Goal: Information Seeking & Learning: Find specific page/section

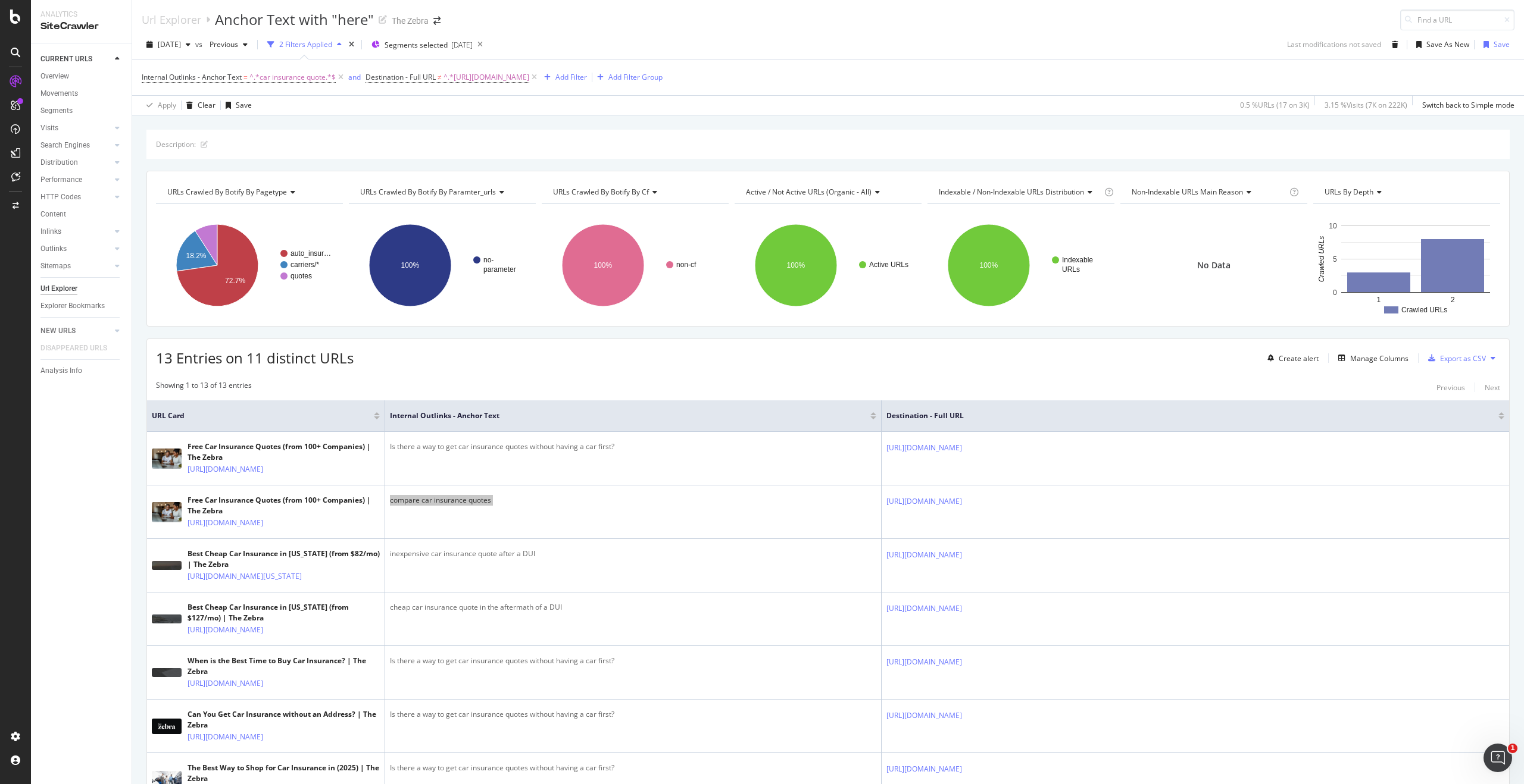
scroll to position [2, 0]
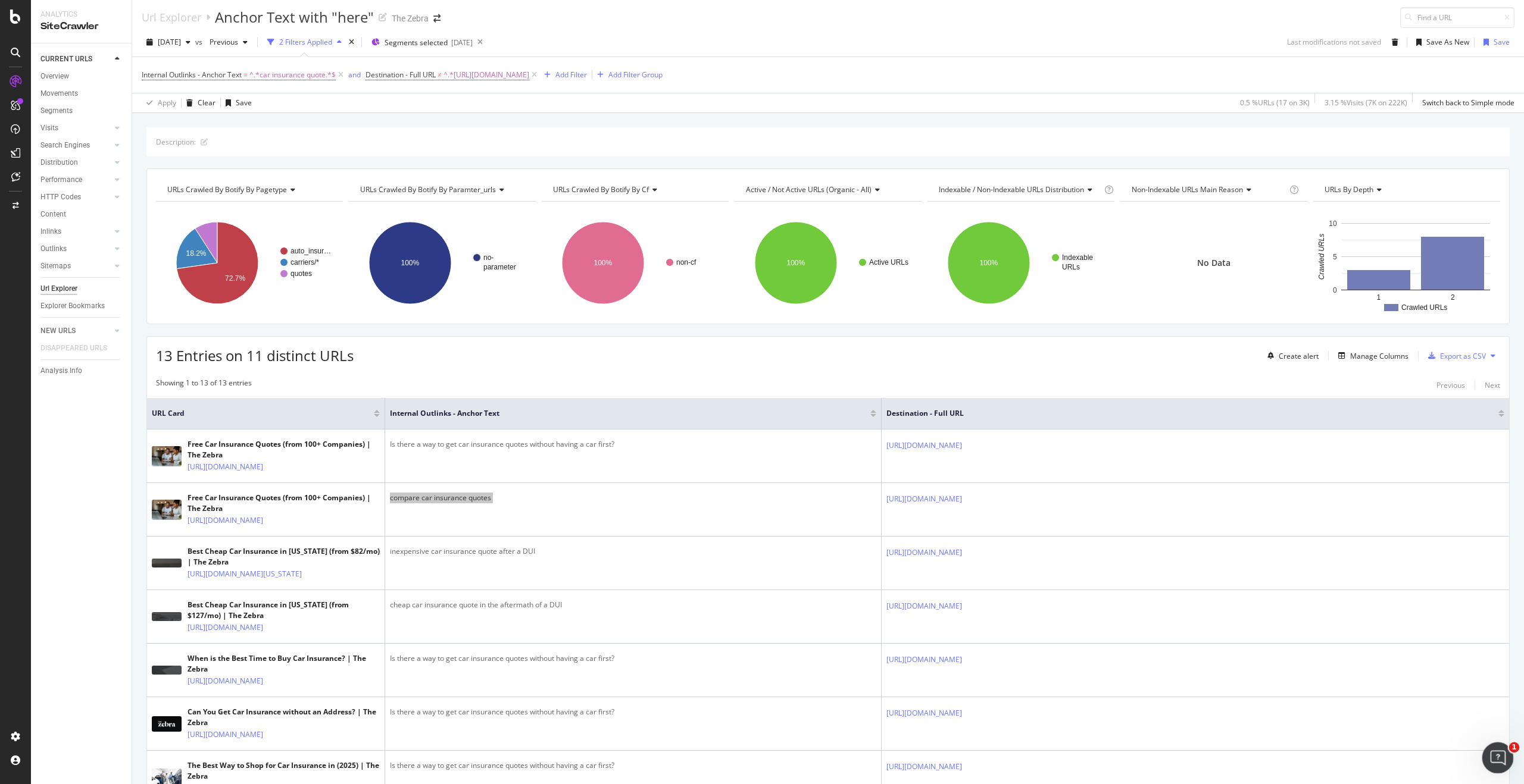
click at [1500, 758] on icon "Open Intercom Messenger" at bounding box center [1496, 757] width 19 height 19
click at [1504, 761] on div "Open Intercom Messenger" at bounding box center [1496, 756] width 39 height 39
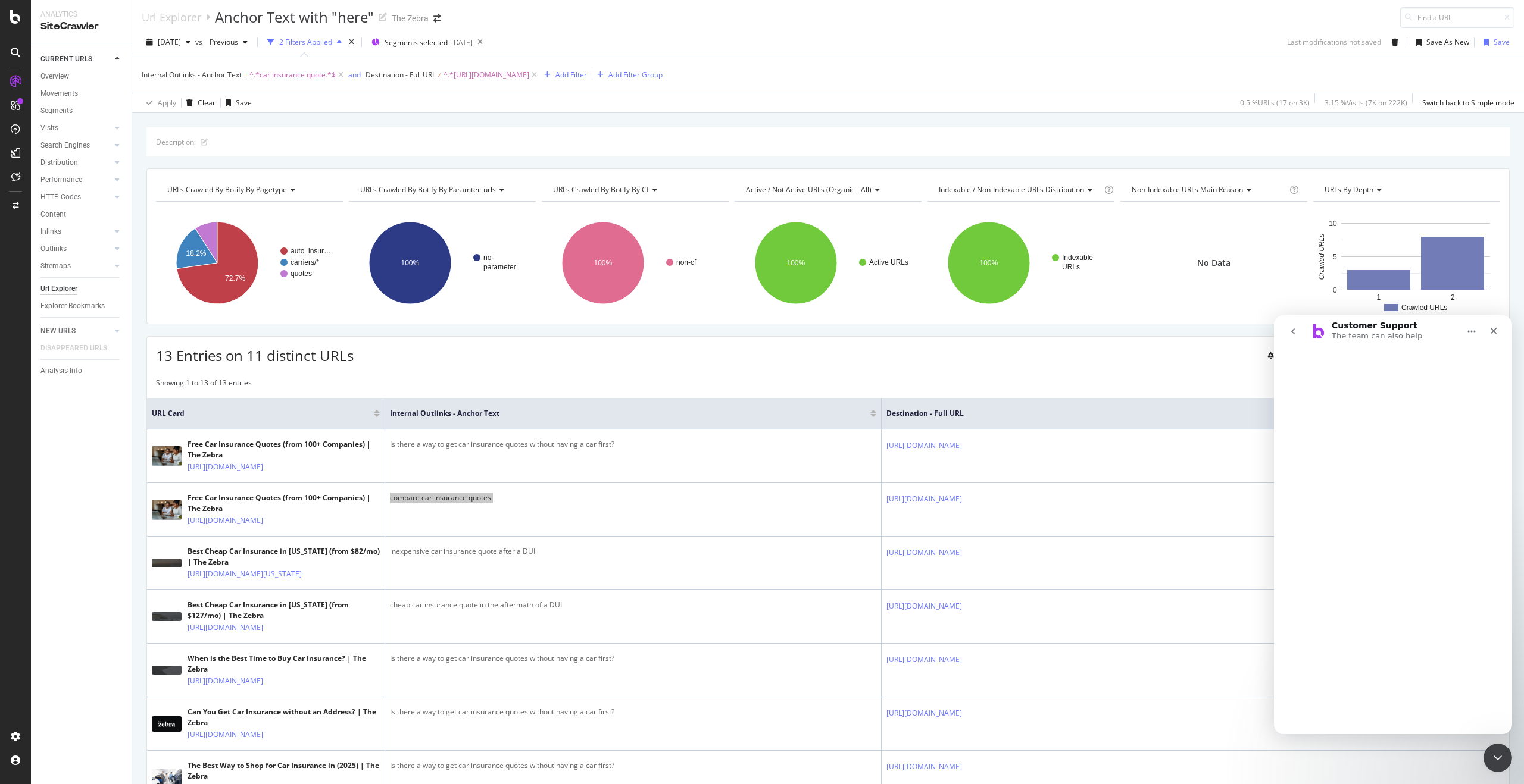
click at [1296, 333] on icon "go back" at bounding box center [1292, 332] width 10 height 10
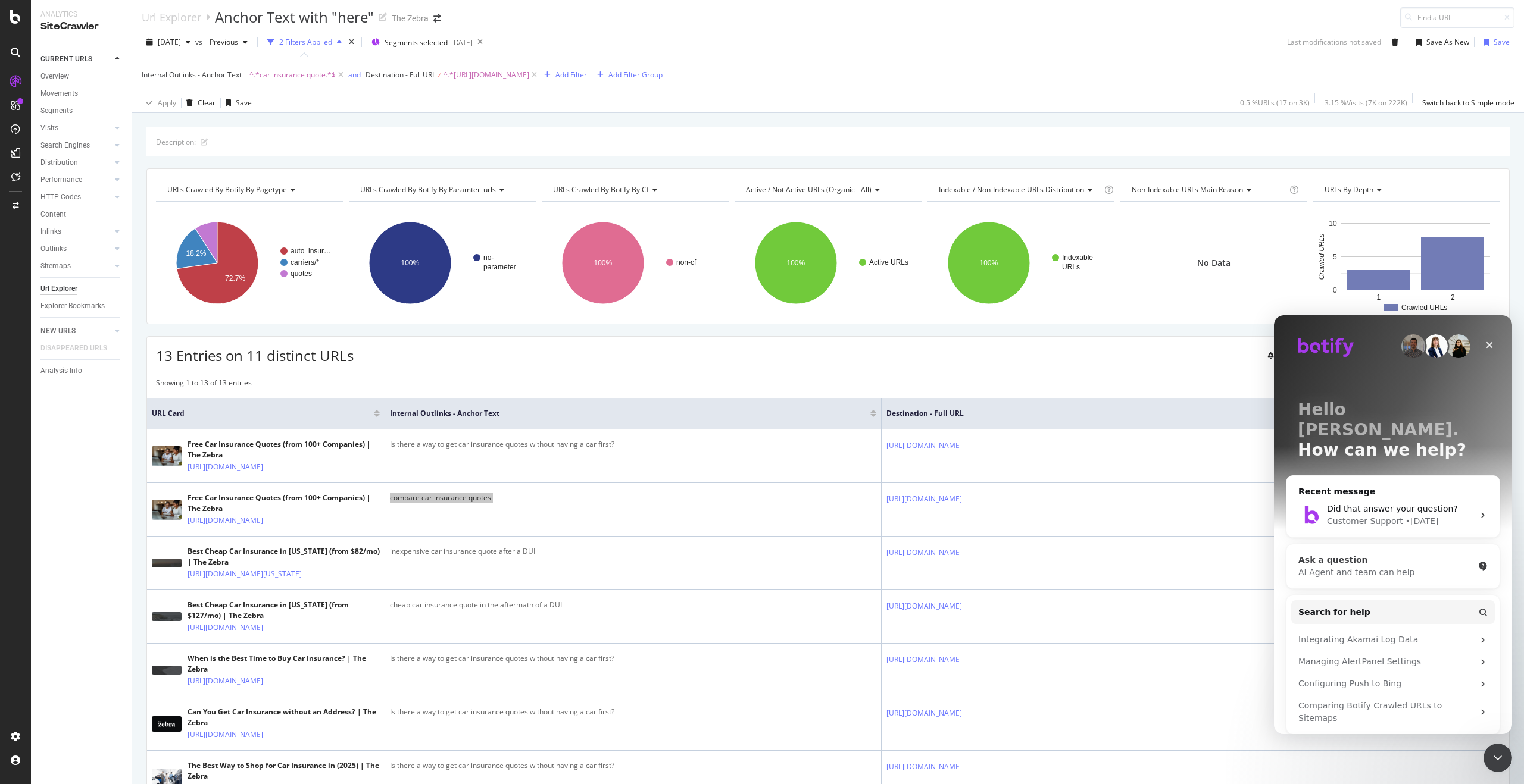
scroll to position [24, 0]
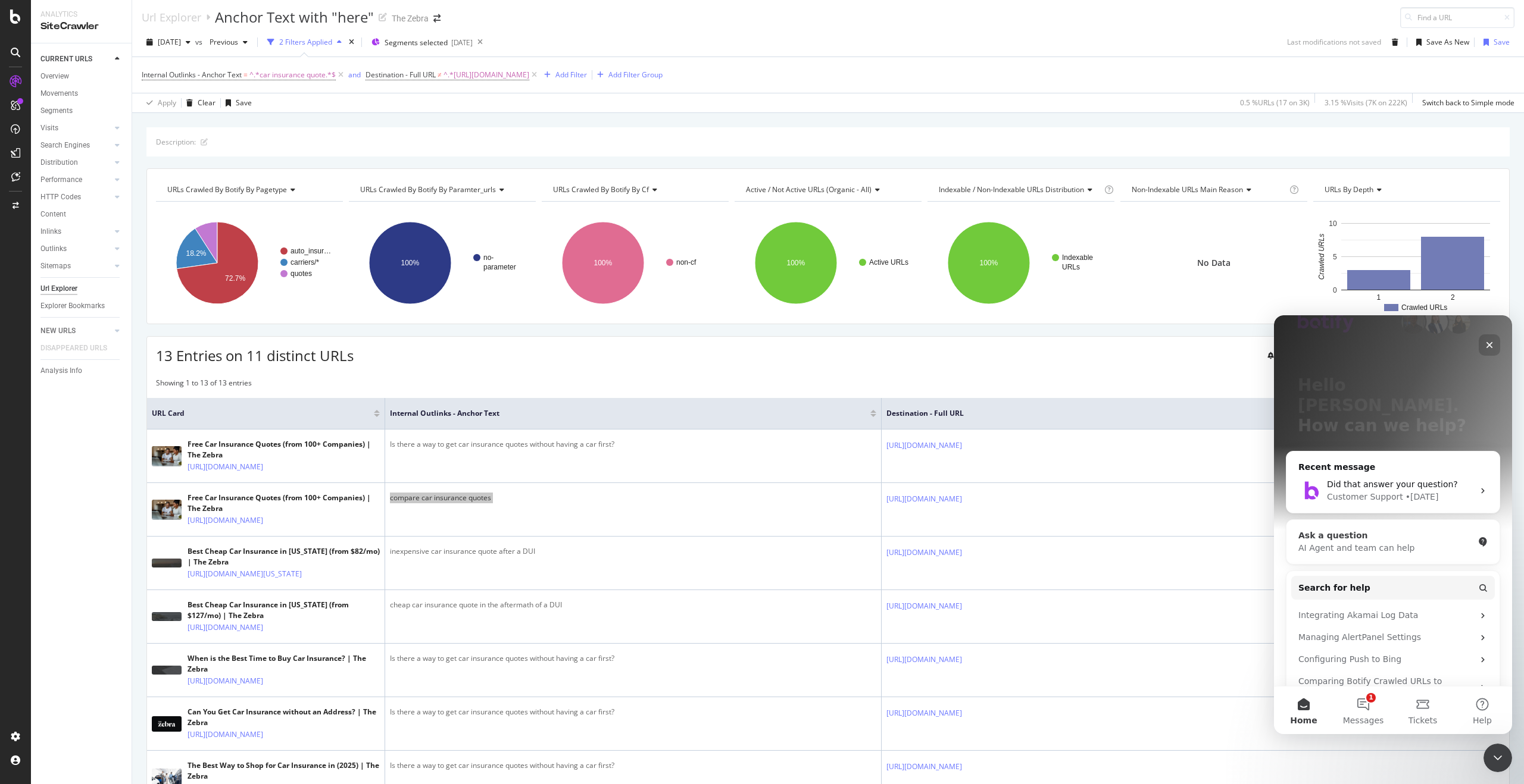
click at [1392, 542] on div "AI Agent and team can help" at bounding box center [1386, 548] width 175 height 13
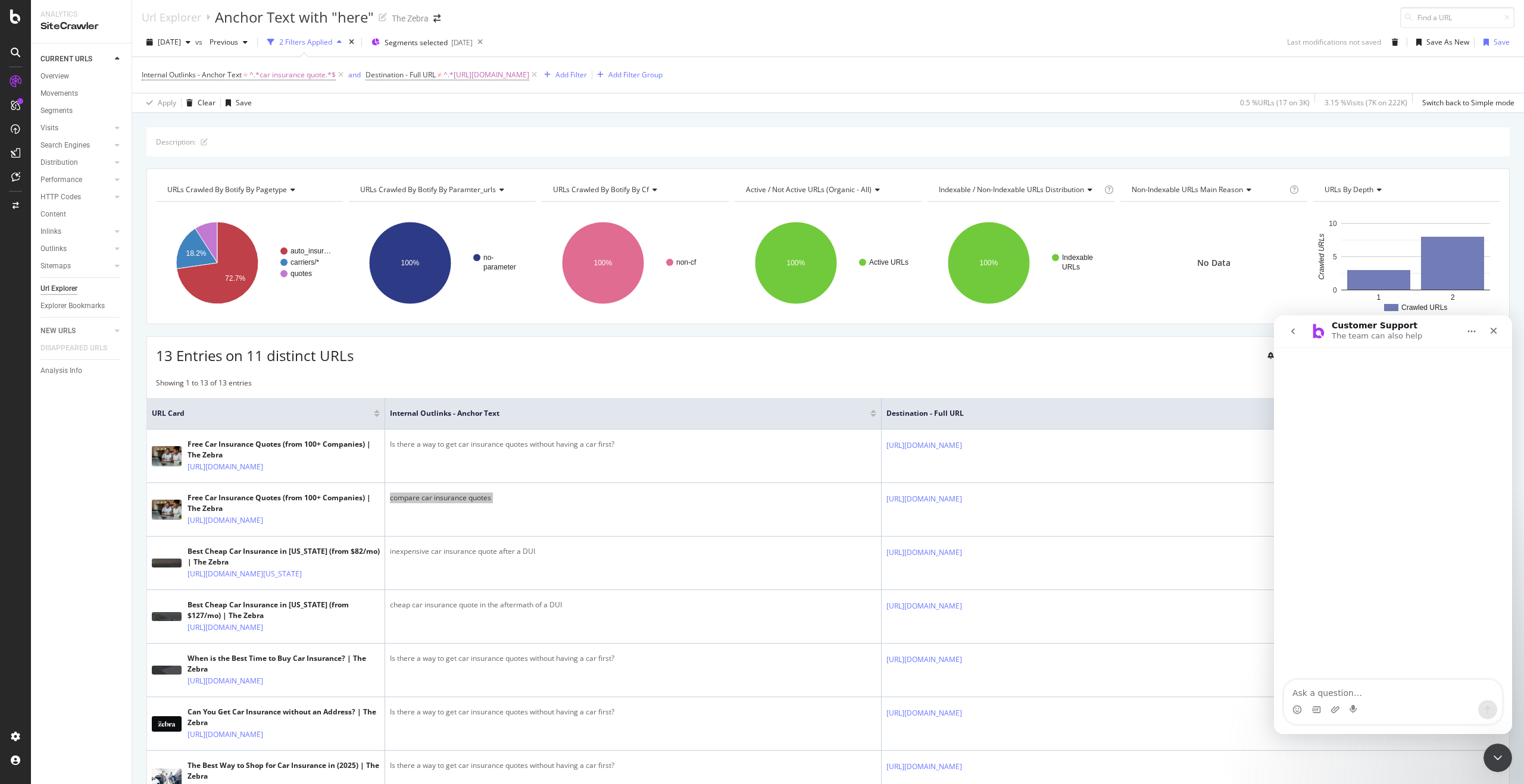
click at [1320, 692] on textarea "Ask a question…" at bounding box center [1393, 690] width 218 height 20
click at [1300, 696] on textarea "I want to create a url explorer to find anchor text including "car insurance" at bounding box center [1393, 684] width 218 height 32
click at [1402, 693] on textarea "I want to create a url explorer to find anchor text containing "car insurance" at bounding box center [1393, 684] width 218 height 32
type textarea "I want to create a url explorer to find anchor text containing "car insurance q…"
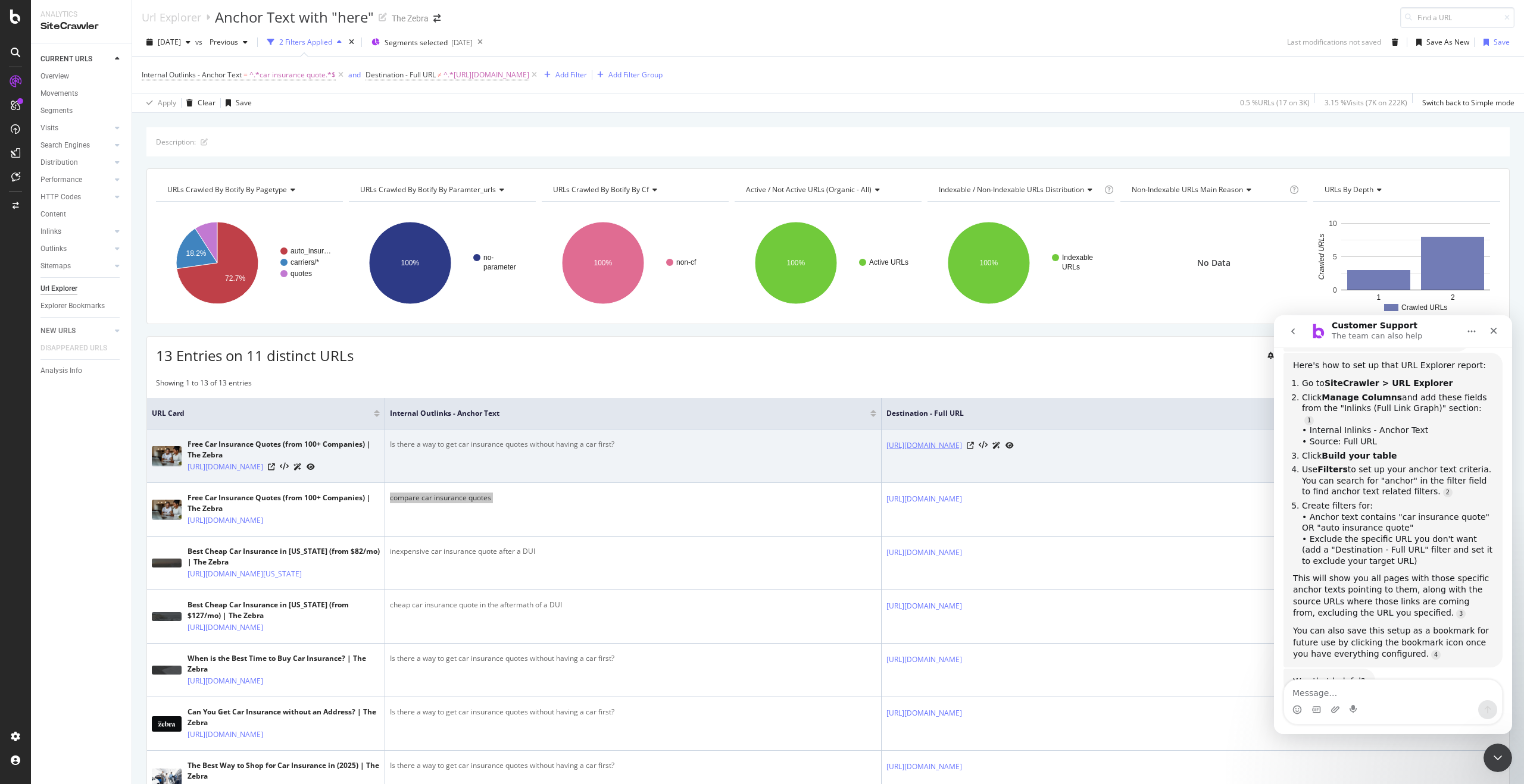
scroll to position [197, 0]
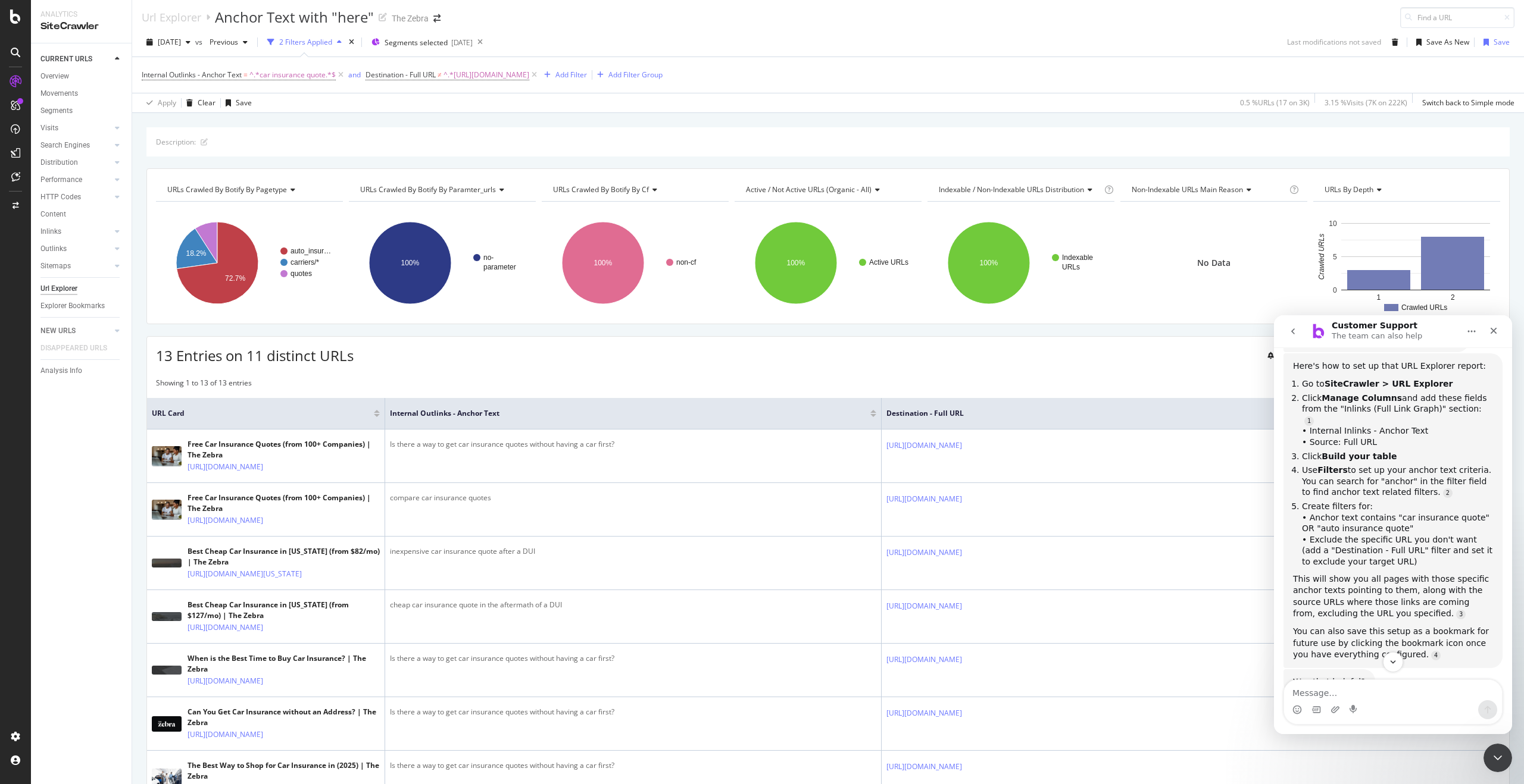
click at [959, 416] on span "Destination - Full URL" at bounding box center [1183, 413] width 594 height 11
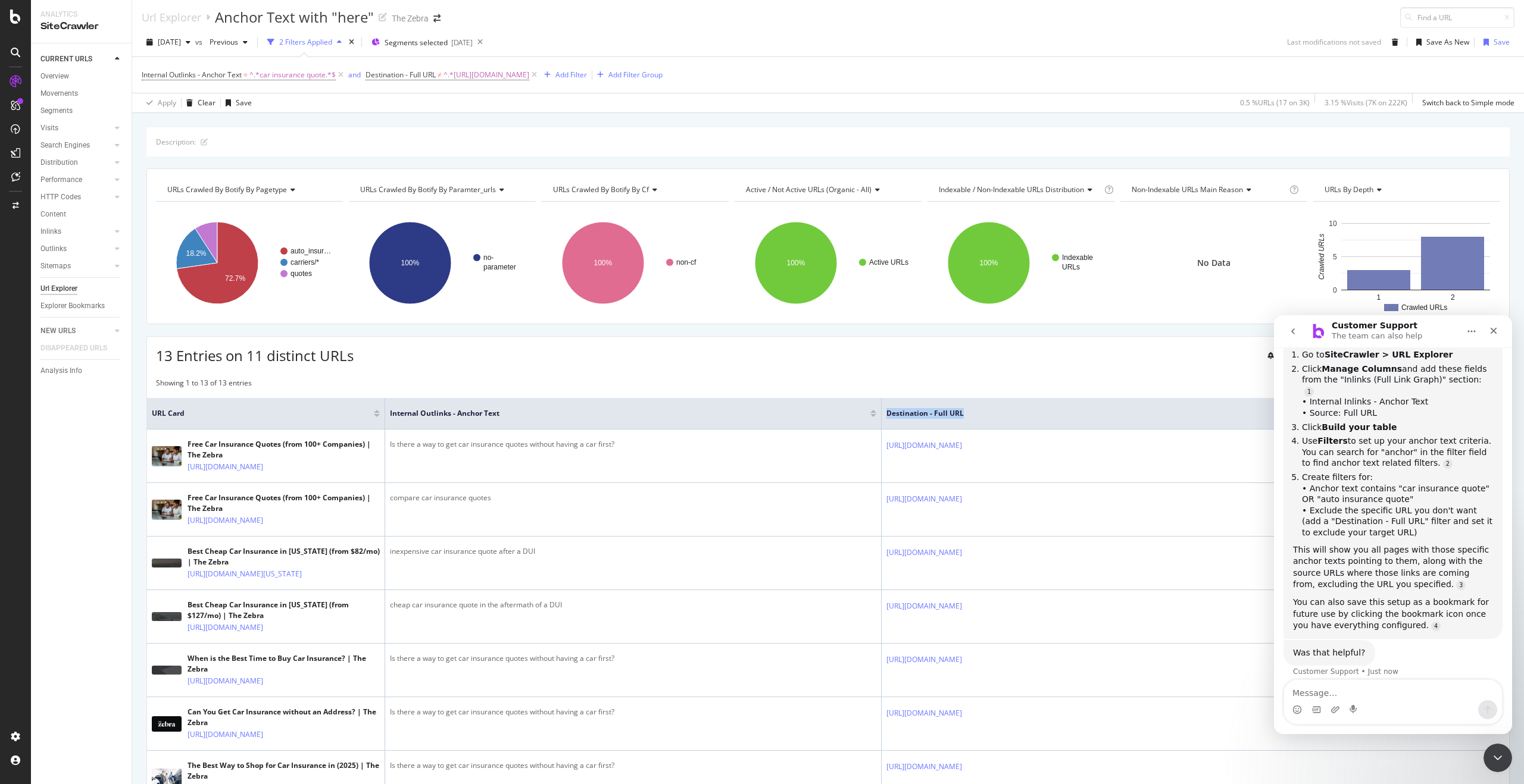
scroll to position [229, 0]
click at [306, 71] on span "^.*car insurance quote.*$" at bounding box center [292, 74] width 87 height 17
click at [235, 171] on div "Add filter" at bounding box center [227, 168] width 30 height 10
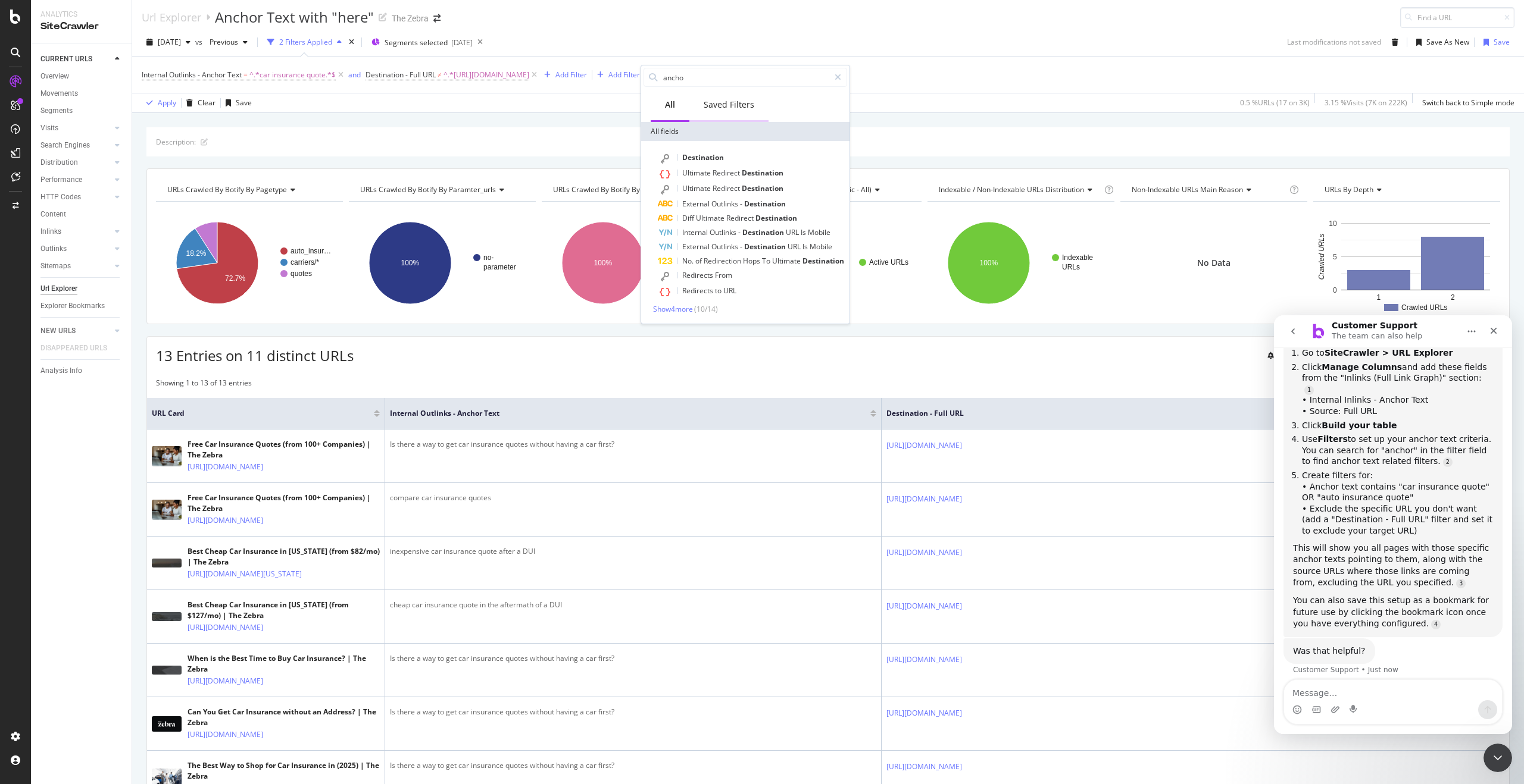
type input "anchor"
click at [539, 74] on icon at bounding box center [534, 75] width 10 height 12
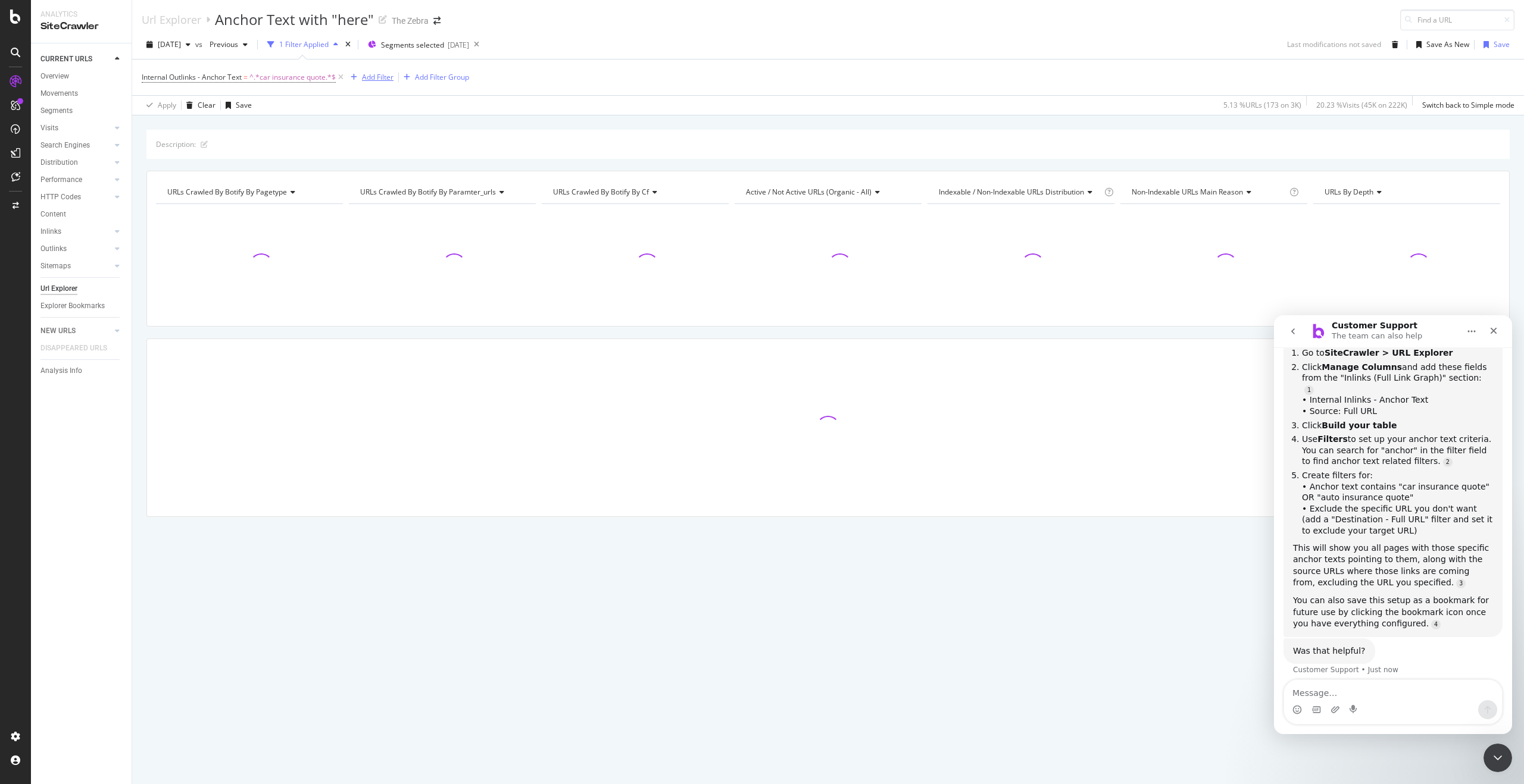
click at [384, 84] on button "Add Filter" at bounding box center [369, 77] width 48 height 15
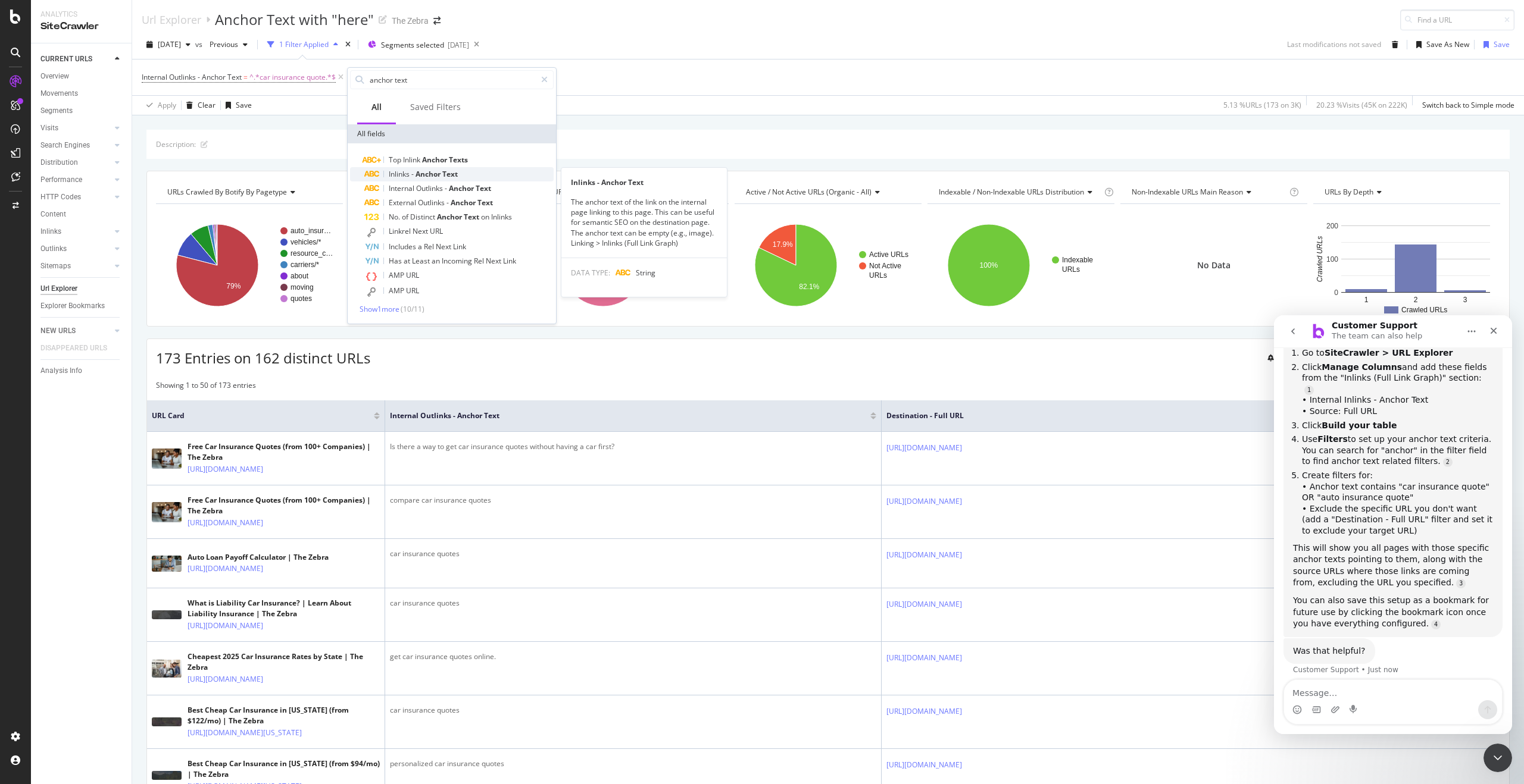
type input "anchor text"
click at [510, 172] on div "Inlinks - Anchor Text" at bounding box center [458, 174] width 189 height 15
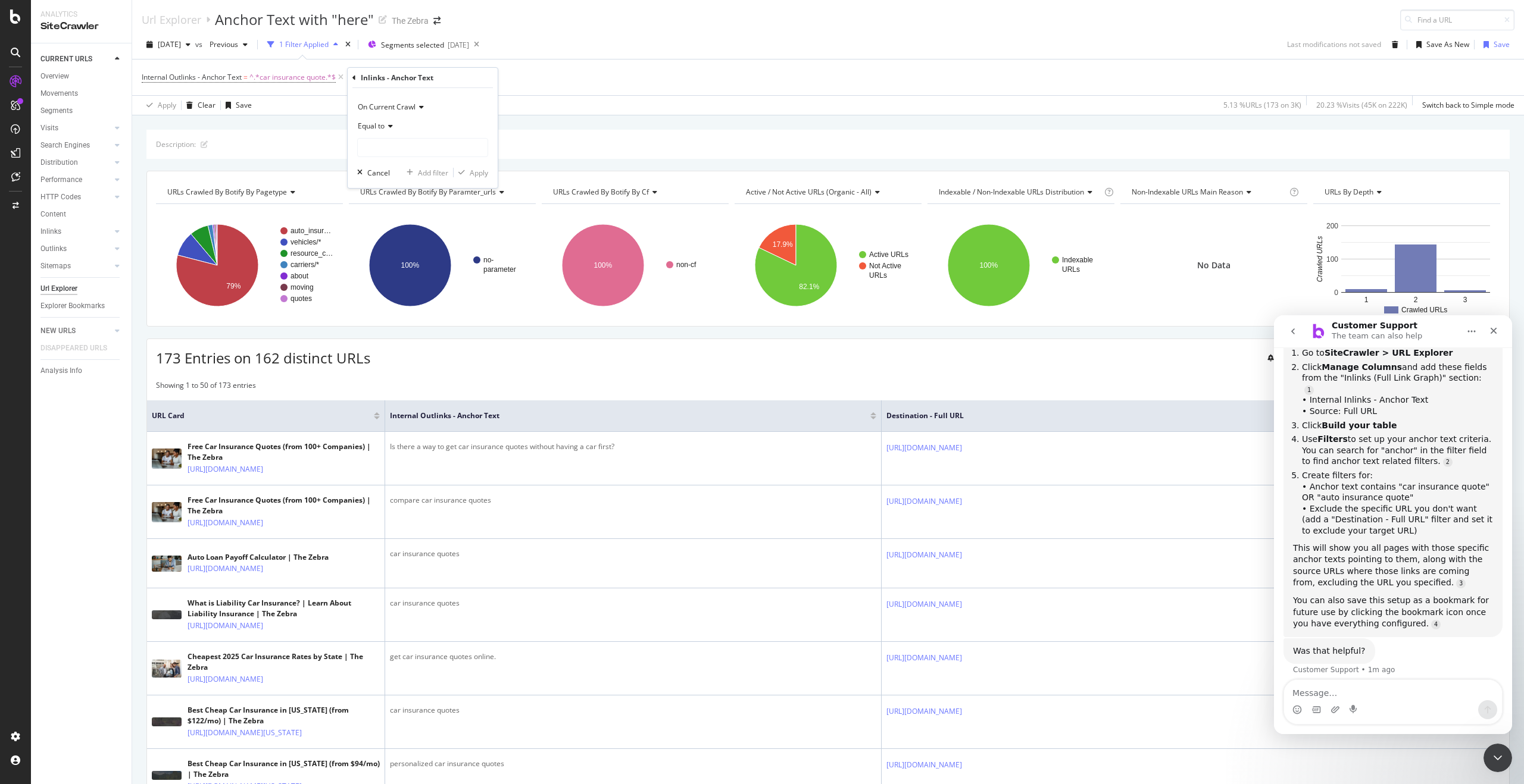
click at [390, 127] on icon at bounding box center [388, 125] width 9 height 7
click at [412, 201] on div "Doesn't start with" at bounding box center [423, 196] width 127 height 16
click at [417, 142] on input "text" at bounding box center [422, 148] width 129 height 19
click at [355, 78] on icon at bounding box center [354, 77] width 4 height 7
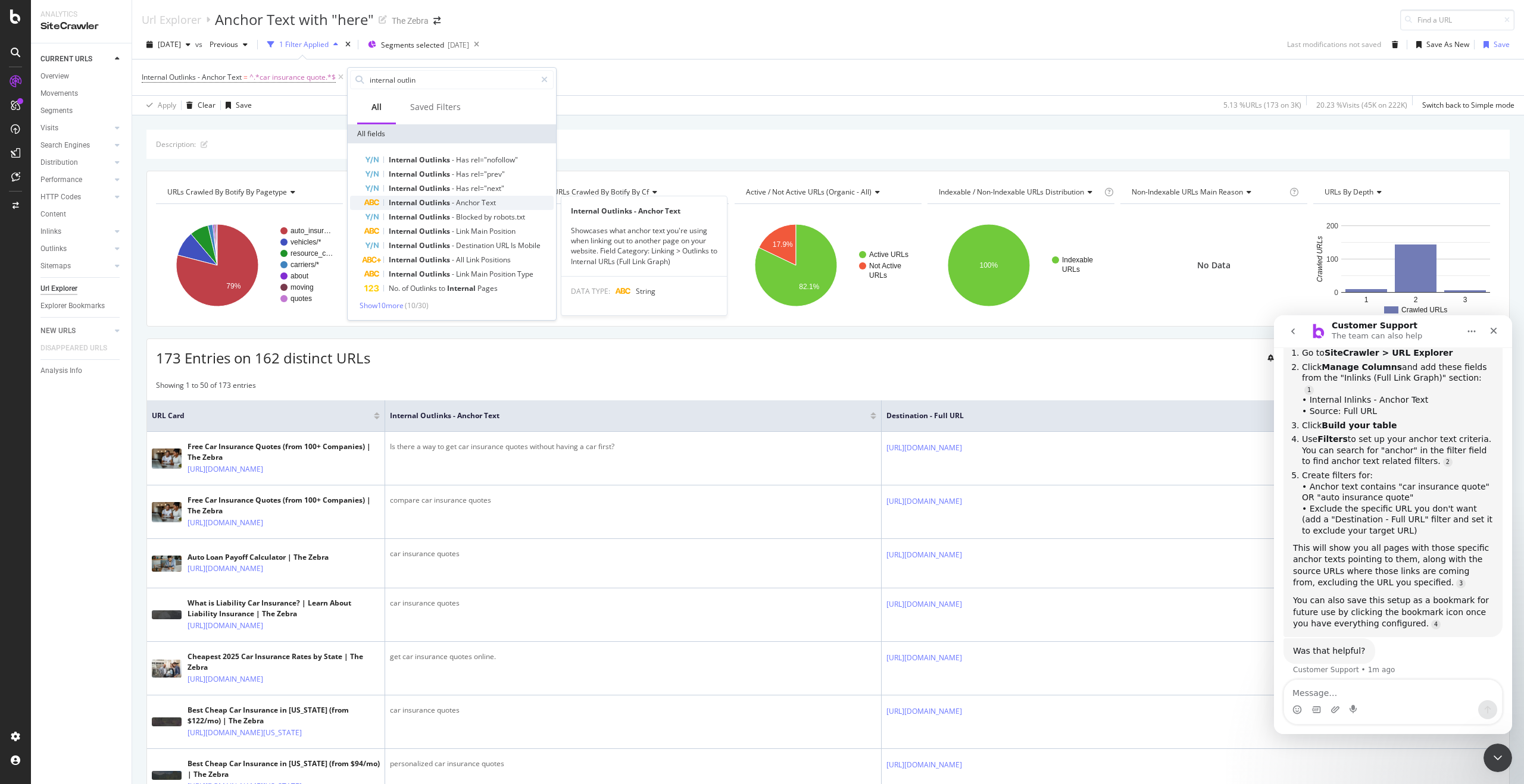
type input "internal outlin"
click at [438, 207] on span "Outlinks" at bounding box center [436, 202] width 33 height 10
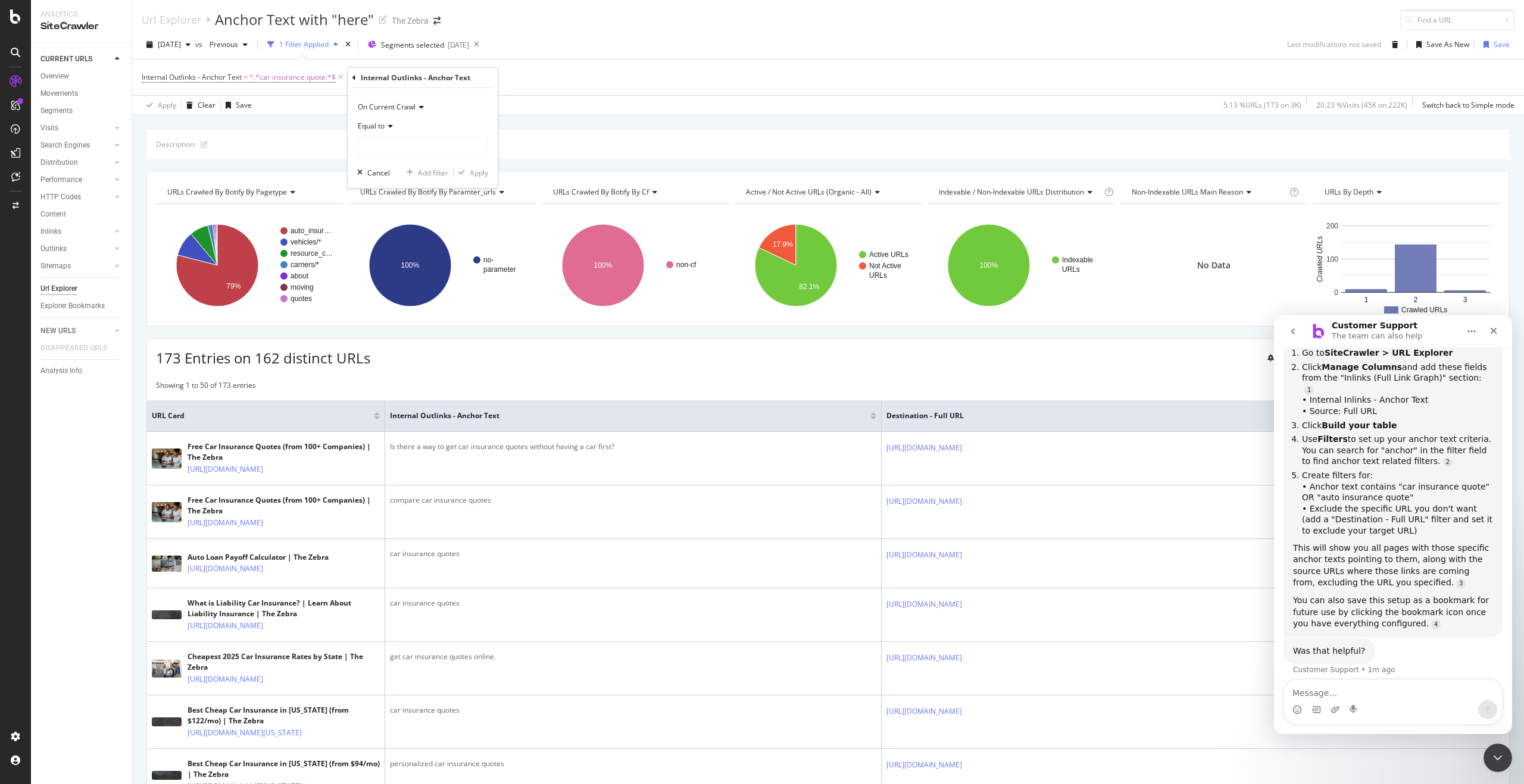
click at [383, 129] on span "Equal to" at bounding box center [372, 125] width 27 height 10
click at [405, 244] on div "Contains" at bounding box center [423, 243] width 127 height 16
click at [403, 148] on input "text" at bounding box center [422, 148] width 129 height 19
click at [416, 146] on input "auto-insurance-quotes" at bounding box center [415, 148] width 113 height 19
click at [380, 151] on input "auto-insurance quotes" at bounding box center [415, 148] width 113 height 19
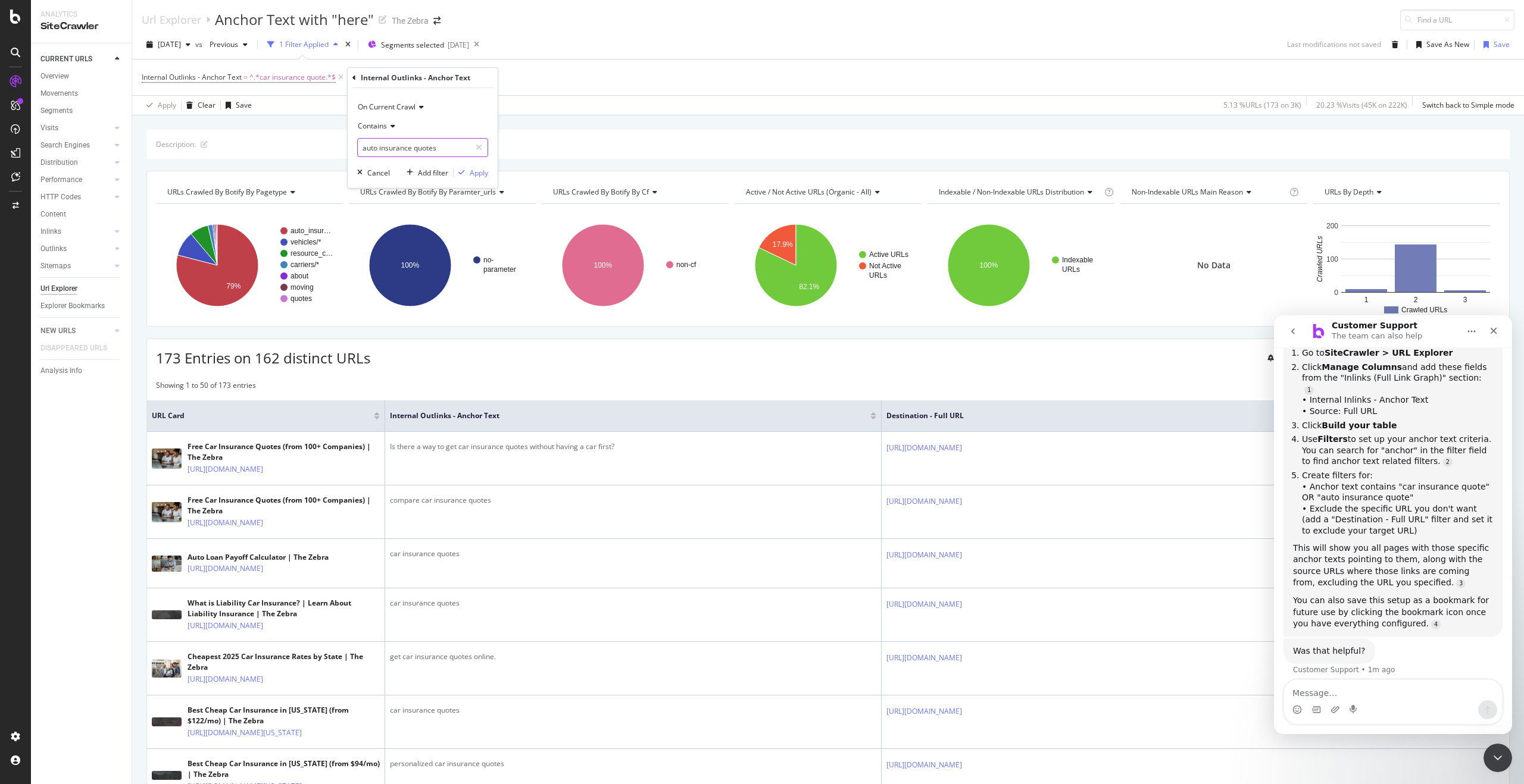
click at [442, 156] on input "auto insurance quotes" at bounding box center [415, 148] width 113 height 19
type input "auto insurance quote"
click at [488, 181] on div "On Current Crawl Contains auto insurance quote Cancel Add filter Apply" at bounding box center [422, 138] width 150 height 100
click at [476, 175] on div "Apply" at bounding box center [479, 172] width 18 height 10
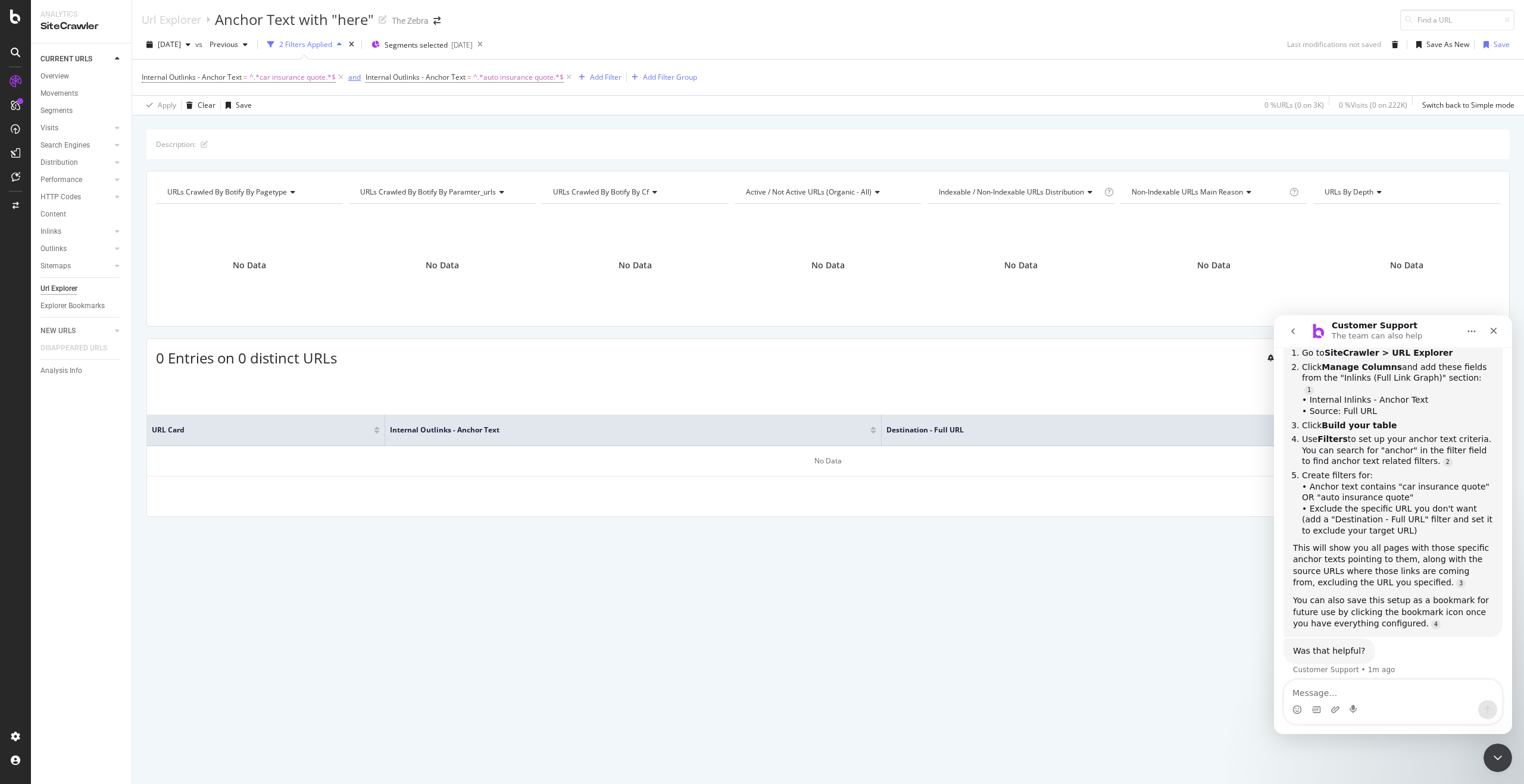
click at [358, 77] on div "and" at bounding box center [354, 77] width 13 height 10
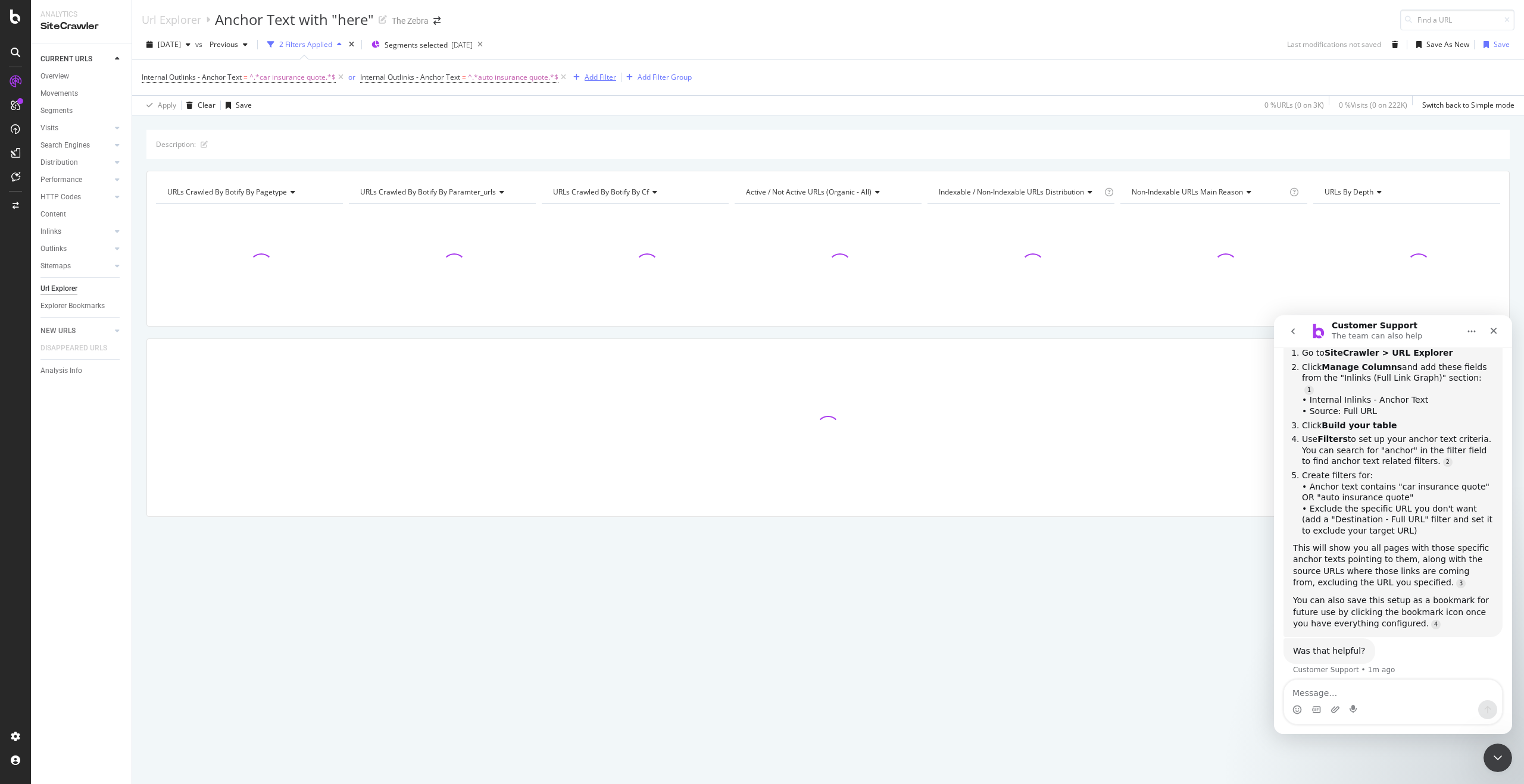
click at [598, 80] on div "Add Filter" at bounding box center [600, 77] width 31 height 10
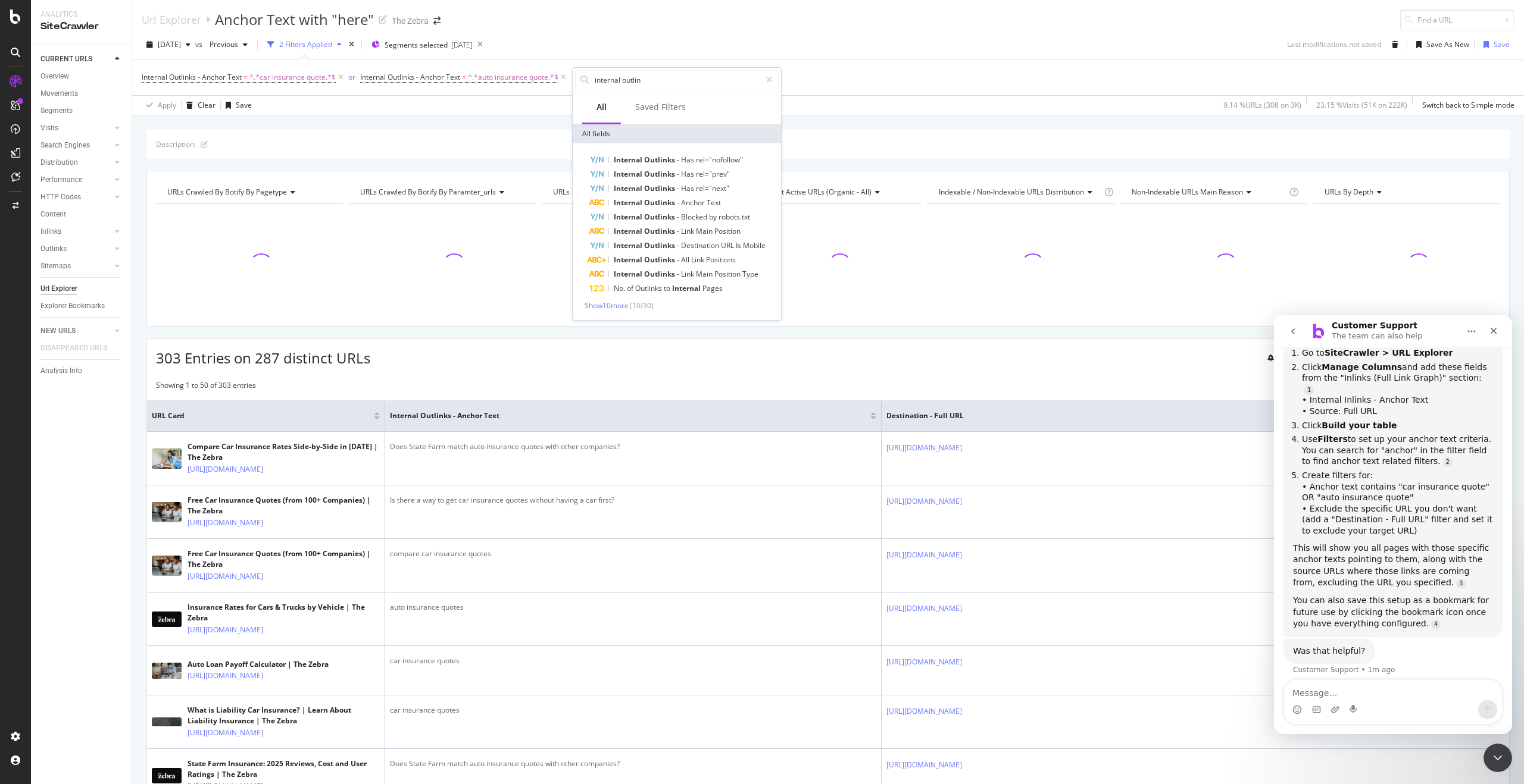
type input "e"
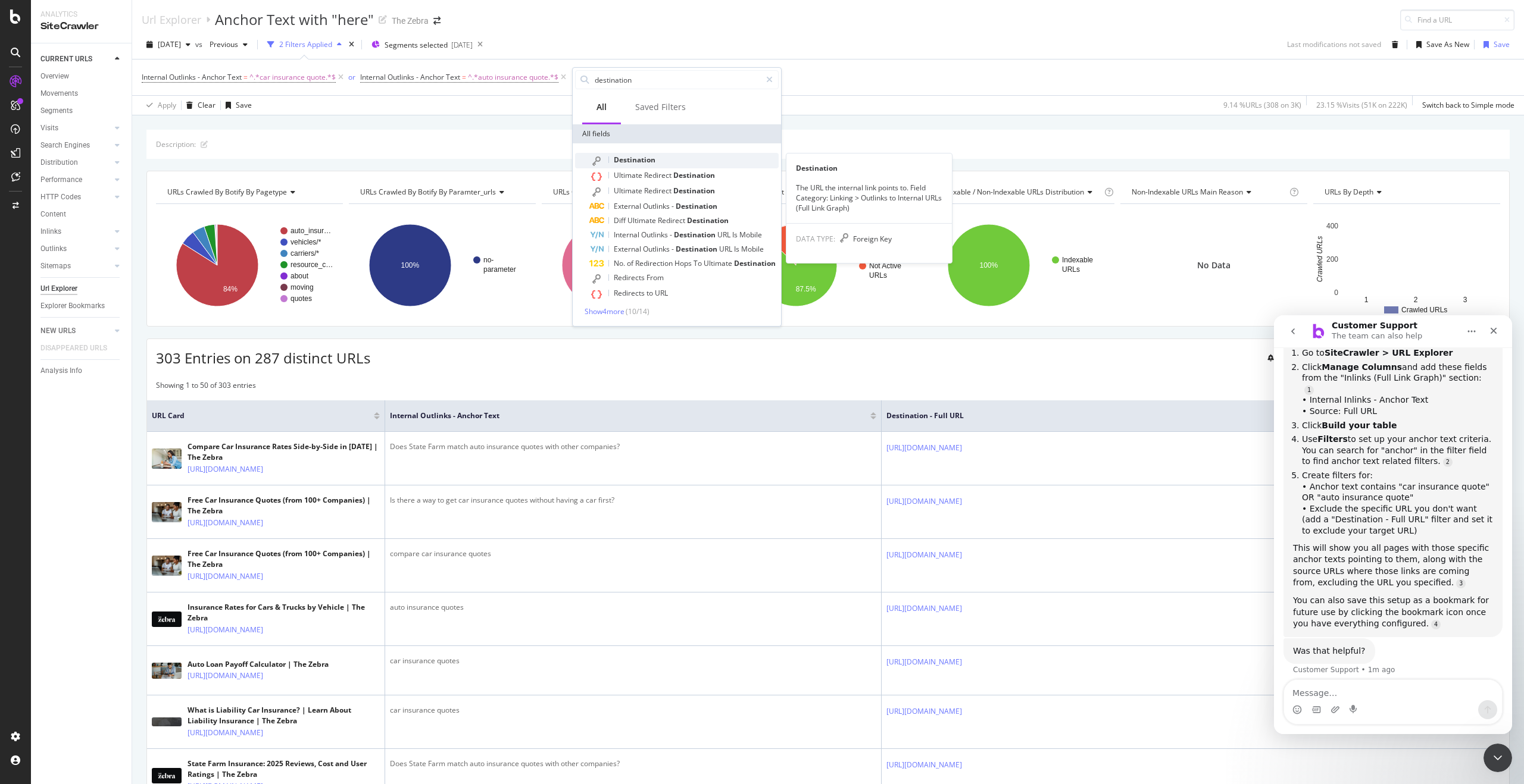
type input "destination"
click at [676, 159] on div "Destination" at bounding box center [683, 160] width 189 height 16
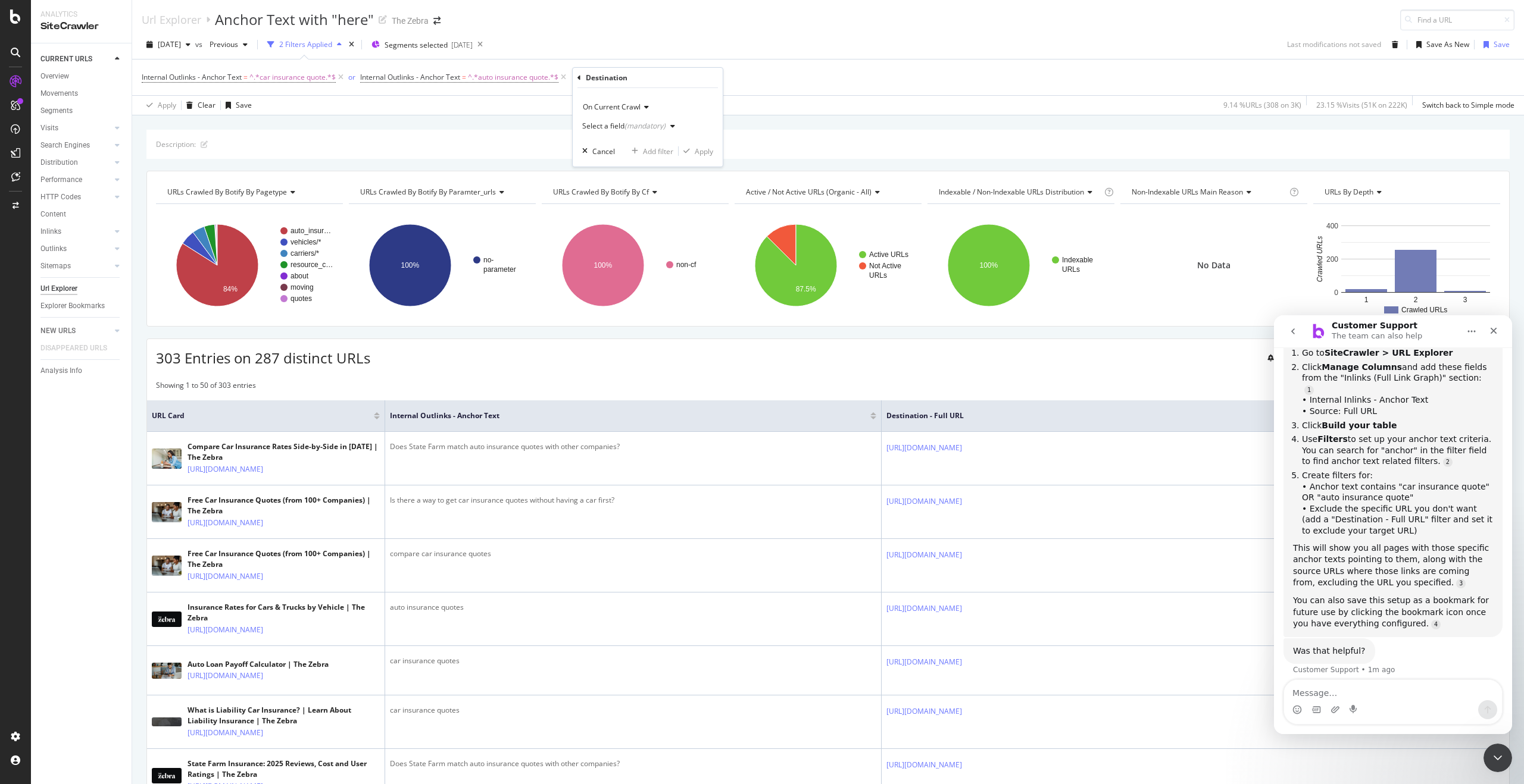
click at [612, 125] on div "Select a field (mandatory)" at bounding box center [624, 125] width 84 height 7
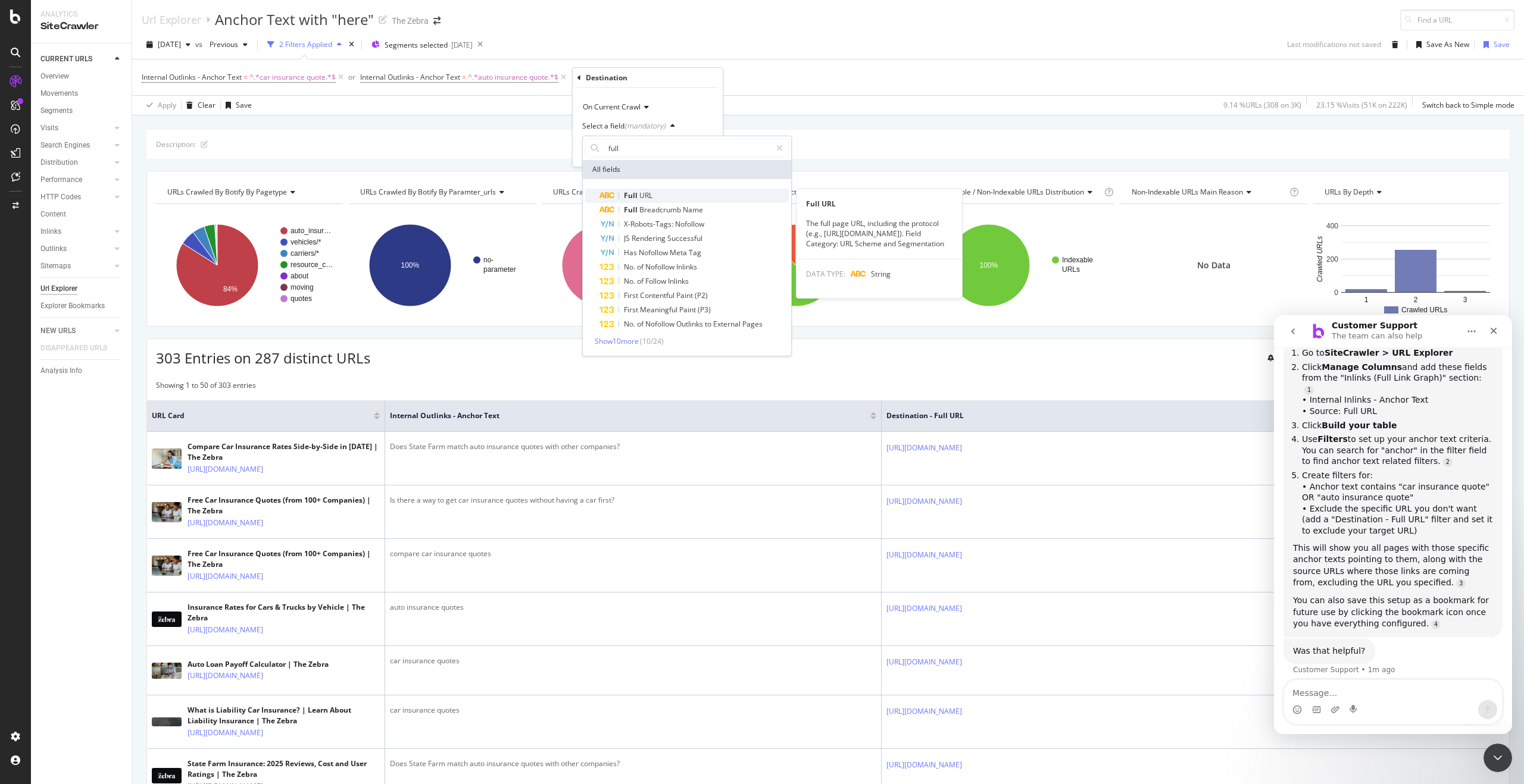
type input "full"
click at [655, 198] on div "Full URL" at bounding box center [694, 196] width 189 height 15
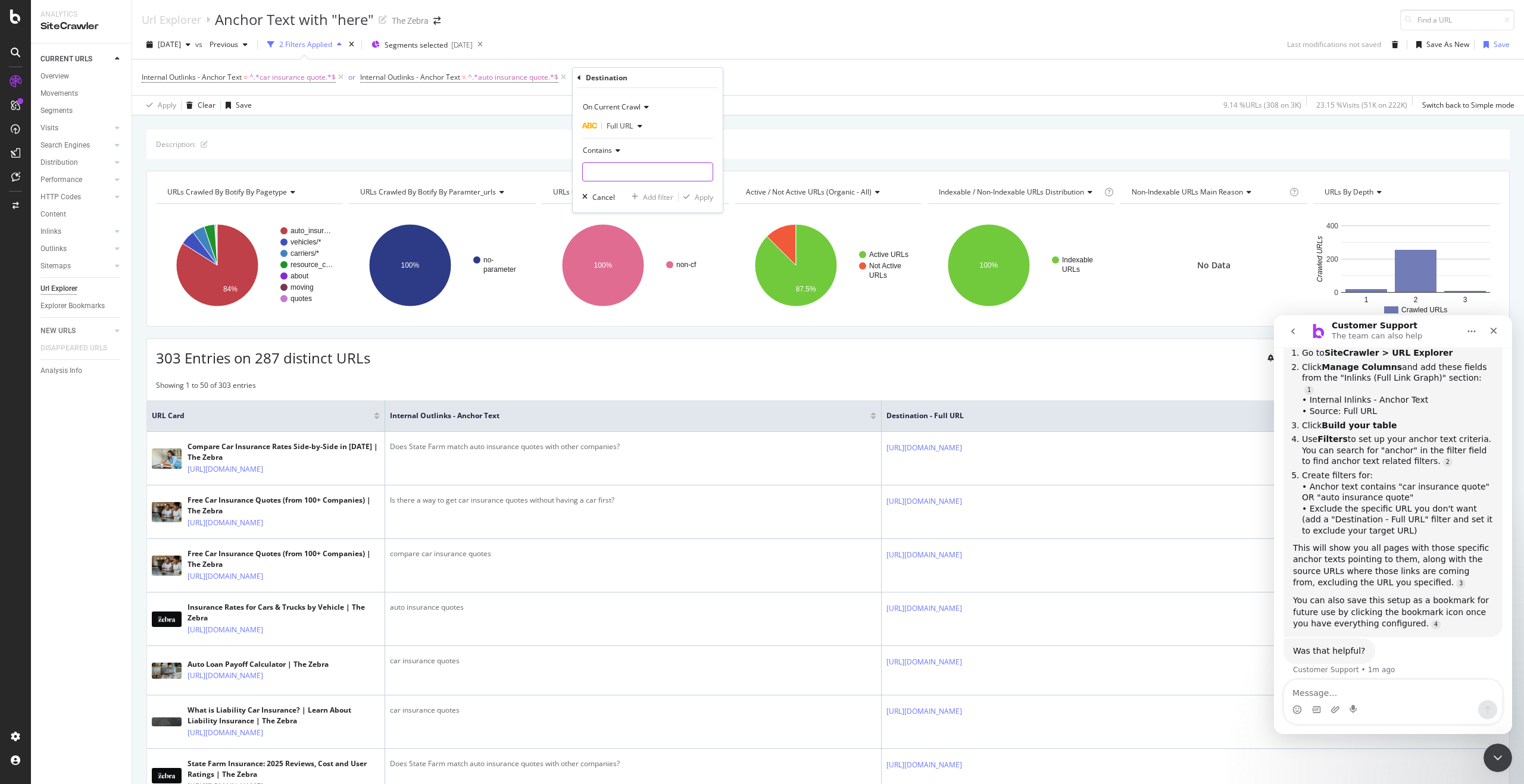
click at [629, 172] on input "text" at bounding box center [647, 172] width 129 height 19
type input "[URL][DOMAIN_NAME]"
click at [611, 146] on span "Contains" at bounding box center [598, 150] width 29 height 10
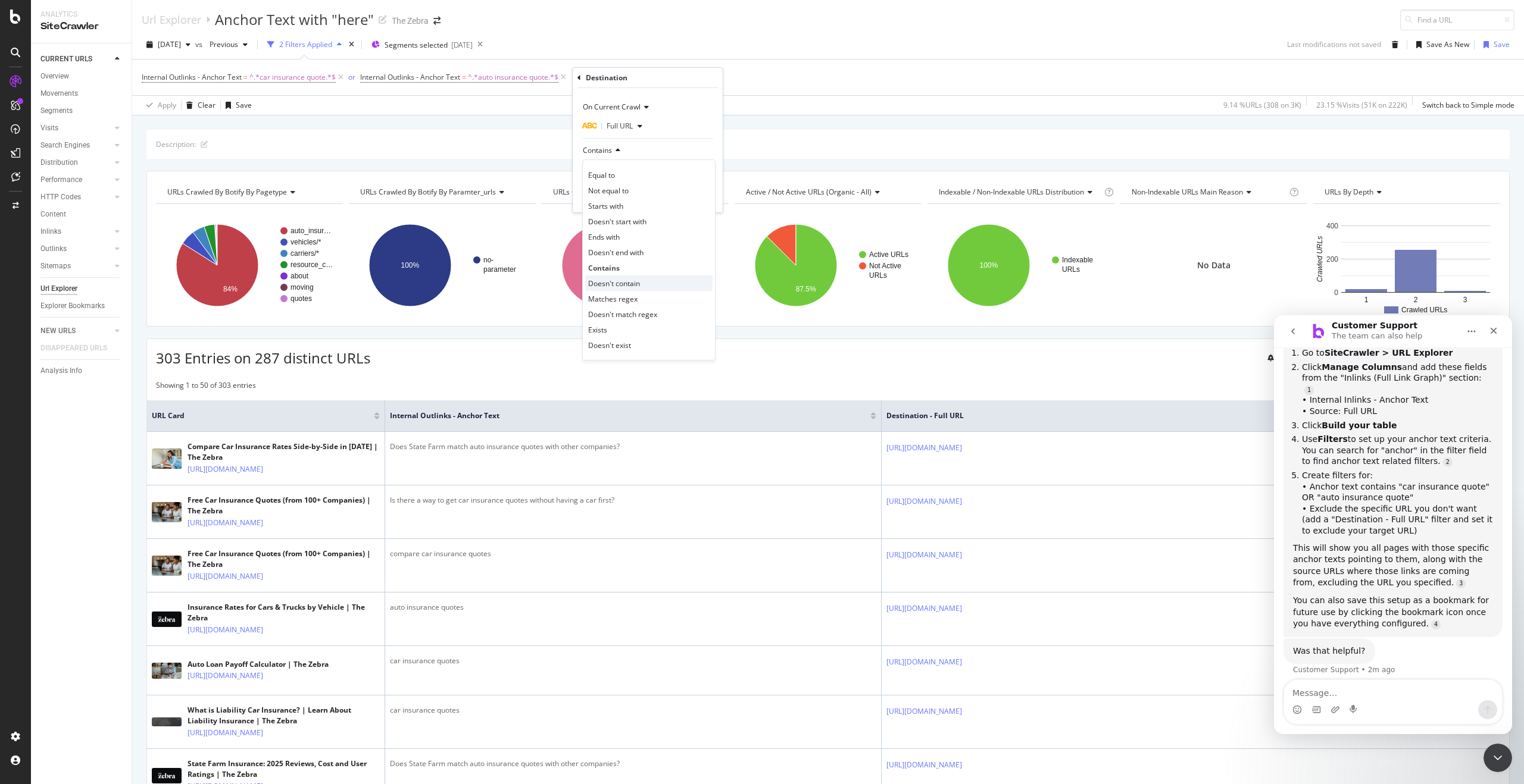
click at [625, 280] on span "Doesn't contain" at bounding box center [613, 283] width 52 height 10
click at [695, 198] on div "Apply" at bounding box center [704, 197] width 18 height 10
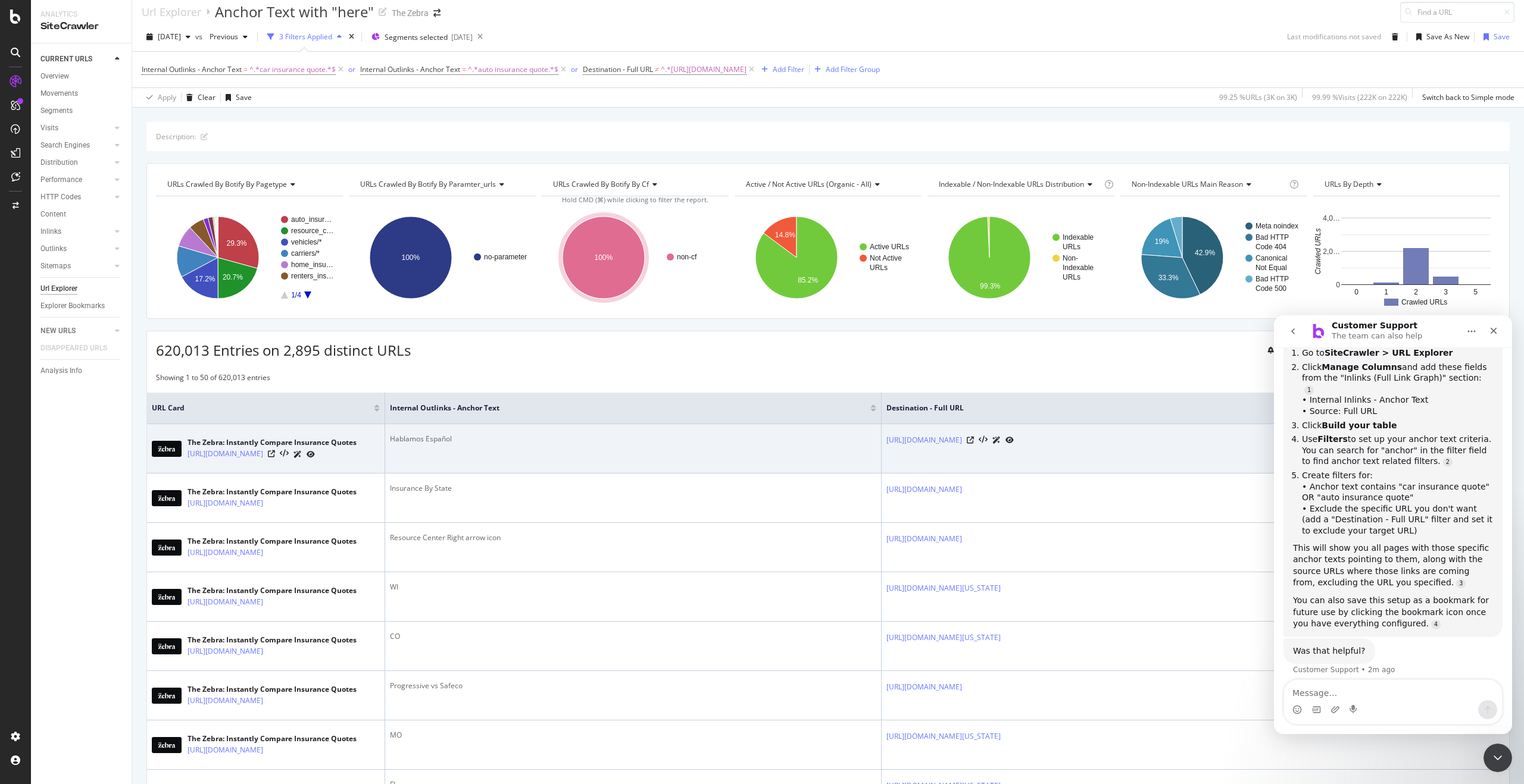
scroll to position [2, 0]
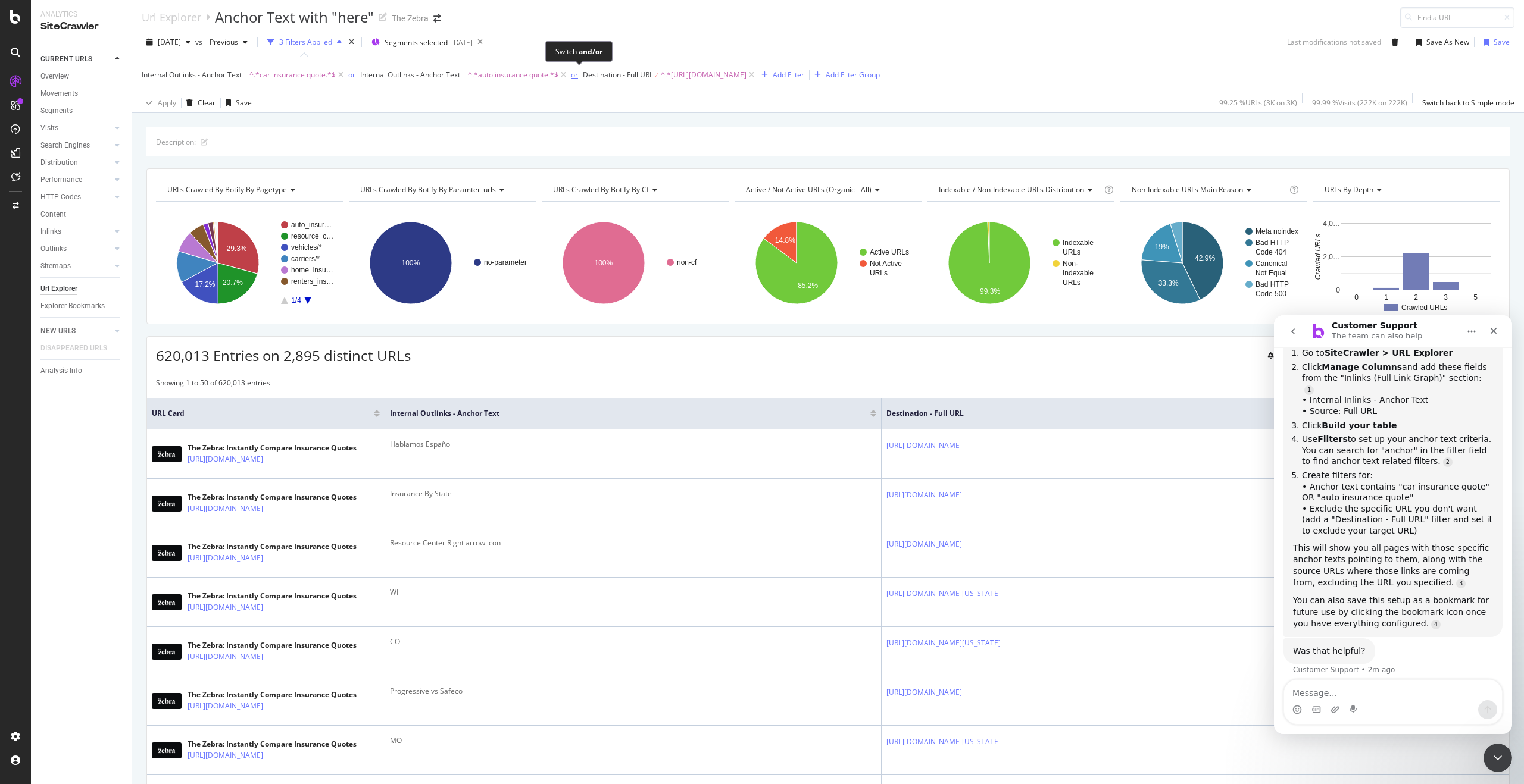
click at [578, 75] on div "or" at bounding box center [574, 75] width 7 height 10
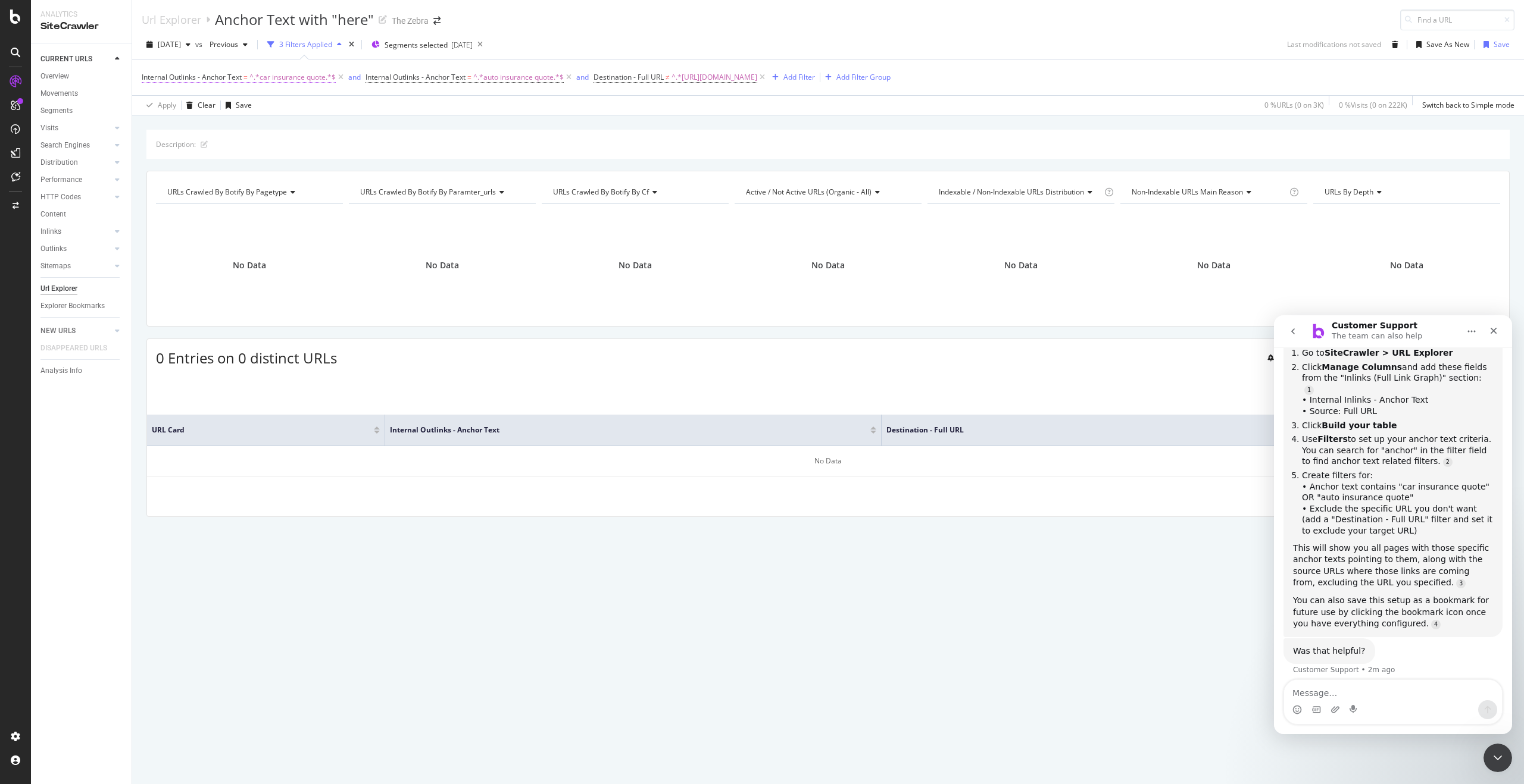
click at [315, 79] on span "^.*car insurance quote.*$" at bounding box center [292, 77] width 87 height 17
click at [228, 171] on div "Add filter" at bounding box center [227, 171] width 30 height 10
click at [1202, 92] on div "Internal Outlinks - Anchor Text = ^.*car insurance quote.*$ and Internal Outlin…" at bounding box center [828, 77] width 1372 height 36
click at [588, 72] on div "and" at bounding box center [582, 77] width 13 height 10
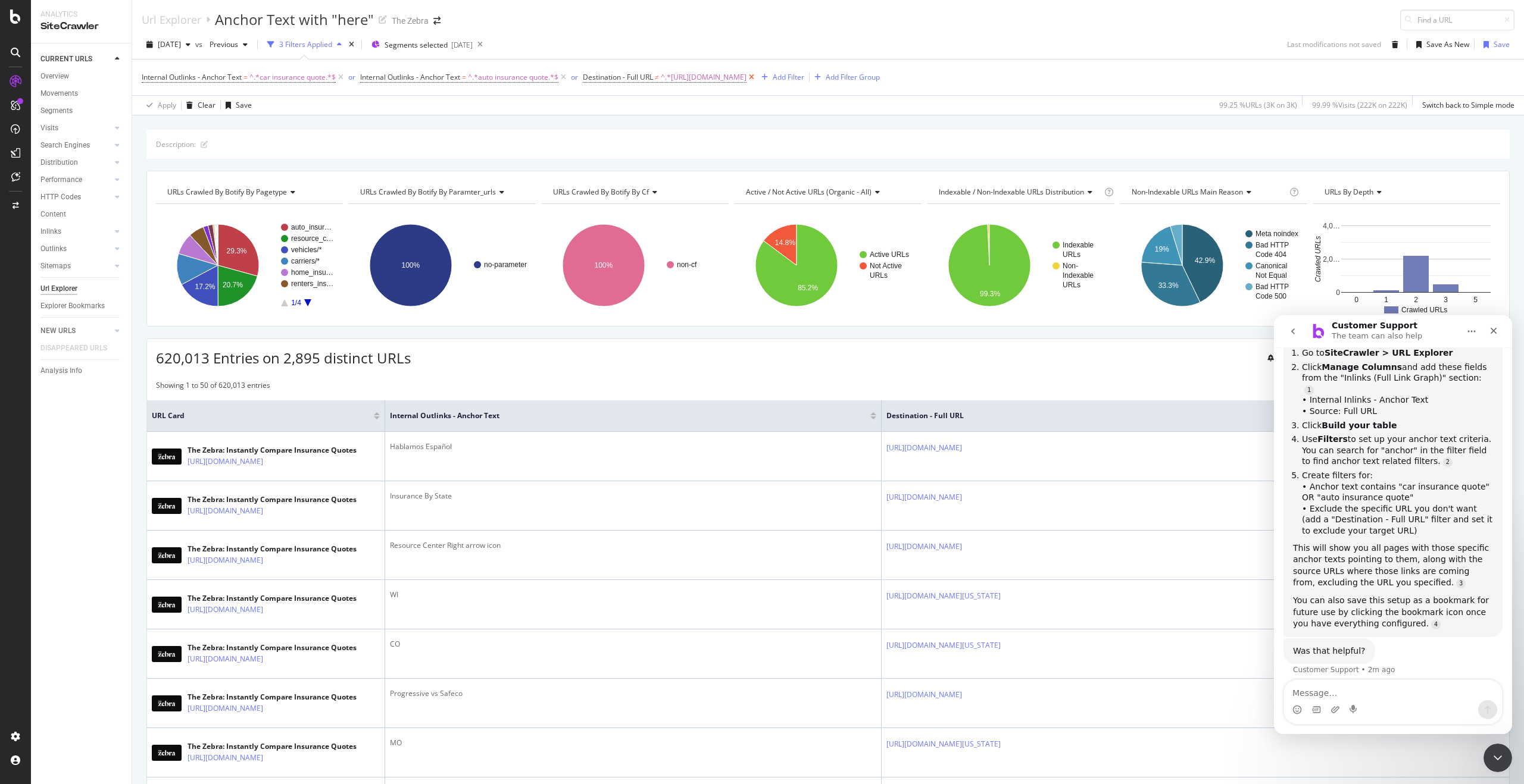
click at [756, 76] on icon at bounding box center [751, 77] width 10 height 12
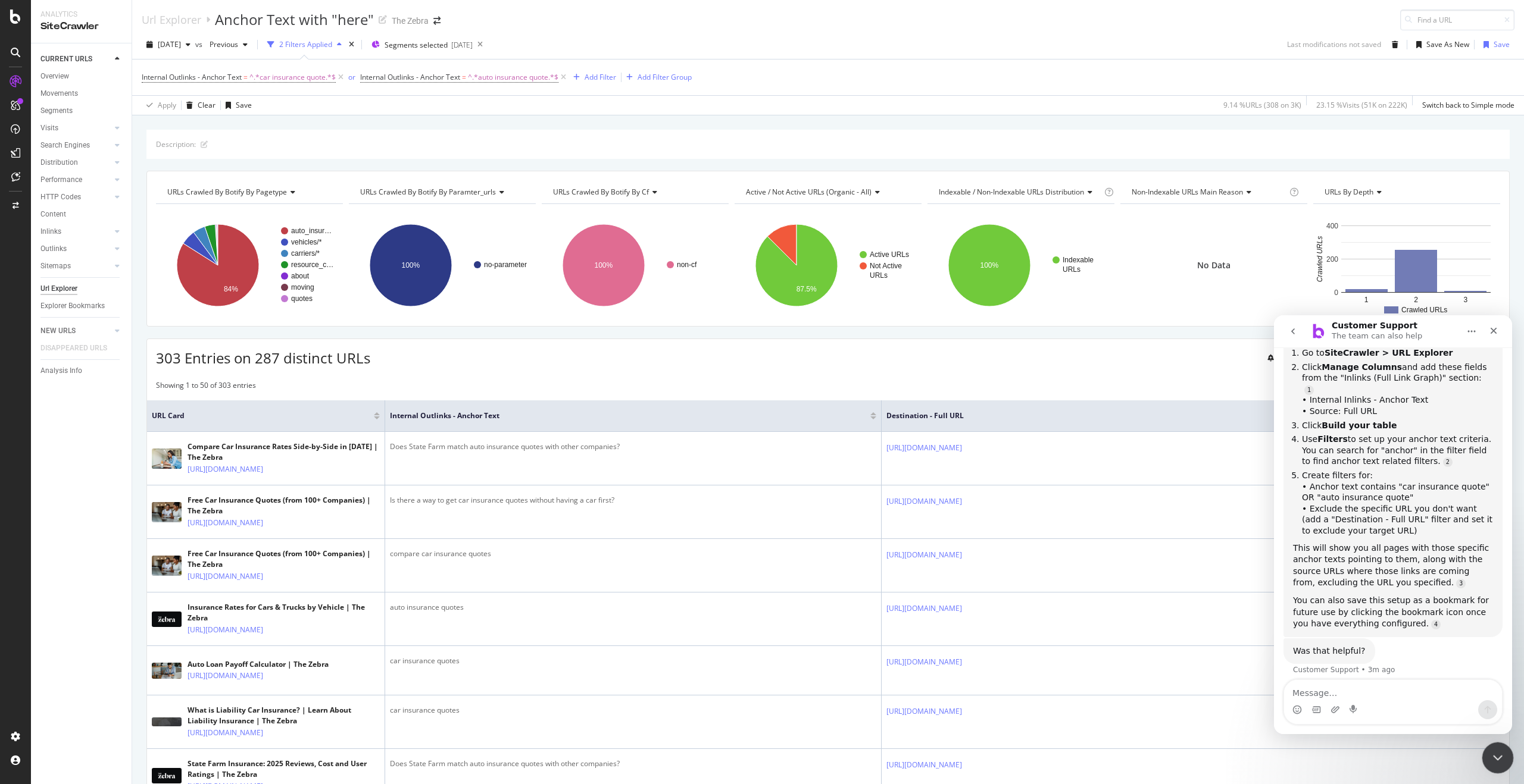
click at [1494, 758] on icon "Close Intercom Messenger" at bounding box center [1496, 756] width 15 height 15
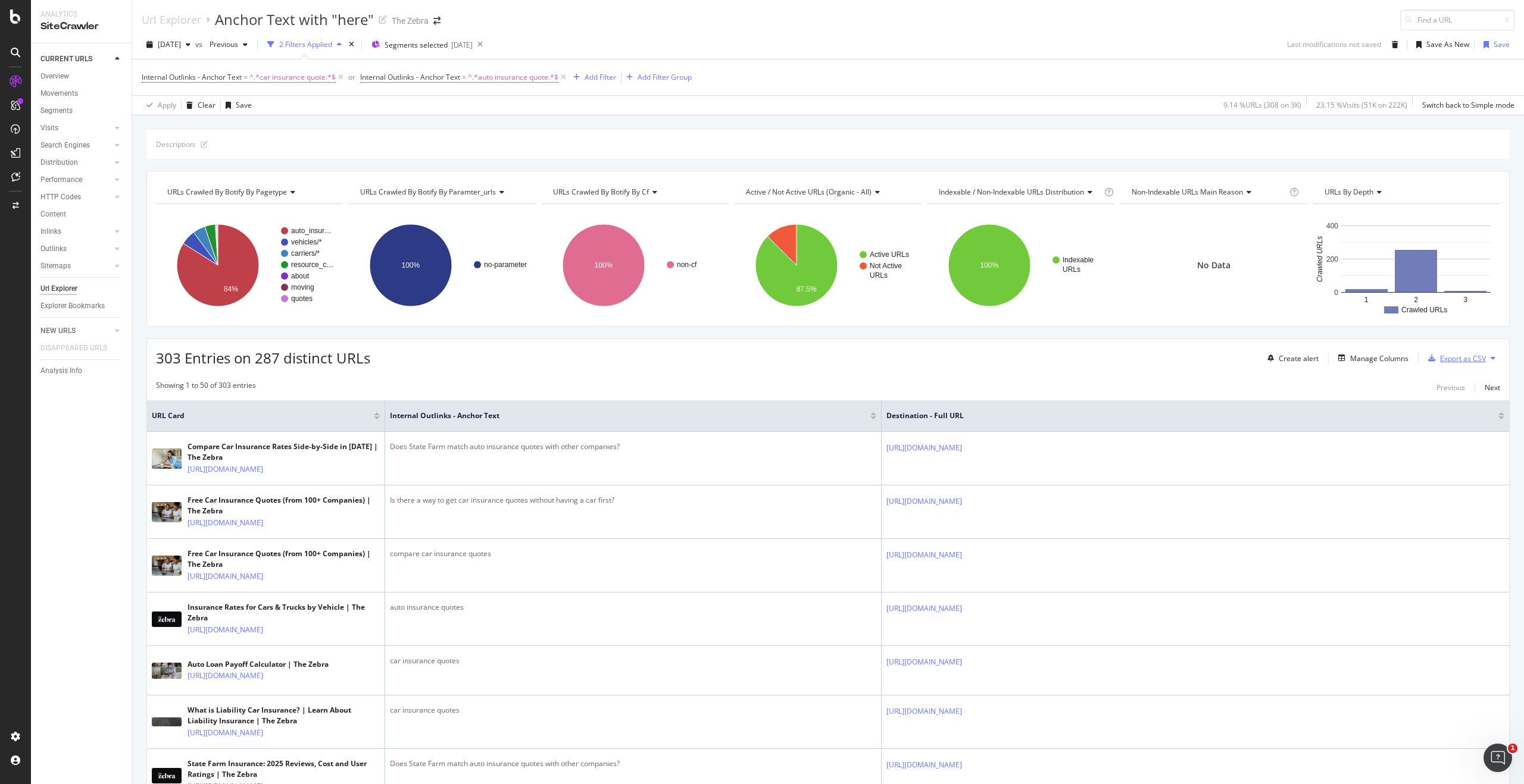
click at [1457, 364] on div "Export as CSV" at bounding box center [1454, 358] width 62 height 18
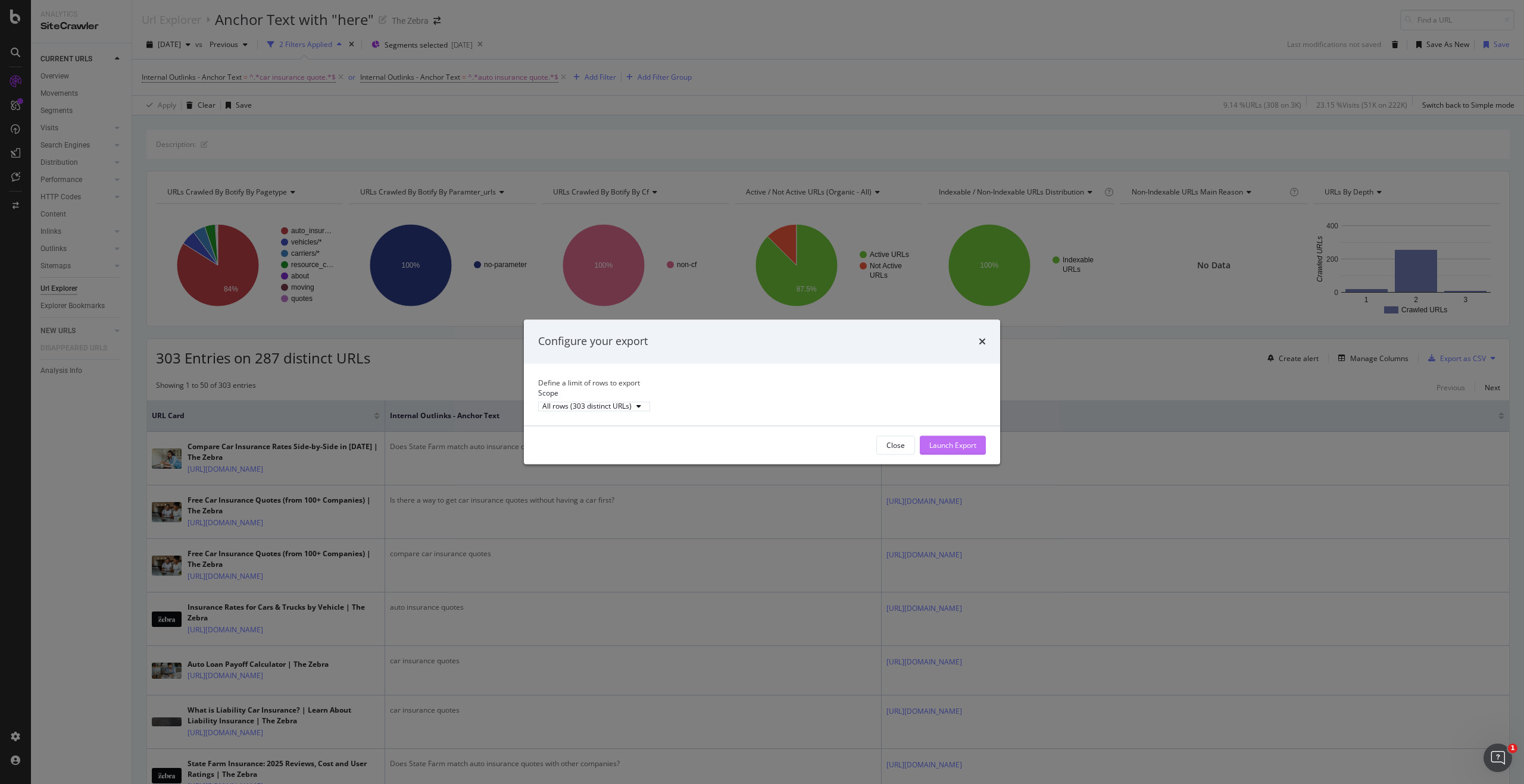
click at [953, 454] on div "Launch Export" at bounding box center [953, 445] width 47 height 18
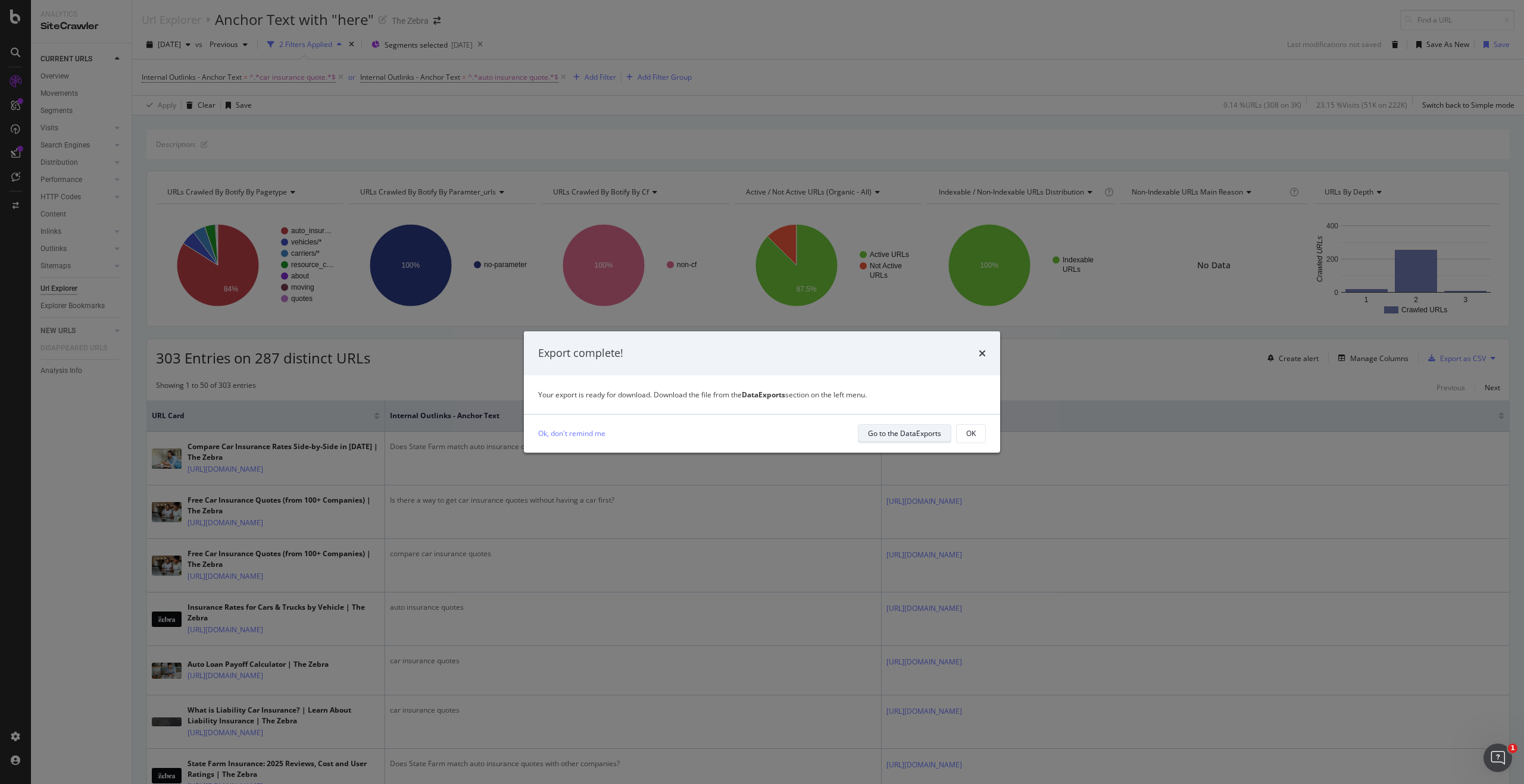
click at [920, 428] on div "Go to the DataExports" at bounding box center [904, 433] width 73 height 10
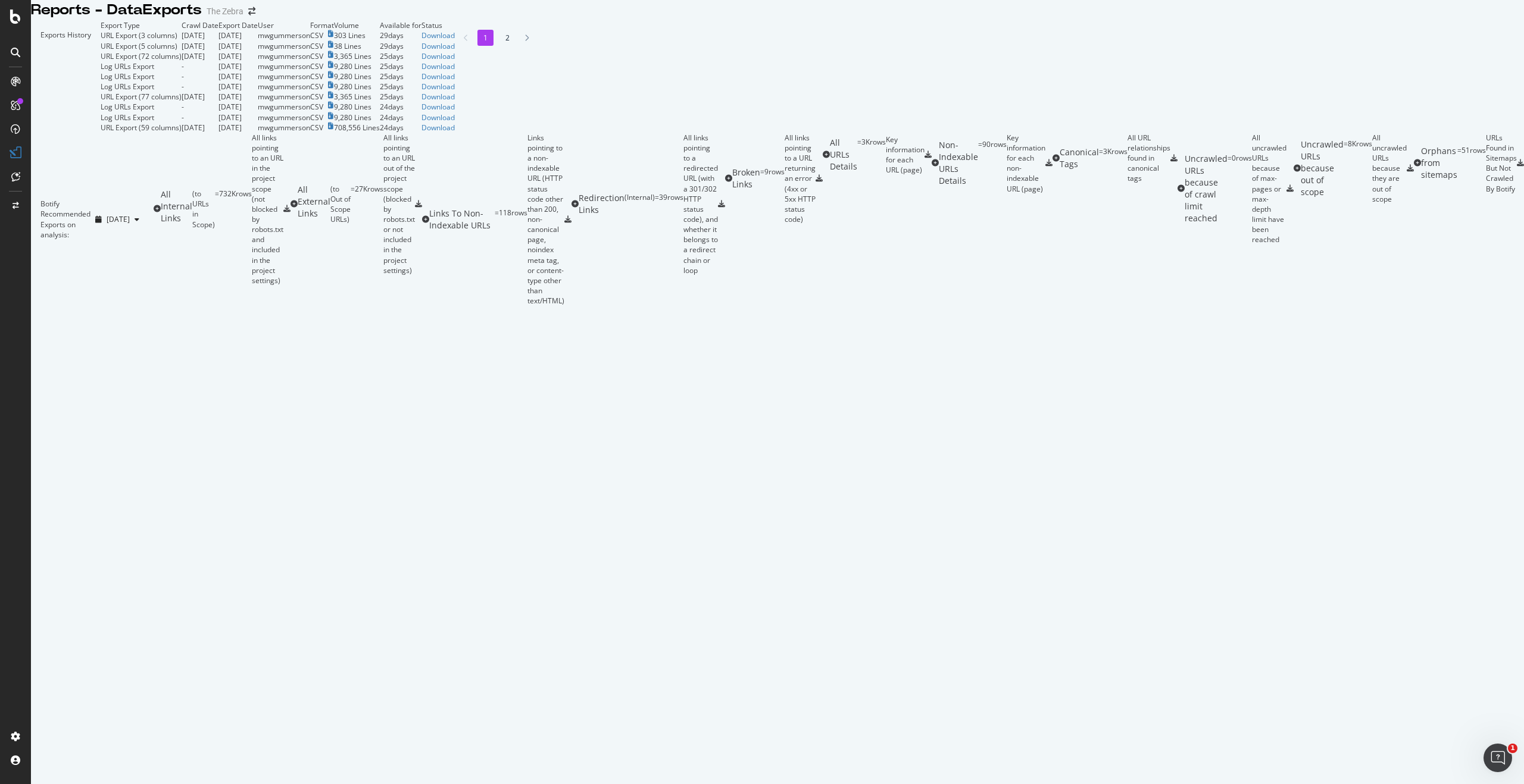
click at [454, 41] on td "Download" at bounding box center [438, 35] width 33 height 10
click at [454, 41] on div "Download" at bounding box center [438, 35] width 33 height 10
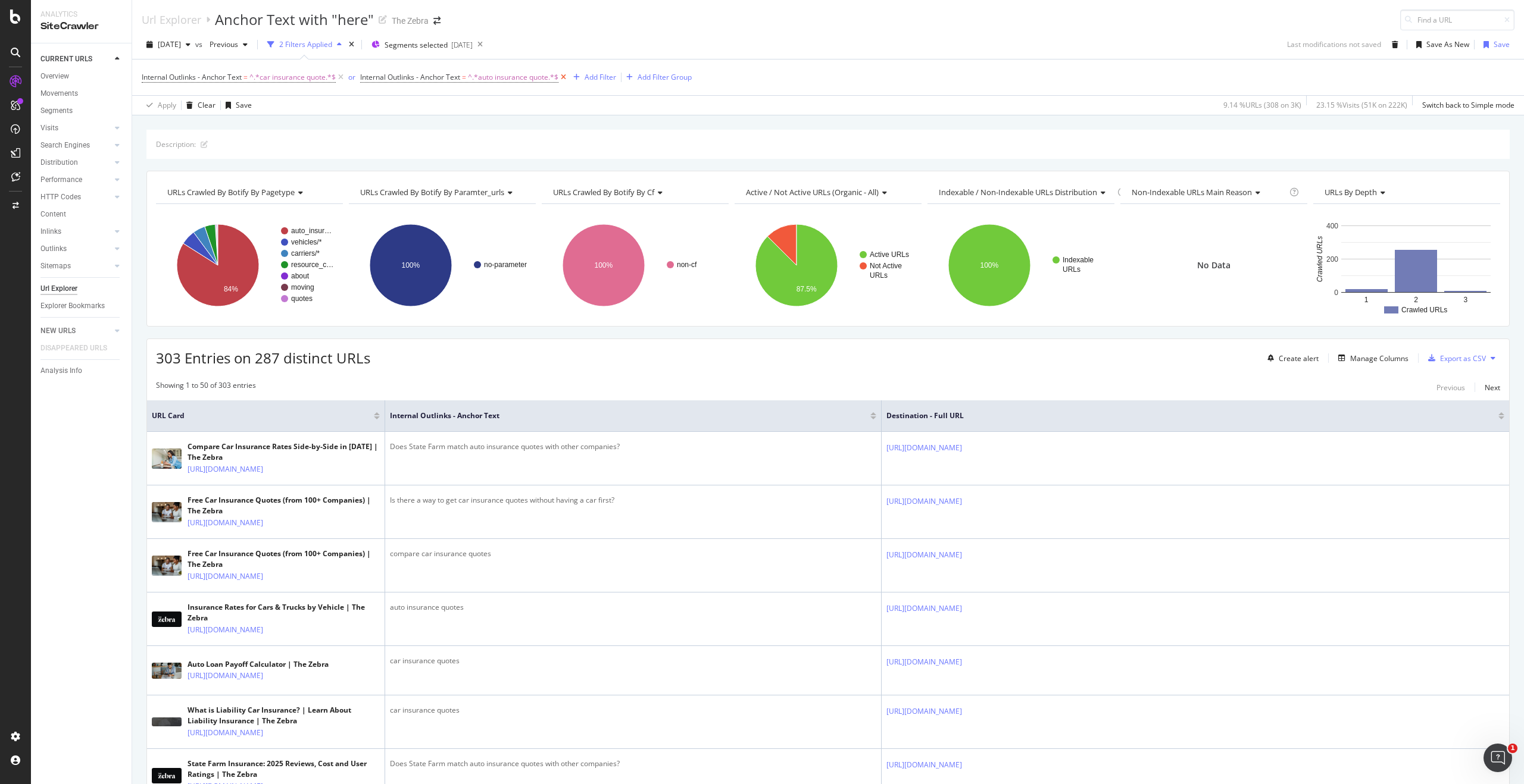
click at [565, 79] on icon at bounding box center [563, 77] width 10 height 12
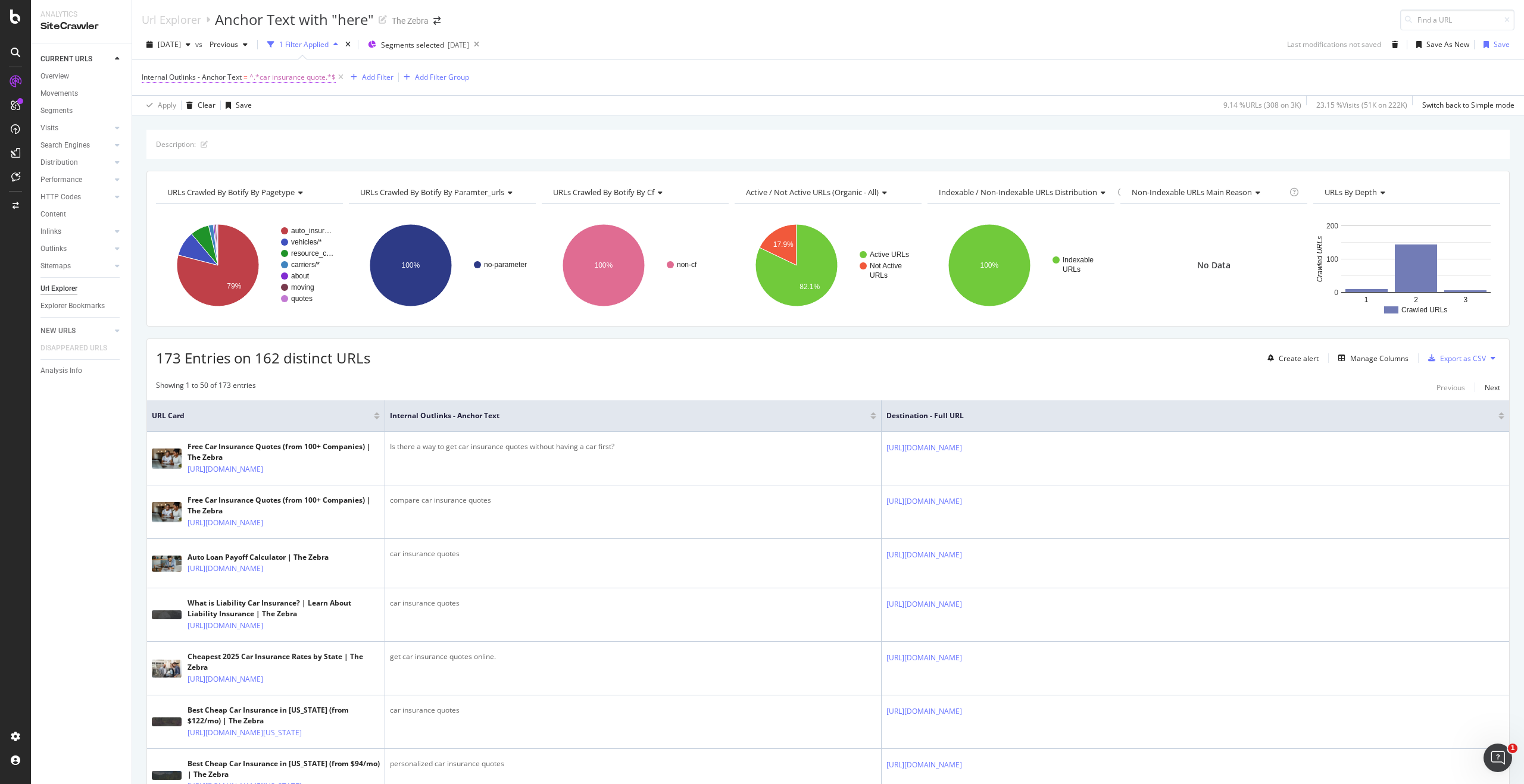
click at [299, 71] on span "^.*car insurance quote.*$" at bounding box center [292, 77] width 87 height 17
click at [231, 143] on input "car insurance quote" at bounding box center [209, 146] width 113 height 19
type input "quote"
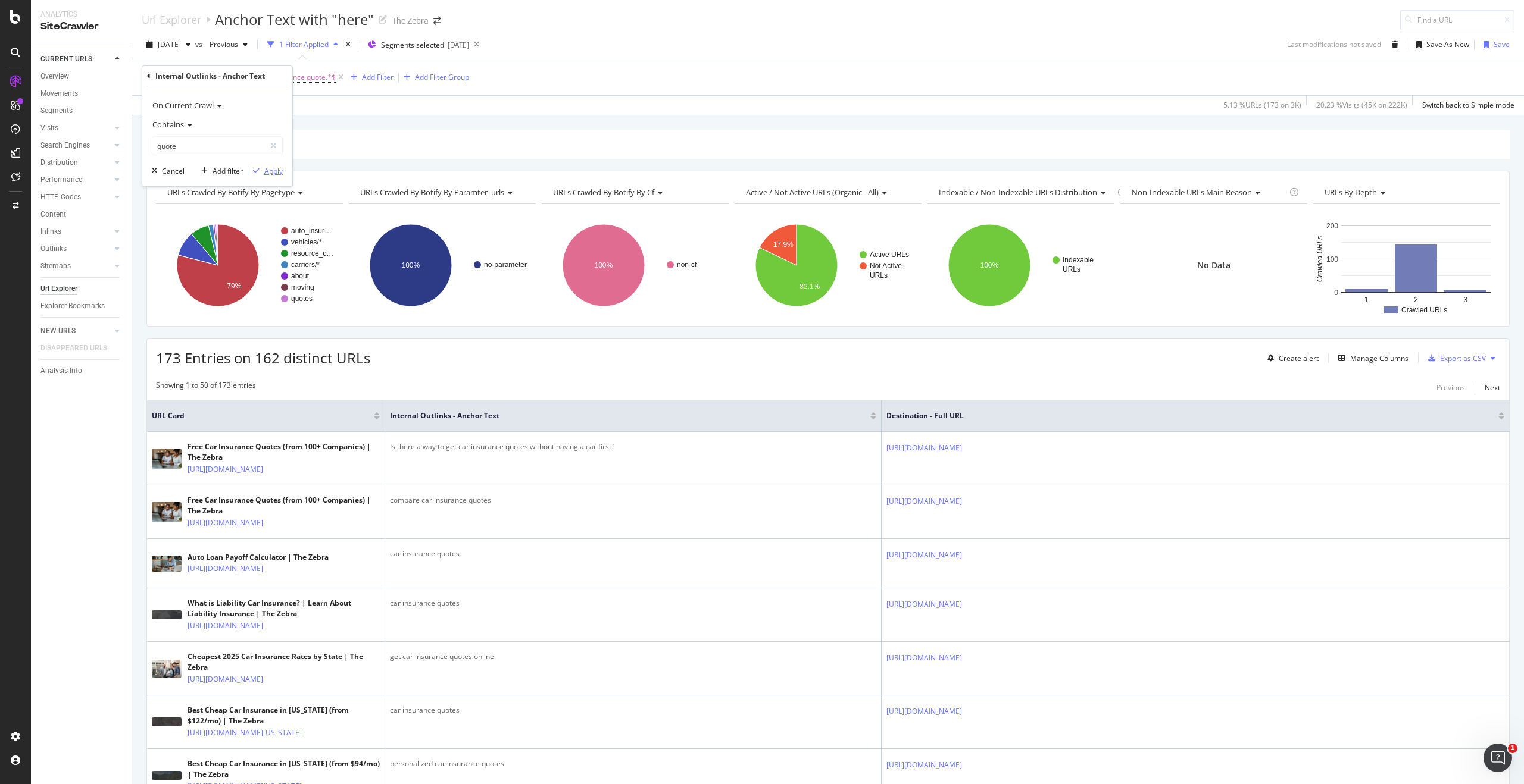
click at [275, 175] on div "Apply" at bounding box center [265, 170] width 34 height 11
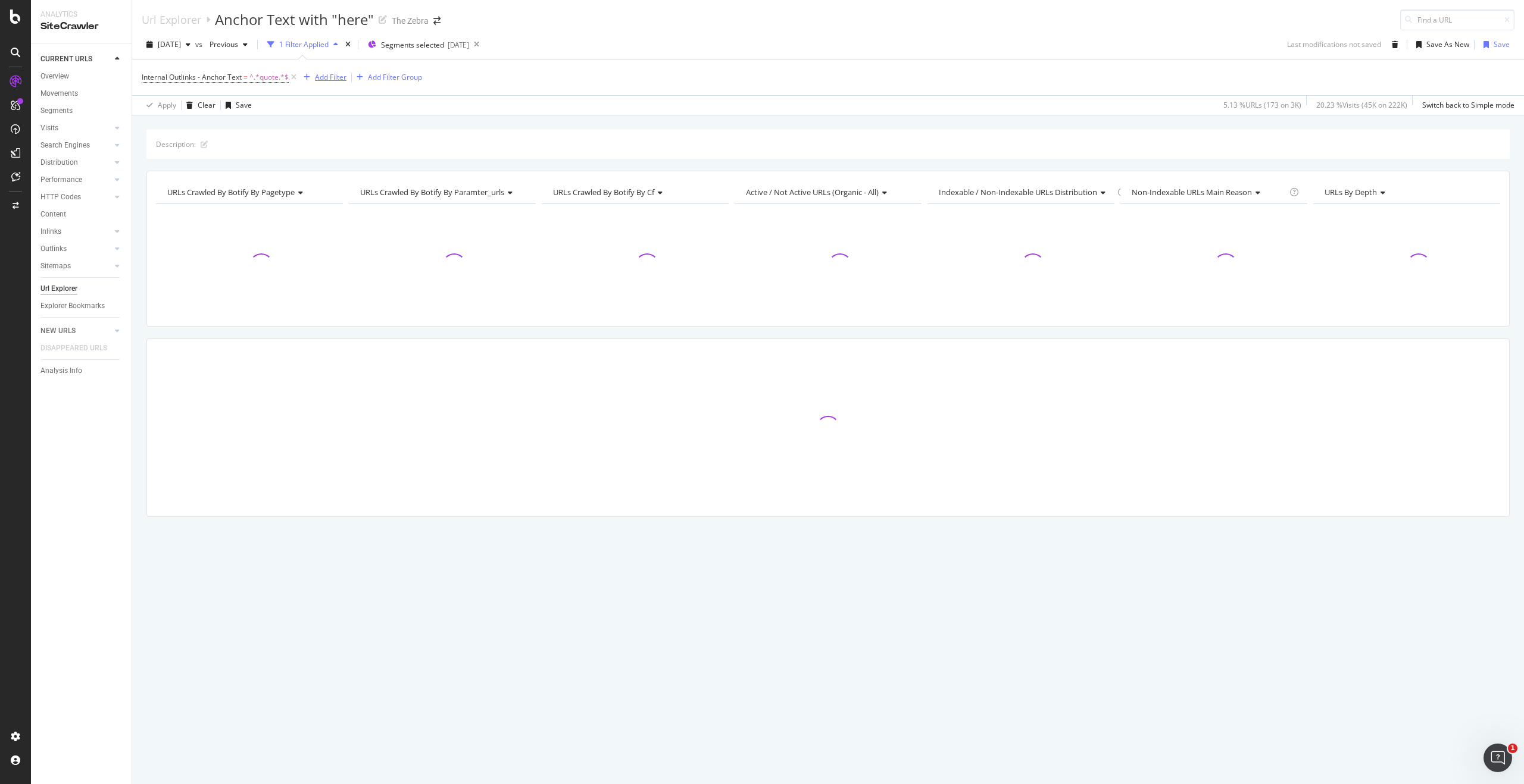
click at [346, 78] on div "Add Filter" at bounding box center [331, 77] width 31 height 10
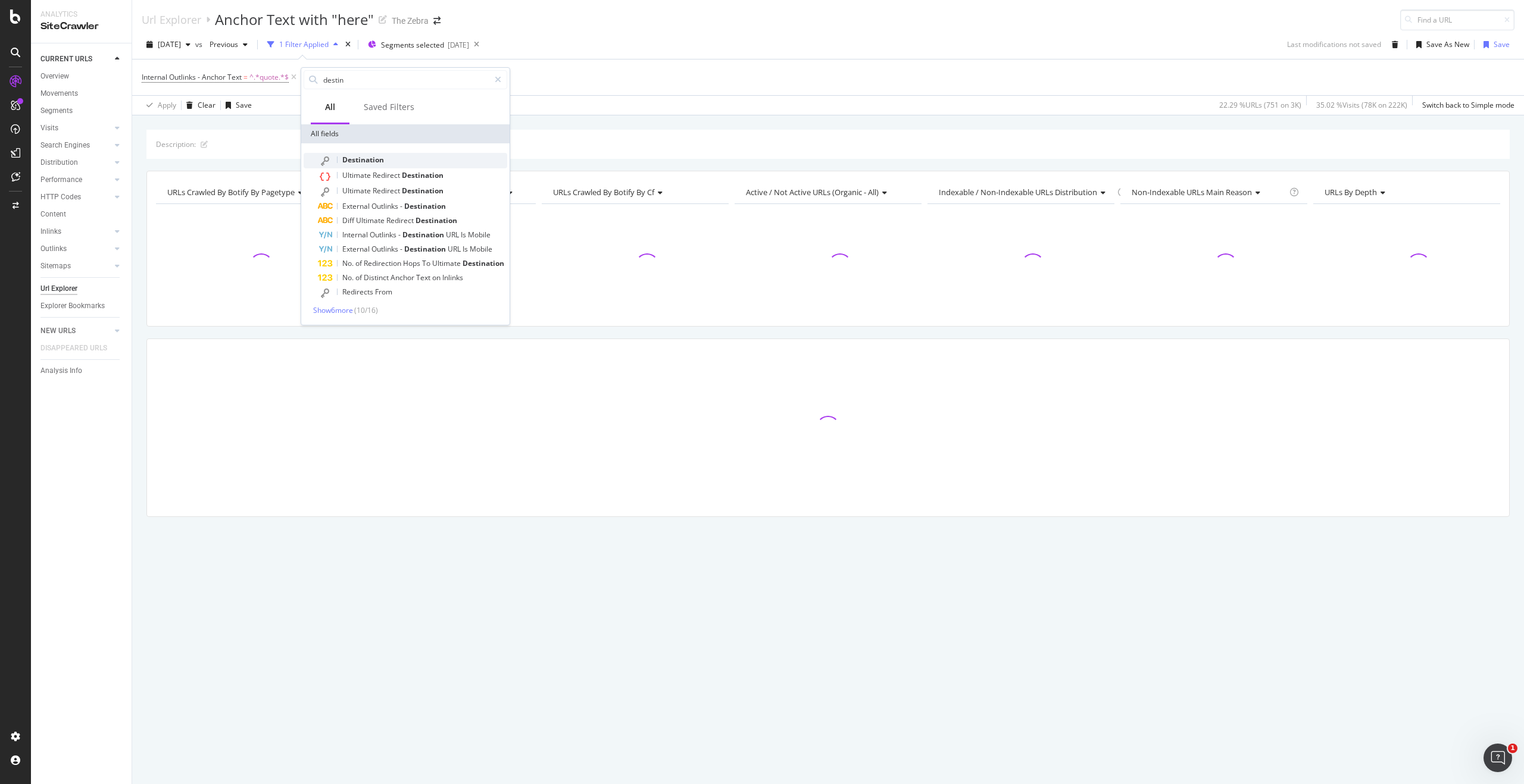
type input "destin"
click at [404, 155] on div "Destination" at bounding box center [413, 160] width 189 height 16
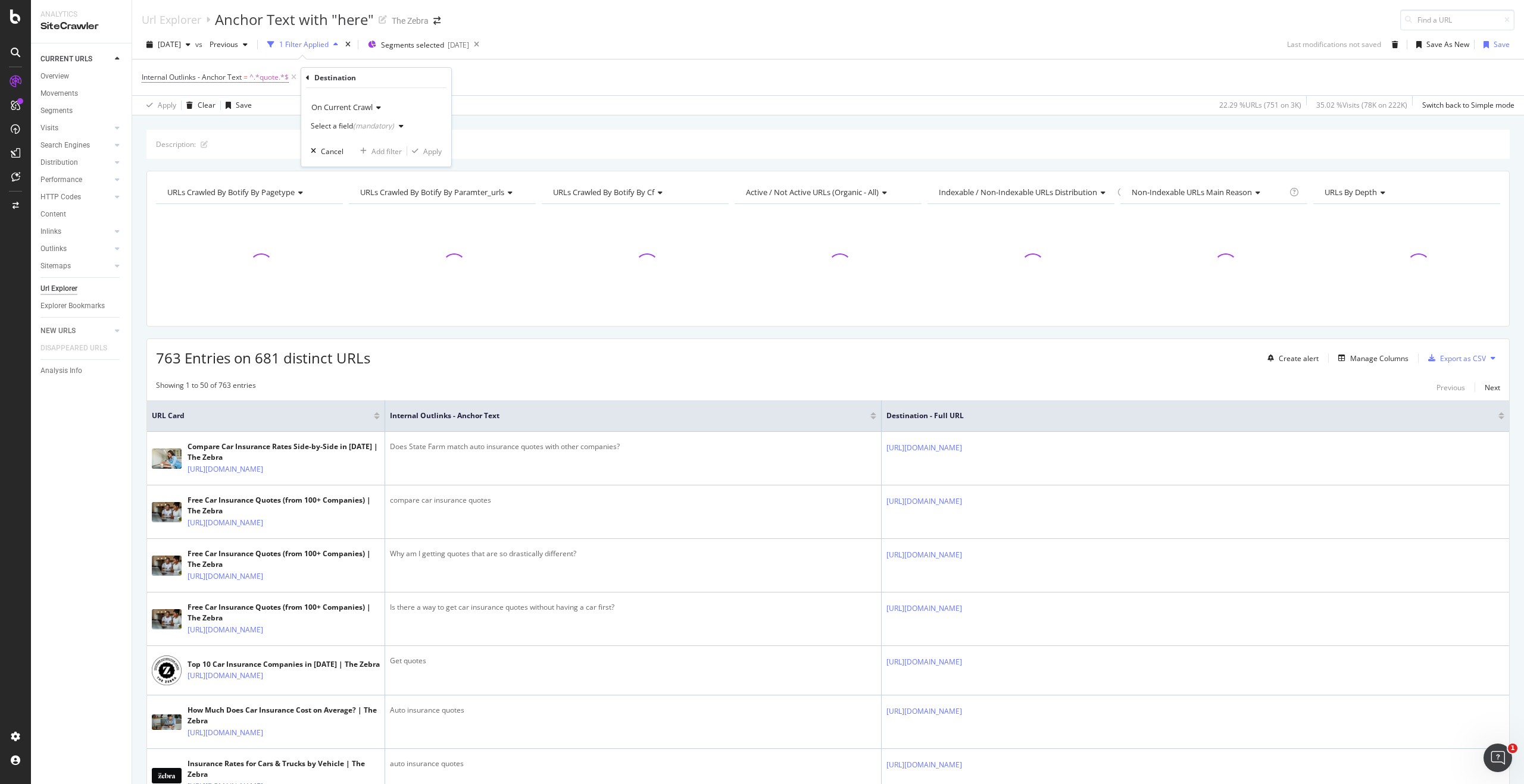
click at [341, 125] on div "Select a field (mandatory)" at bounding box center [352, 125] width 84 height 7
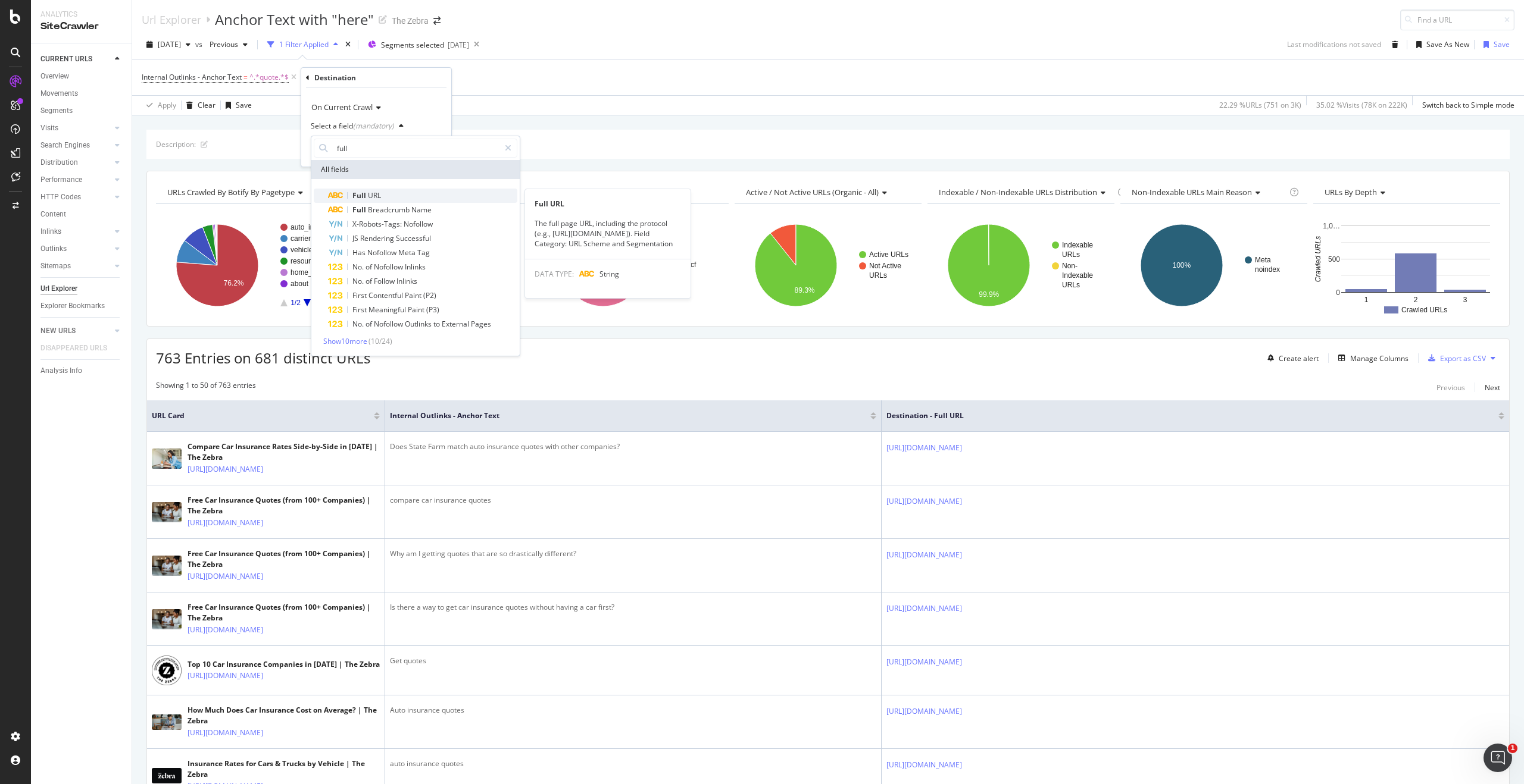
type input "full"
click at [368, 198] on span "URL" at bounding box center [374, 196] width 13 height 10
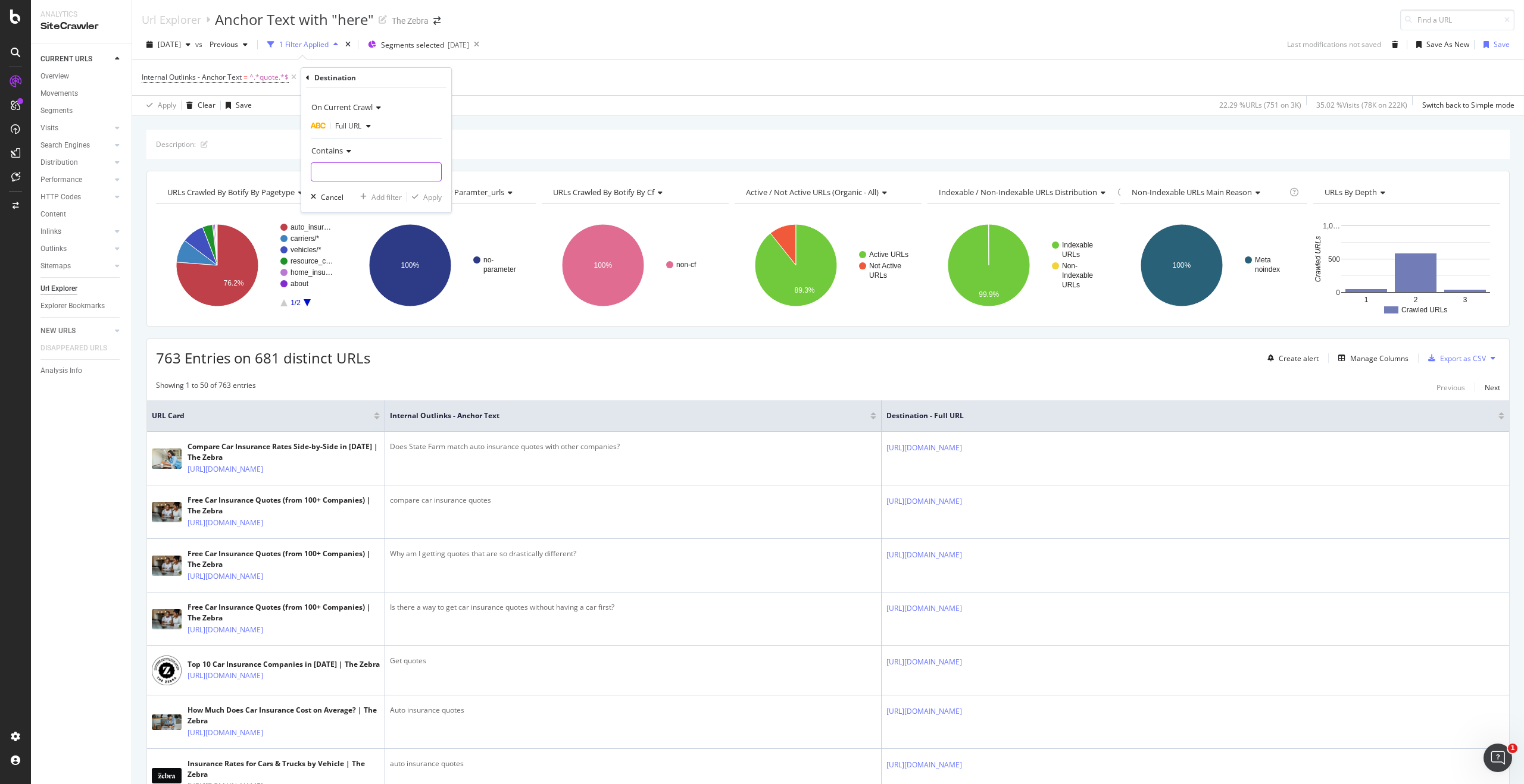
click at [362, 167] on input "text" at bounding box center [376, 172] width 129 height 19
click at [340, 151] on span "Contains" at bounding box center [327, 150] width 31 height 11
click at [354, 192] on span "Not equal to" at bounding box center [337, 191] width 41 height 10
click at [350, 177] on input "text" at bounding box center [376, 172] width 129 height 19
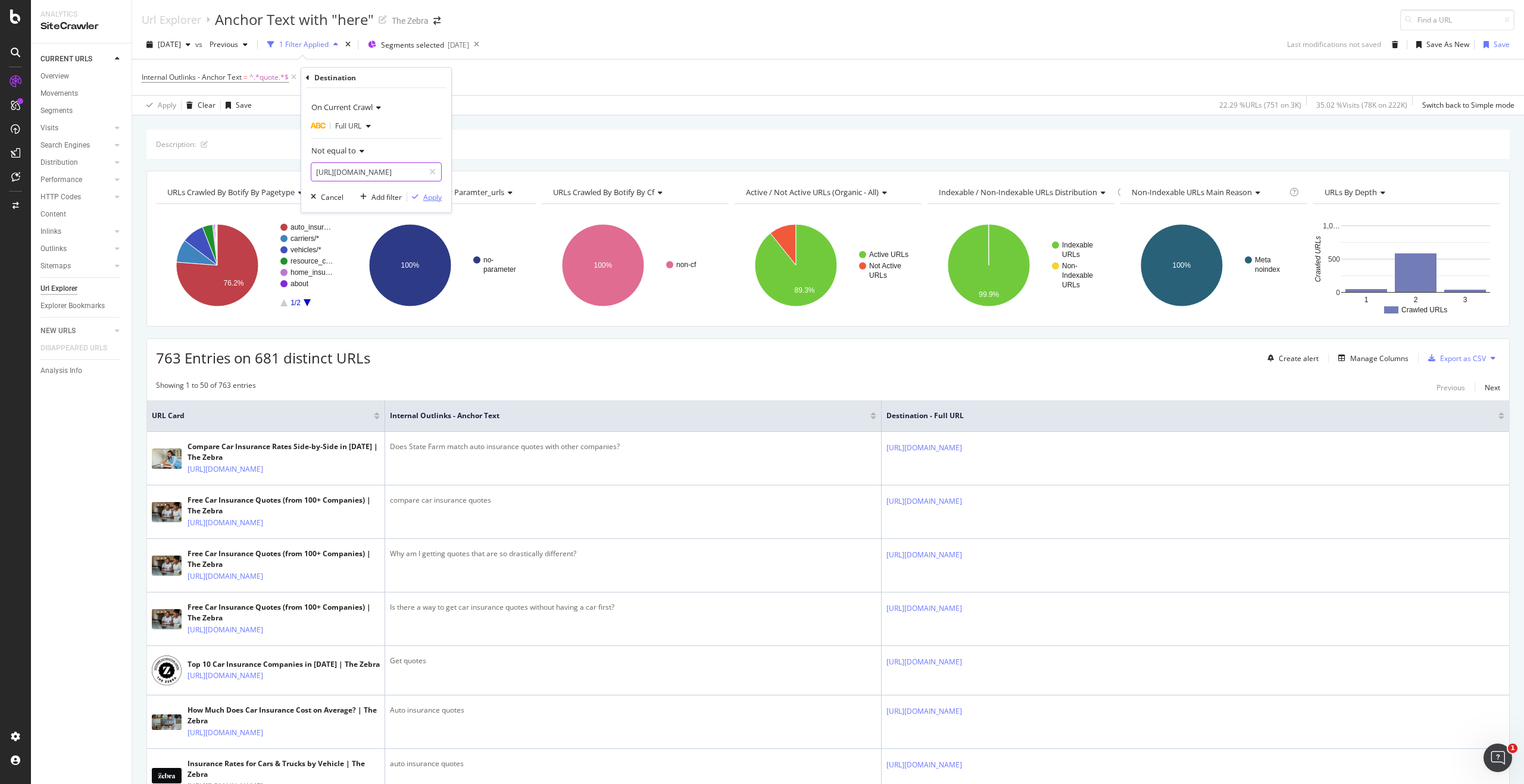
type input "[URL][DOMAIN_NAME]"
click at [423, 194] on div "Apply" at bounding box center [432, 197] width 18 height 10
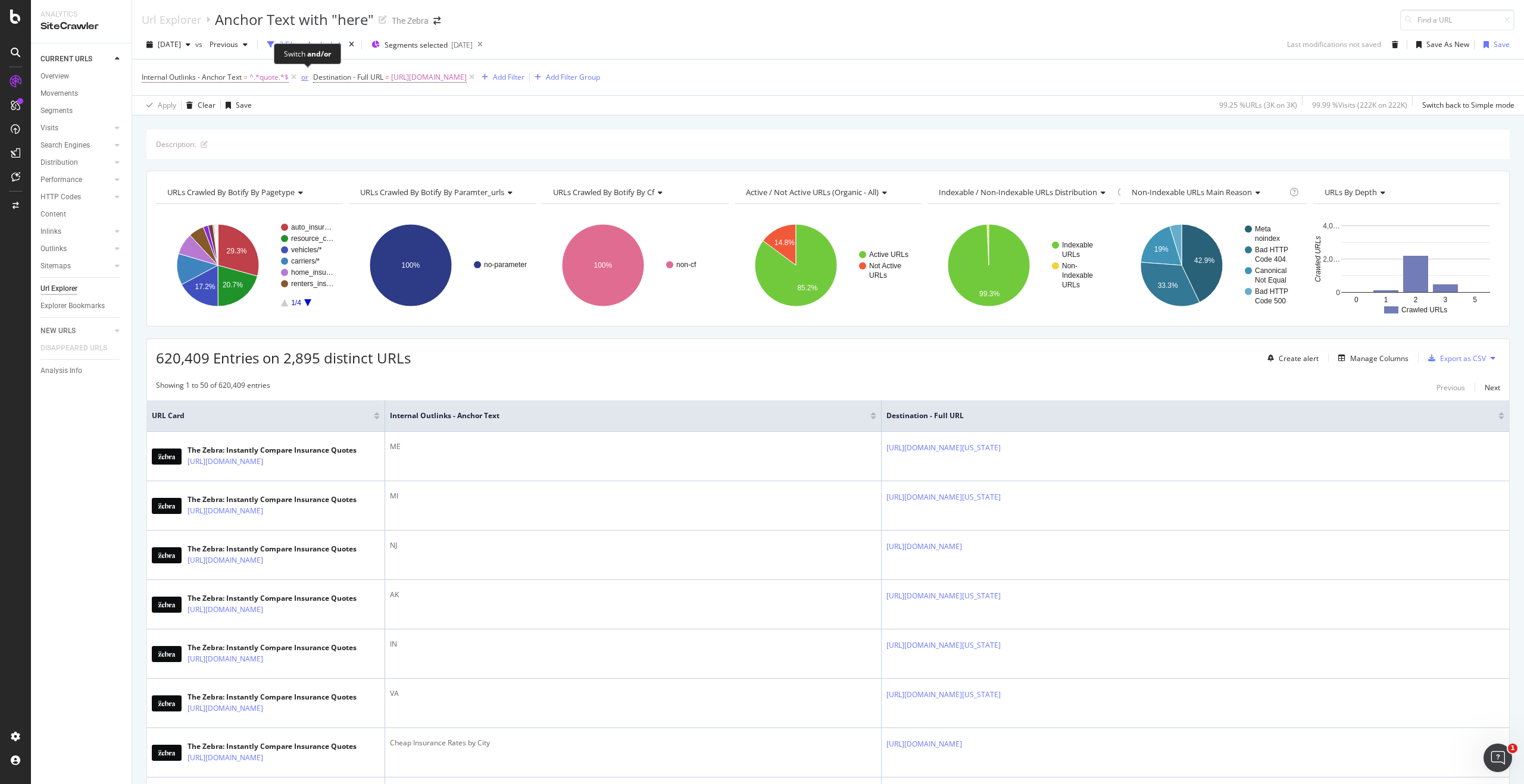
click at [305, 81] on div "or" at bounding box center [304, 77] width 7 height 10
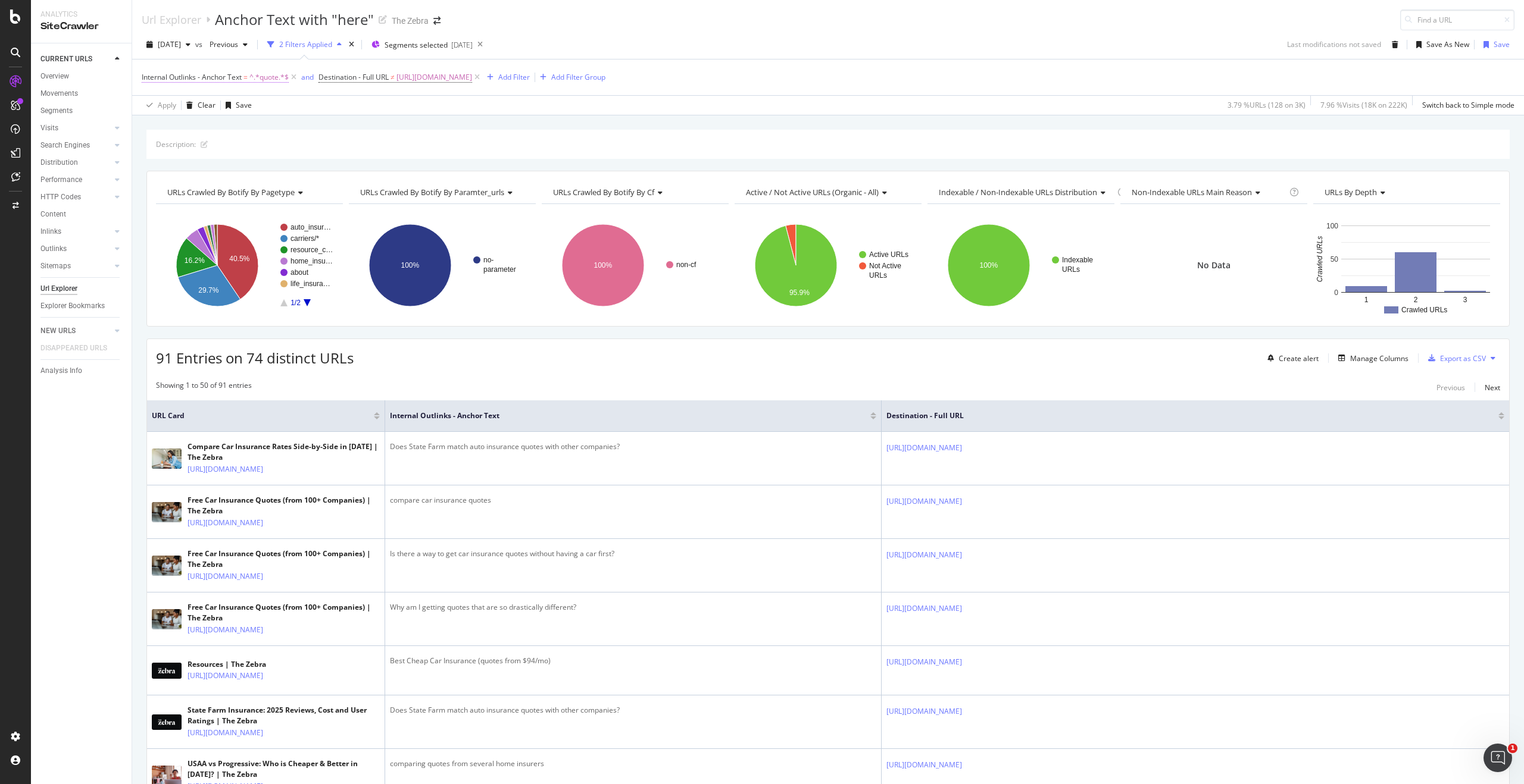
click at [271, 83] on span "^.*quote.*$" at bounding box center [269, 77] width 39 height 17
click at [578, 102] on div "Apply Clear Save 3.79 % URLs ( 128 on 3K ) 7.96 % Visits ( 18K on 222K ) Switch…" at bounding box center [828, 105] width 1392 height 19
click at [1435, 364] on div "Export as CSV" at bounding box center [1454, 358] width 62 height 18
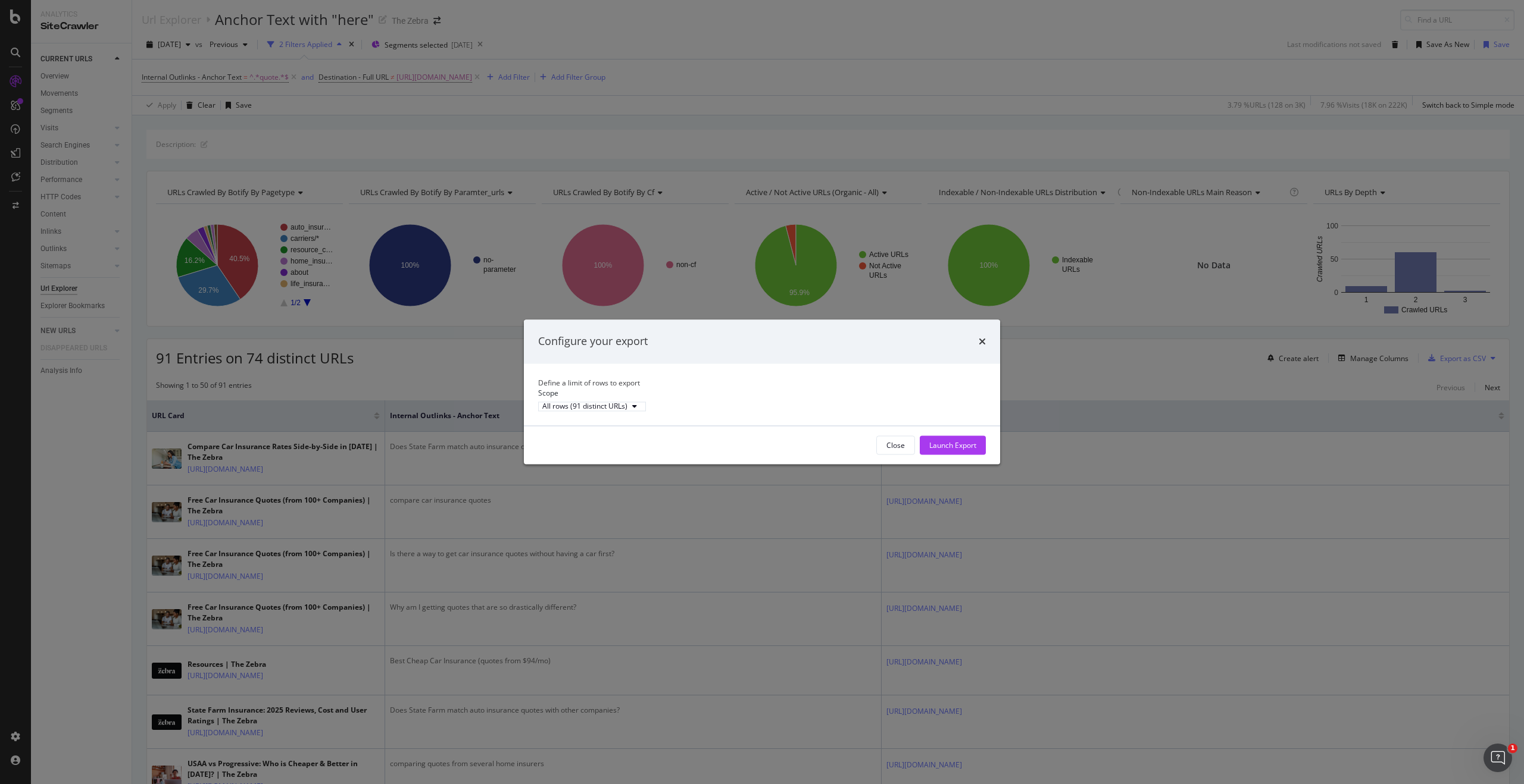
click at [986, 452] on div "Close Launch Export" at bounding box center [761, 445] width 476 height 38
click at [962, 450] on div "Launch Export" at bounding box center [953, 445] width 47 height 10
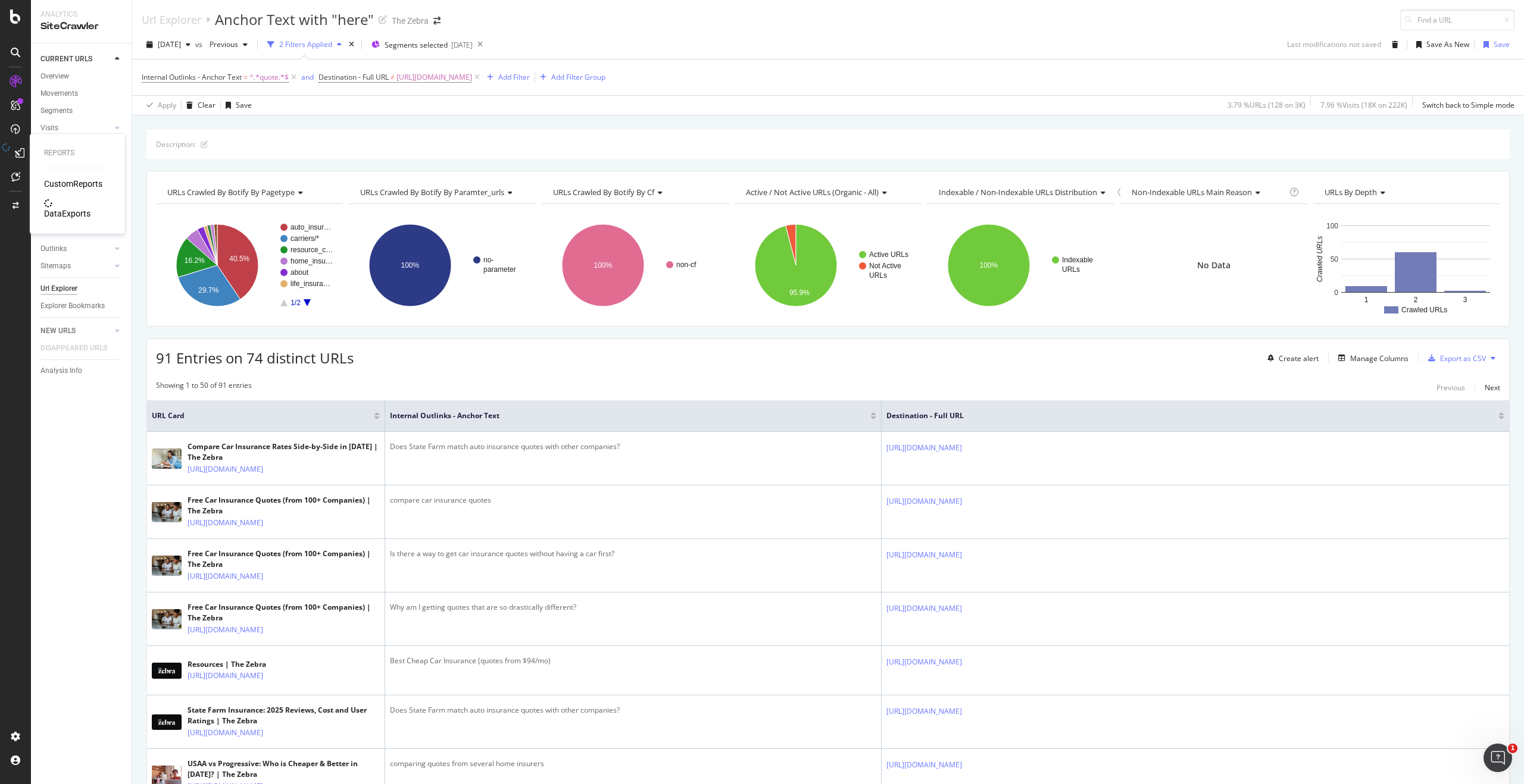
click at [59, 209] on div "DataExports" at bounding box center [67, 213] width 47 height 12
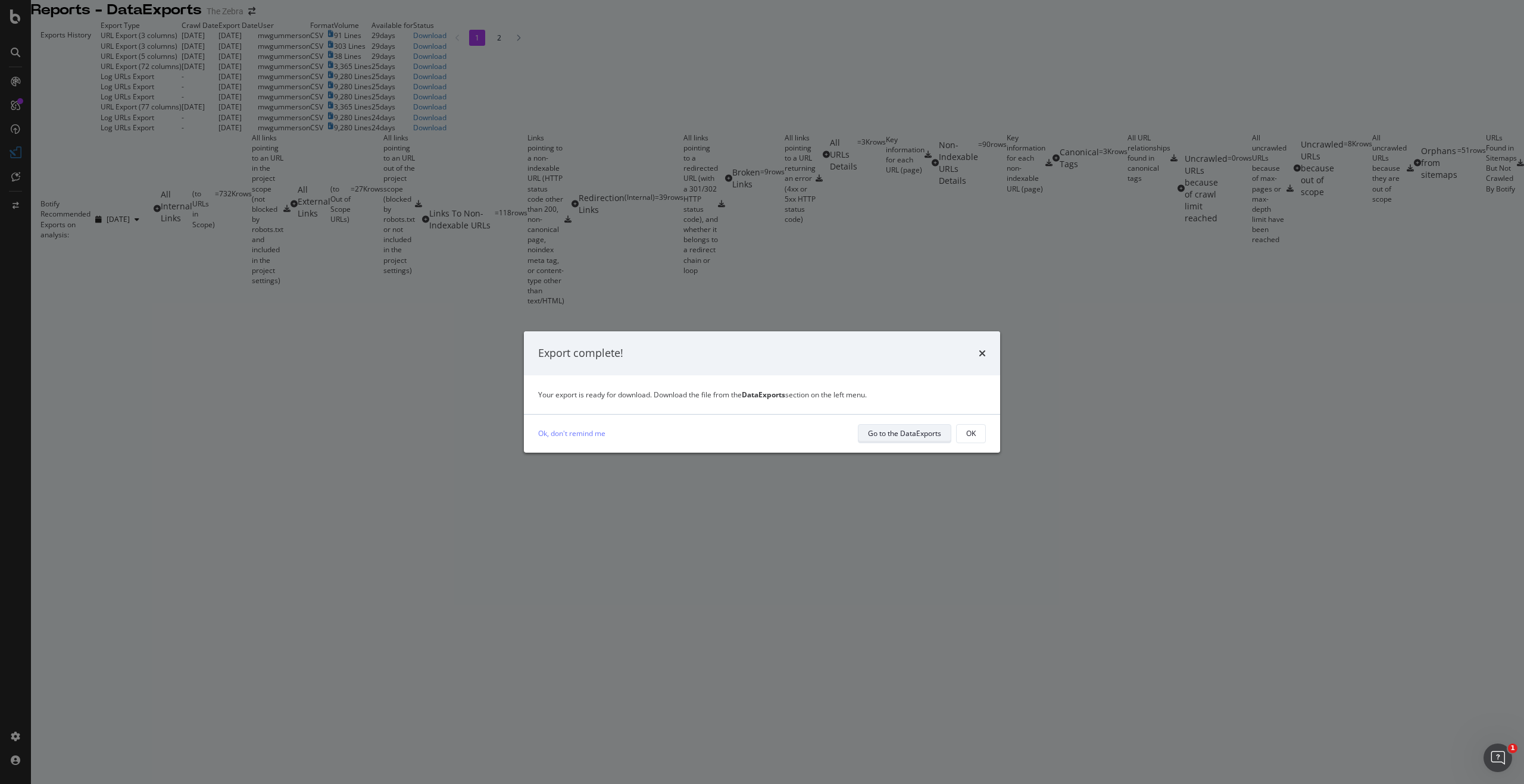
click at [926, 428] on div "Go to the DataExports" at bounding box center [904, 433] width 73 height 10
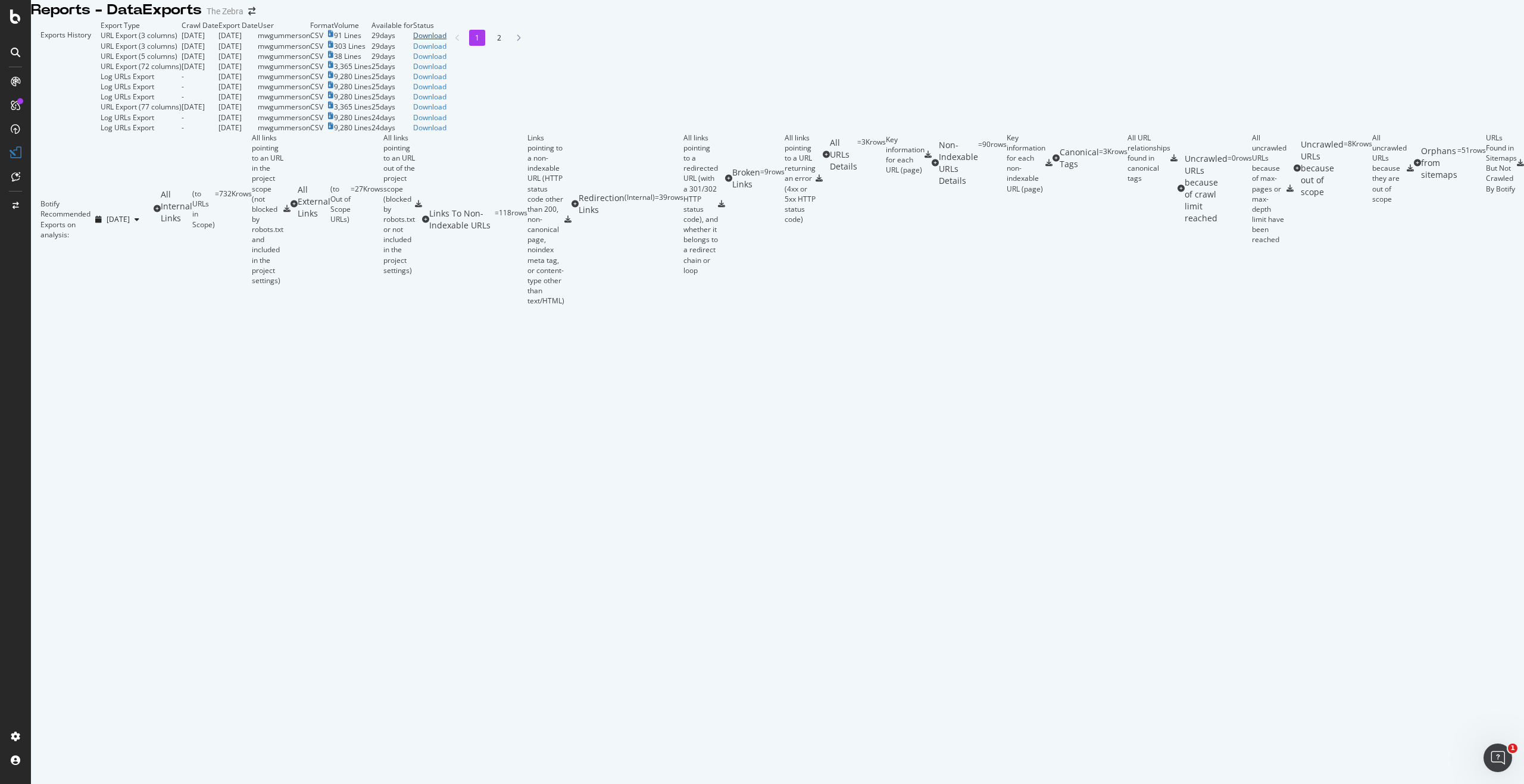
click at [447, 41] on div "Download" at bounding box center [429, 35] width 33 height 10
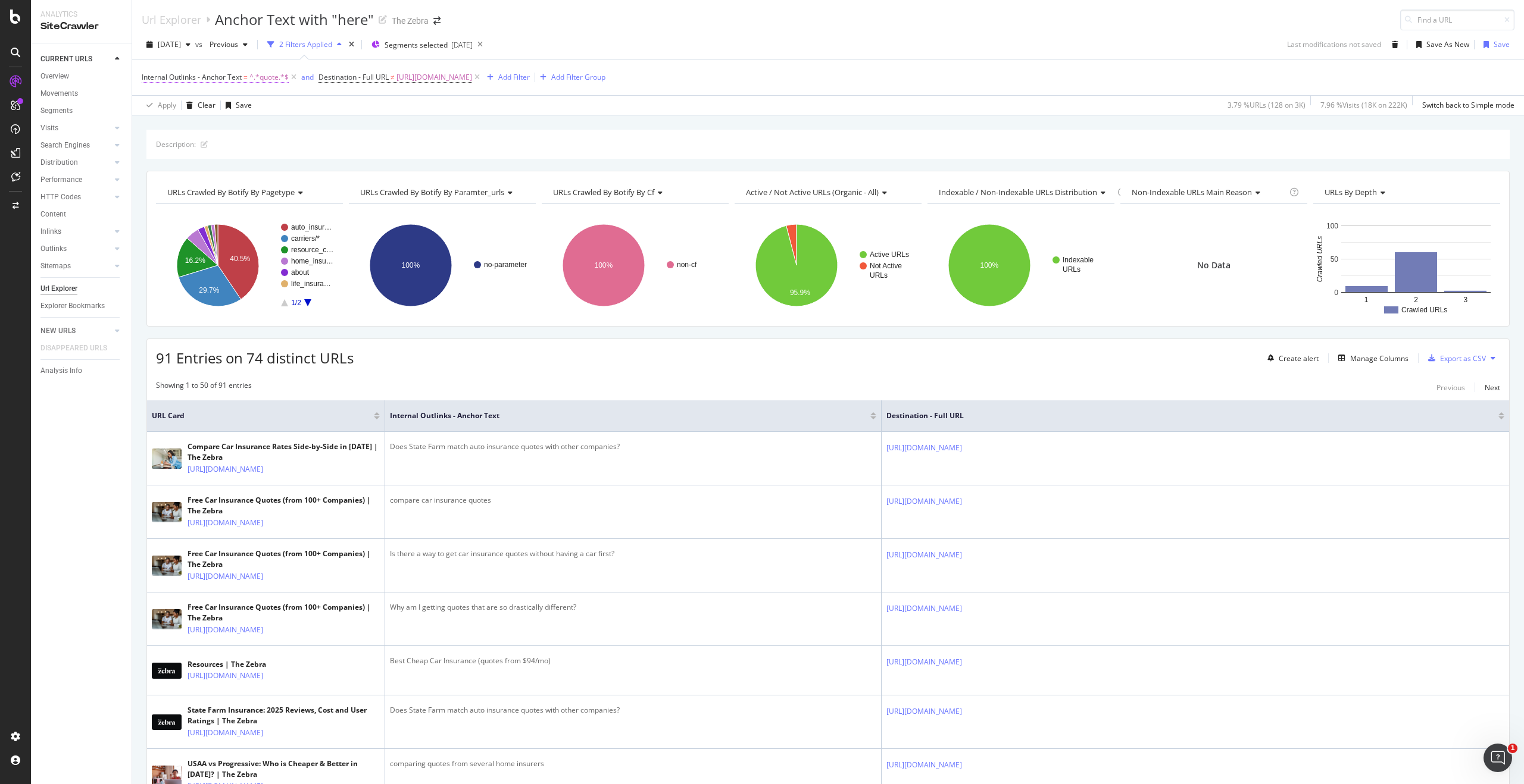
click at [268, 78] on span "^.*quote.*$" at bounding box center [269, 77] width 39 height 17
click at [191, 139] on input "quote" at bounding box center [209, 146] width 113 height 19
type input "get quote"
click at [262, 176] on button "Apply" at bounding box center [265, 170] width 34 height 12
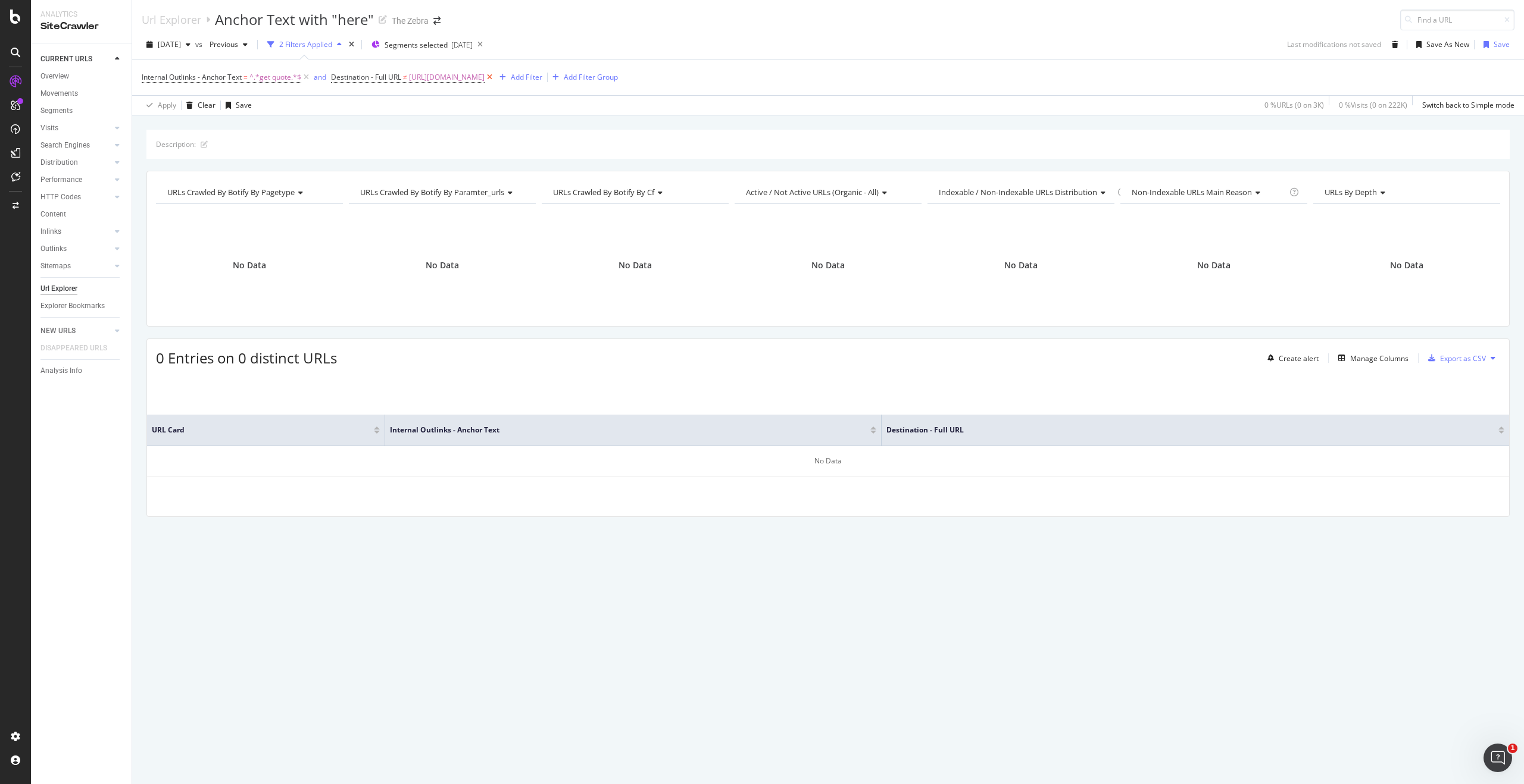
click at [494, 80] on icon at bounding box center [490, 77] width 10 height 12
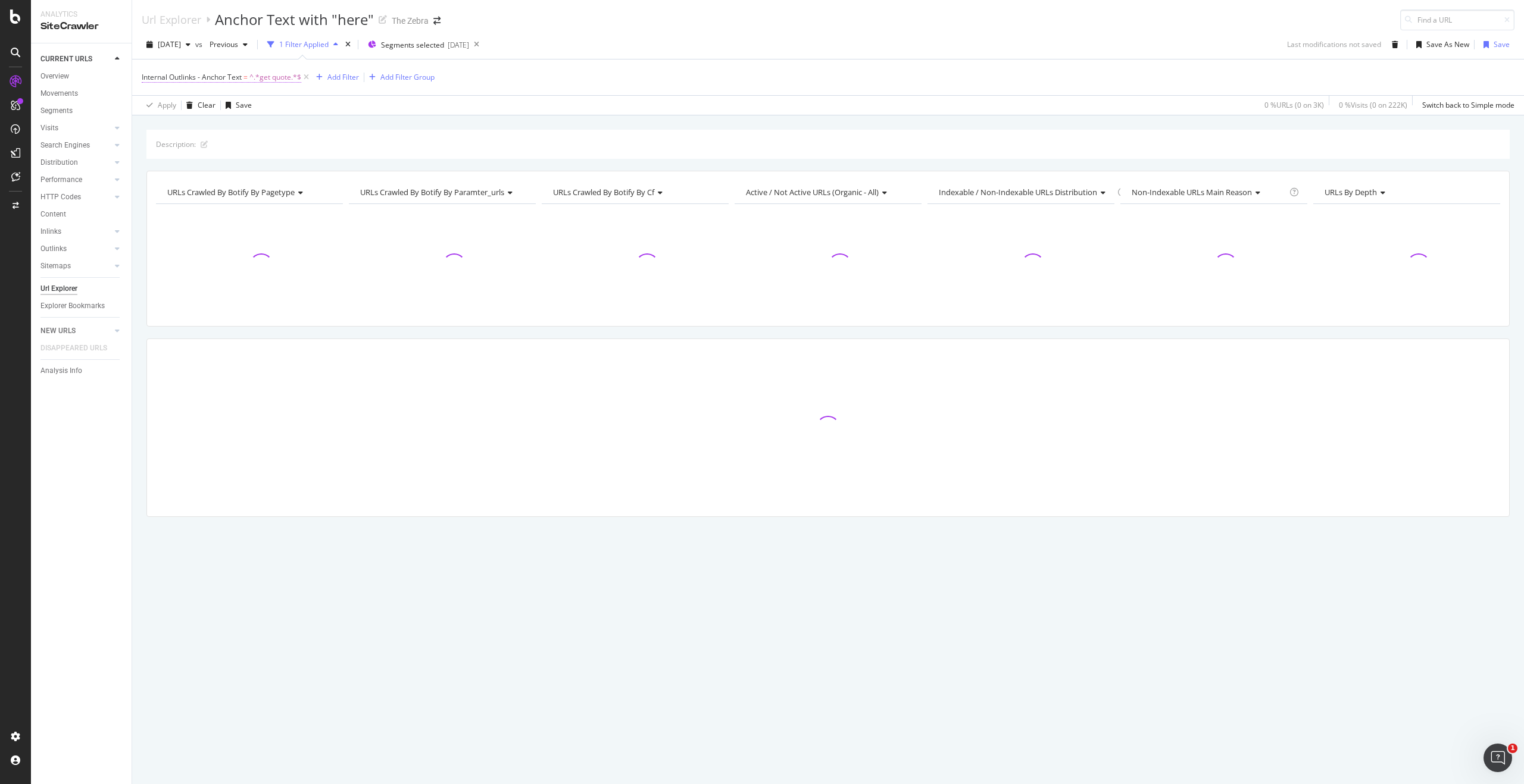
click at [278, 82] on span "^.*get quote.*$" at bounding box center [274, 77] width 52 height 17
click at [523, 74] on div "Internal Outlinks - Anchor Text = ^.*get quote.*$ Add Filter Add Filter Group" at bounding box center [828, 77] width 1372 height 36
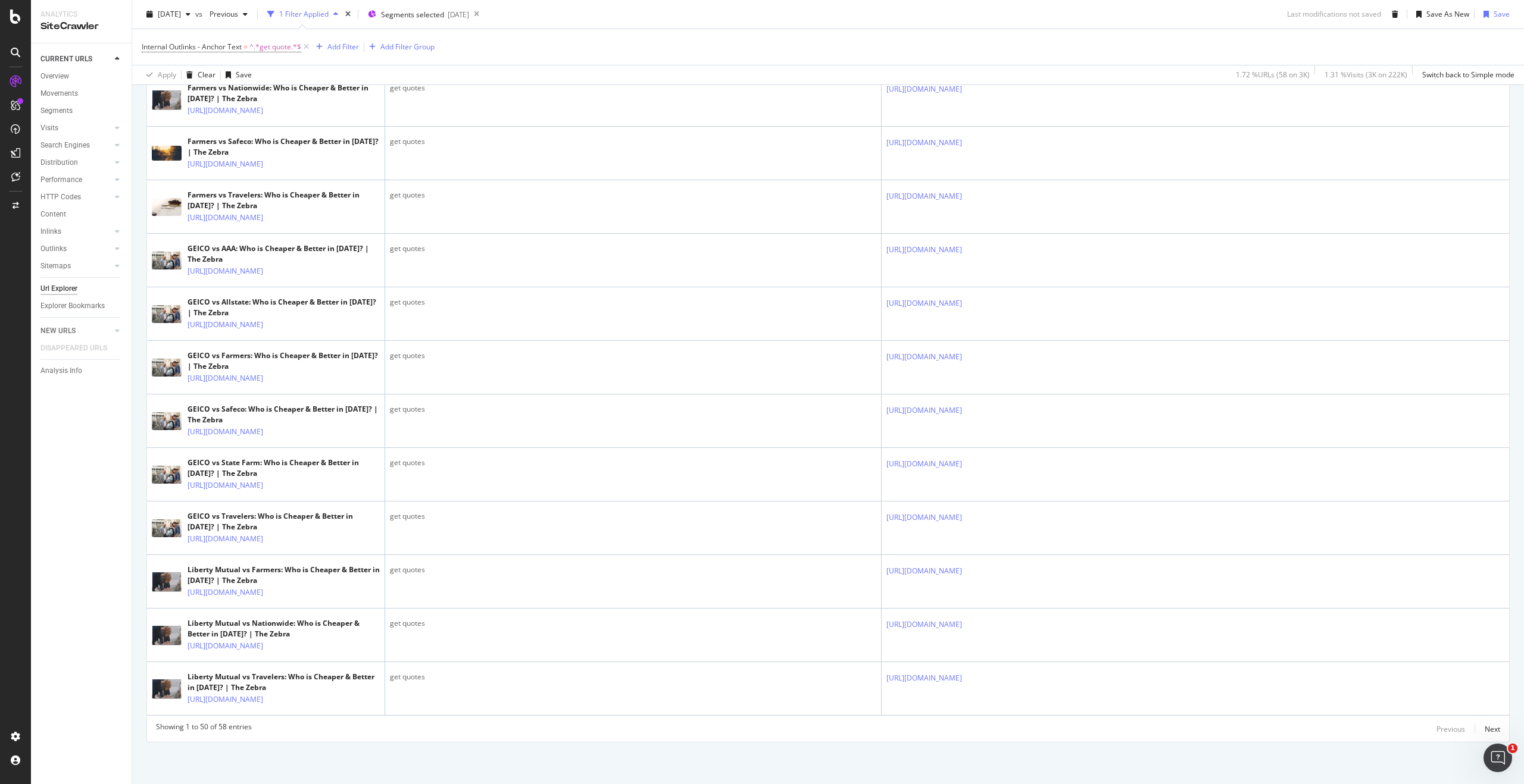
scroll to position [3134, 0]
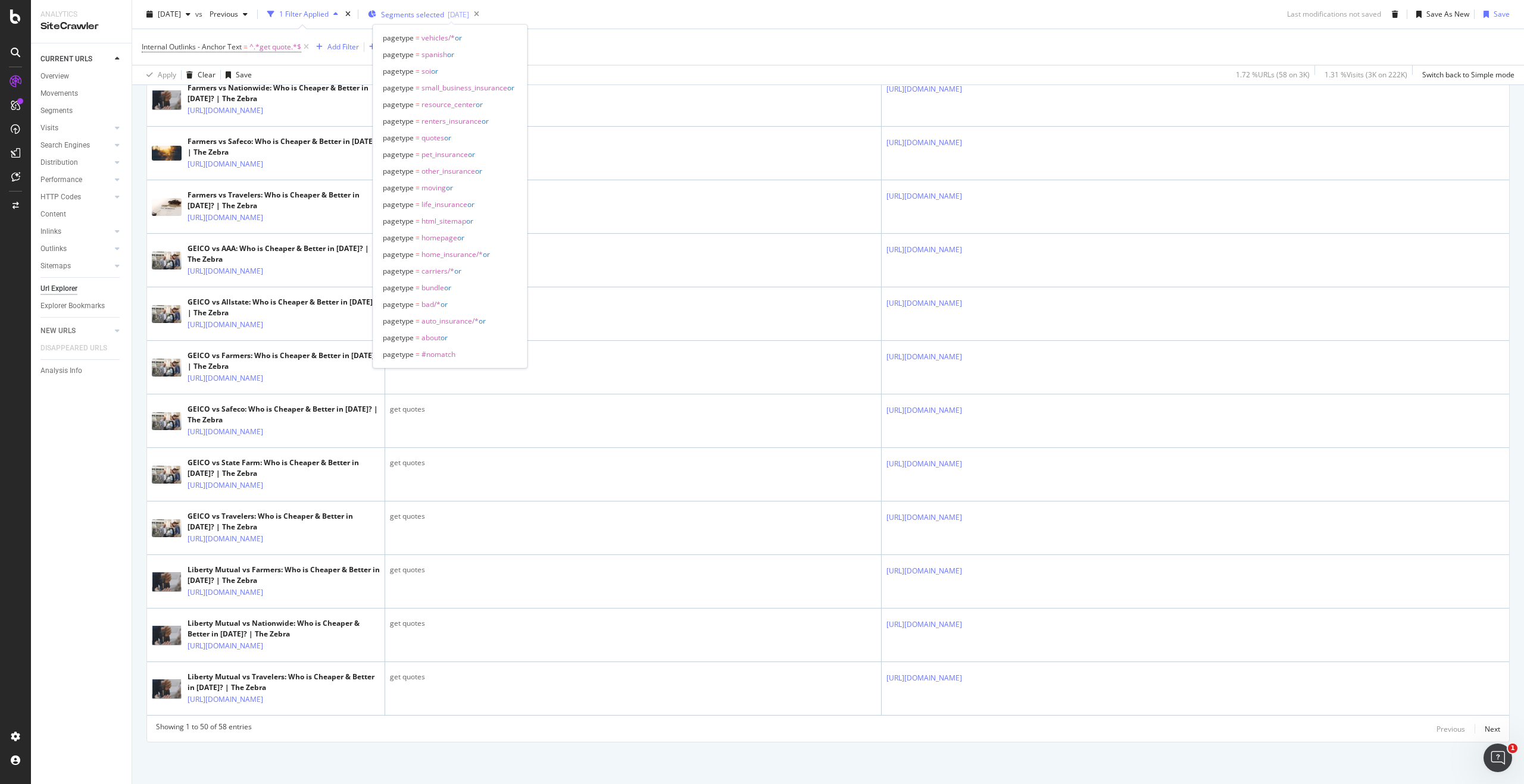
click at [439, 15] on span "Segments selected" at bounding box center [412, 15] width 63 height 10
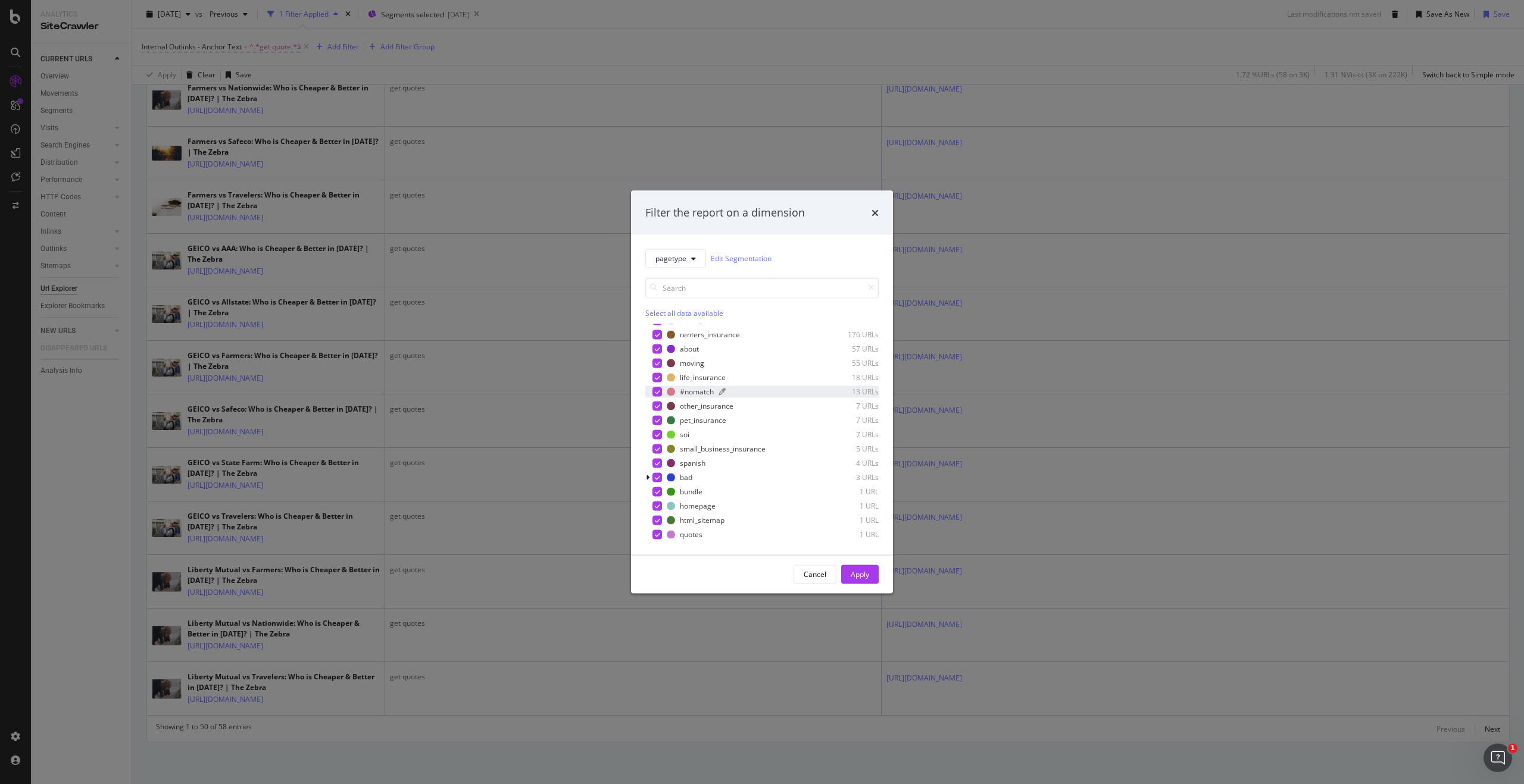
scroll to position [0, 0]
click at [873, 211] on icon "times" at bounding box center [874, 212] width 7 height 10
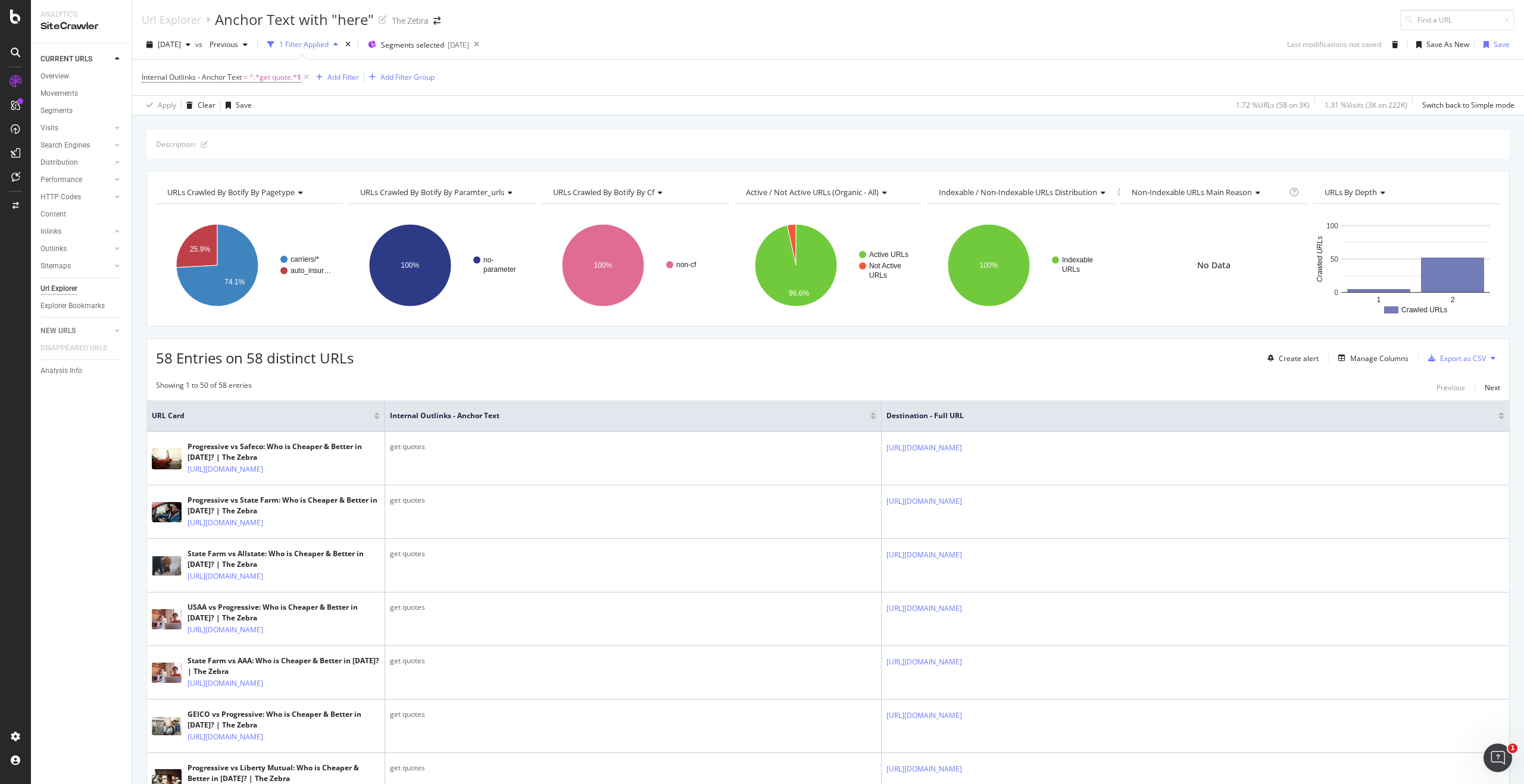
click at [1498, 416] on div at bounding box center [1501, 417] width 6 height 3
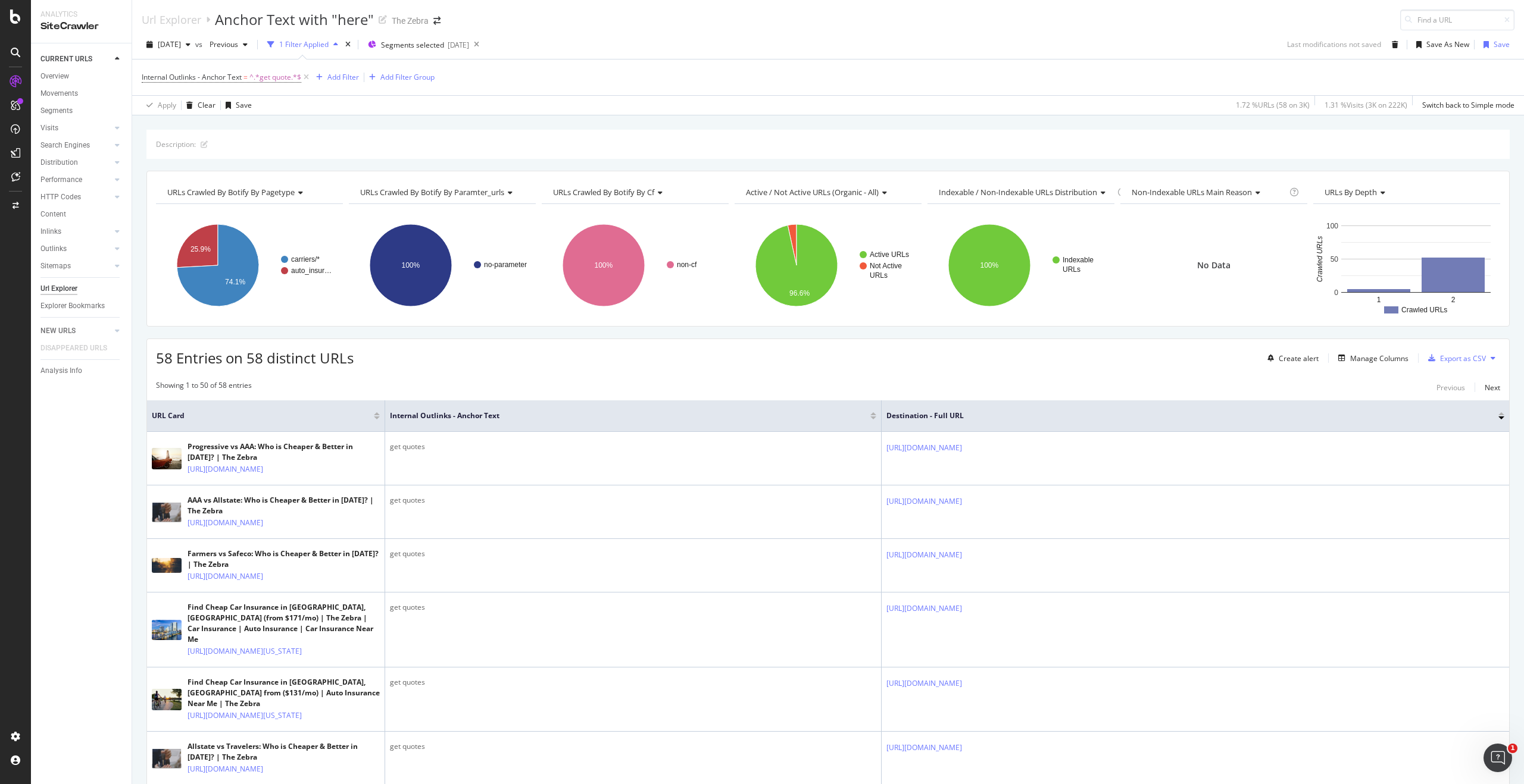
click at [1498, 418] on div at bounding box center [1501, 417] width 6 height 3
click at [1498, 414] on div at bounding box center [1501, 413] width 6 height 3
click at [266, 84] on span "^.*get quote.*$" at bounding box center [274, 77] width 52 height 17
click at [222, 141] on input "get quote" at bounding box center [209, 146] width 113 height 19
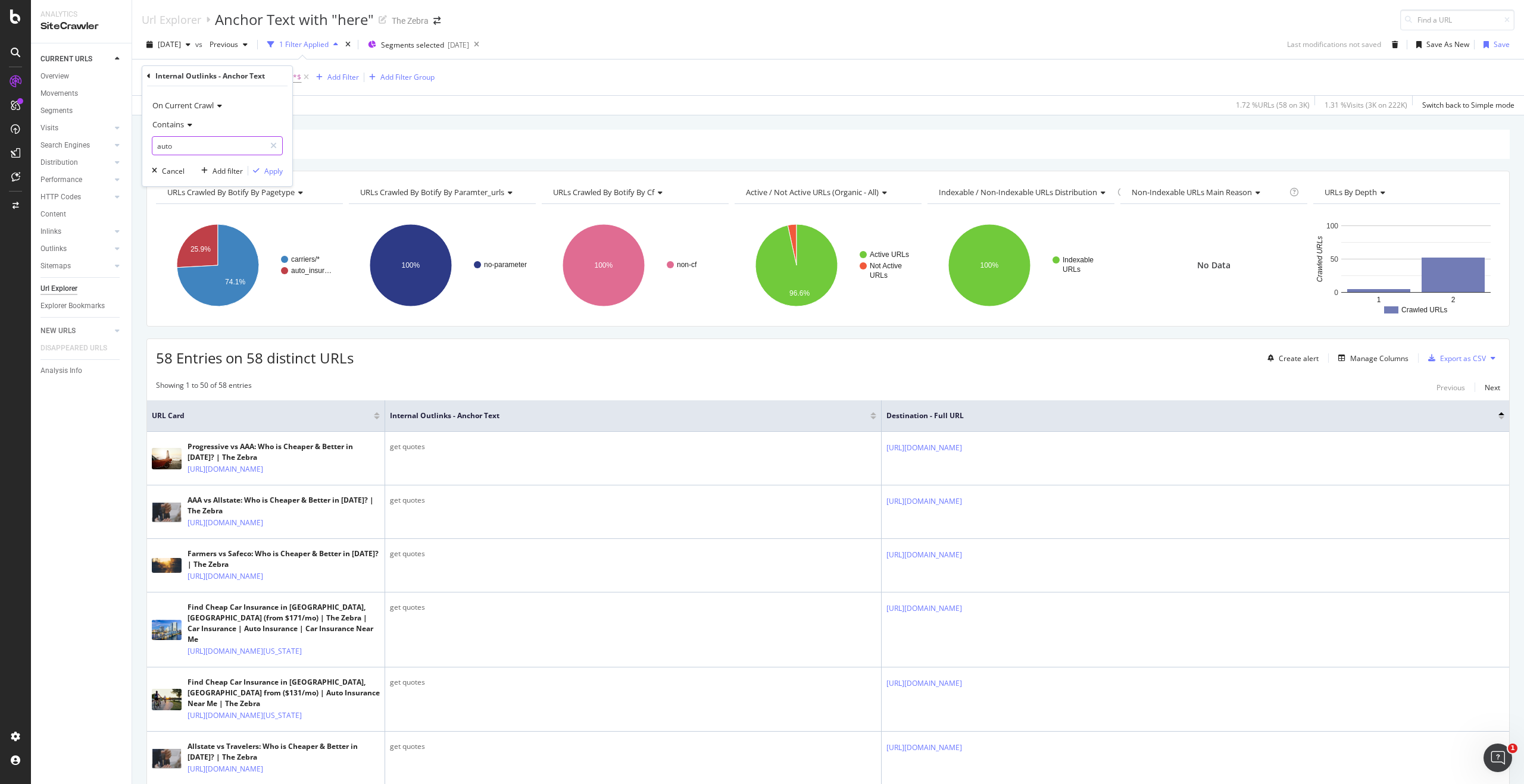
type input "auto"
click at [286, 172] on div "On Current Crawl Contains auto Cancel Add filter Apply" at bounding box center [217, 136] width 150 height 100
click at [276, 174] on div "Apply" at bounding box center [273, 171] width 18 height 10
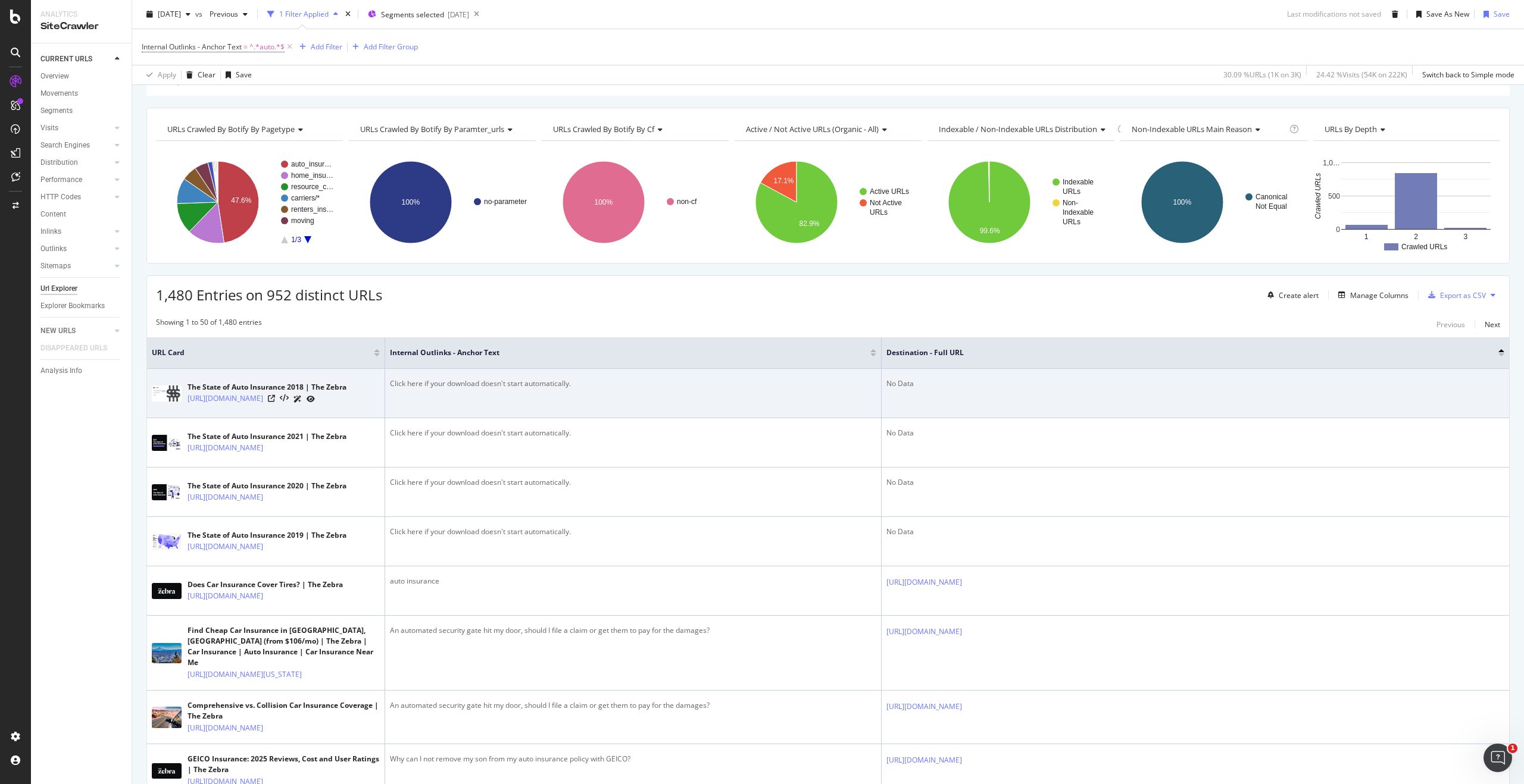
scroll to position [69, 0]
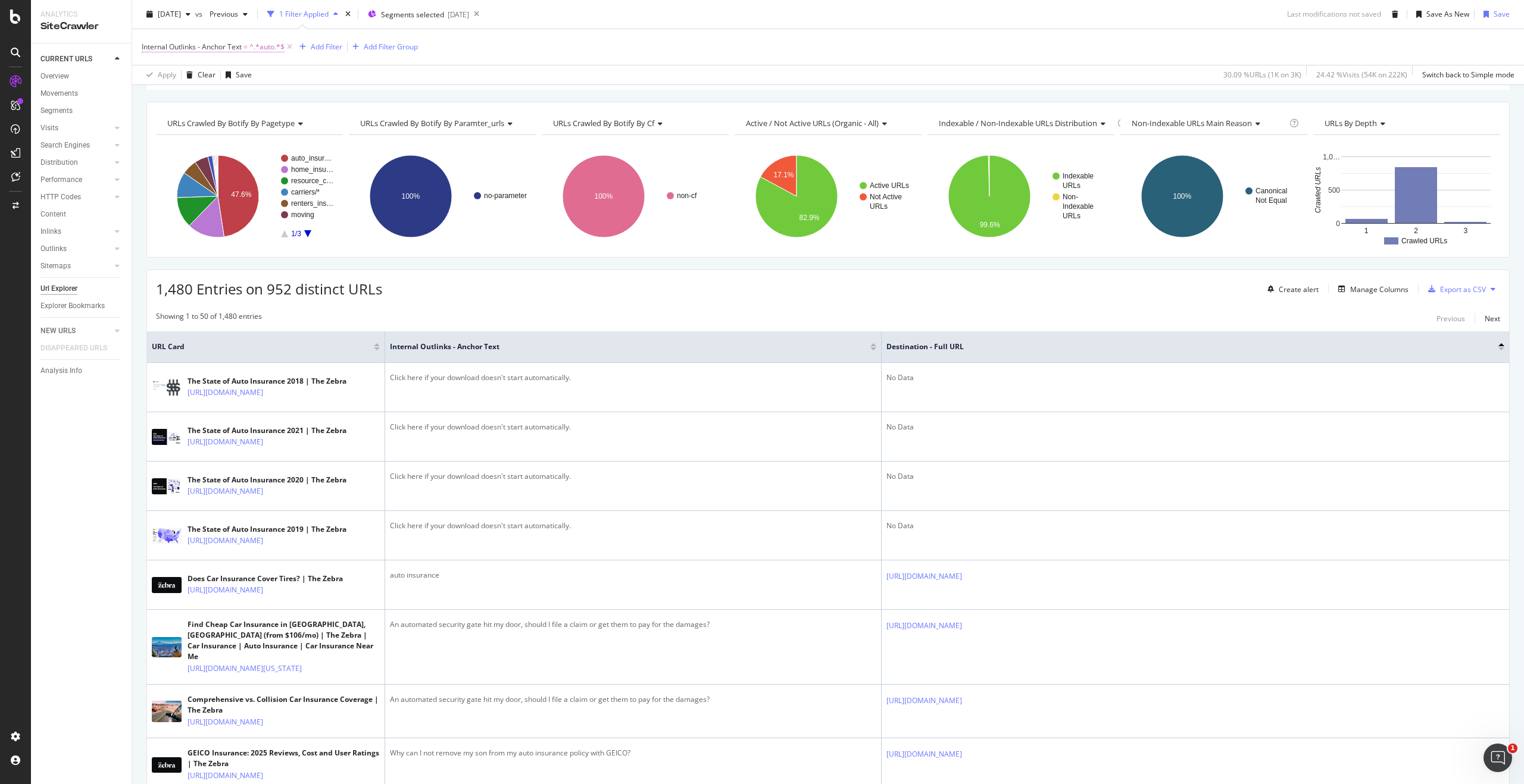
click at [254, 53] on span "^.*auto.*$" at bounding box center [267, 47] width 35 height 17
click at [168, 100] on div "Contains" at bounding box center [217, 94] width 131 height 19
click at [183, 125] on div "Equal to" at bounding box center [218, 119] width 127 height 16
click at [276, 137] on div "Apply" at bounding box center [273, 140] width 18 height 10
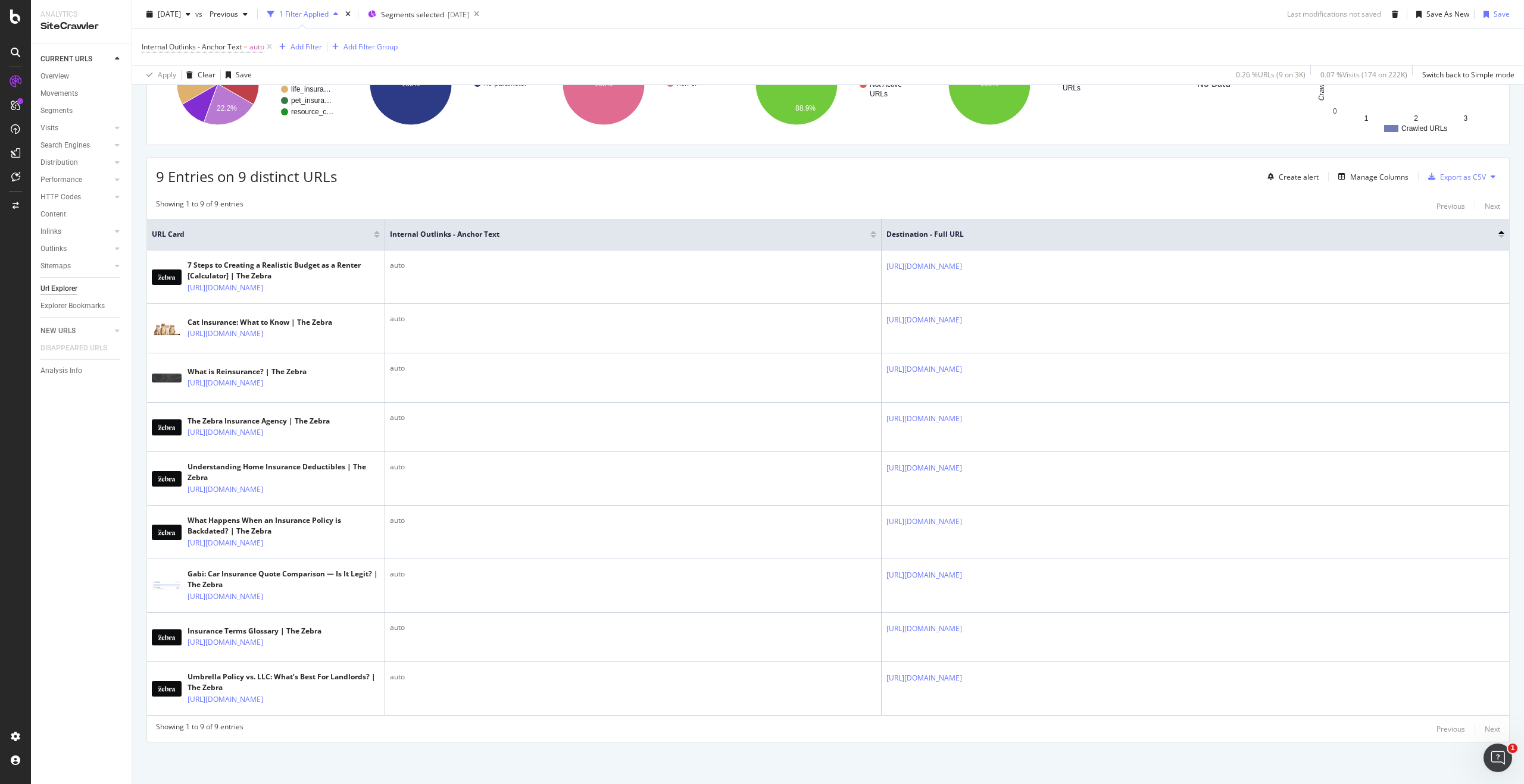
scroll to position [293, 0]
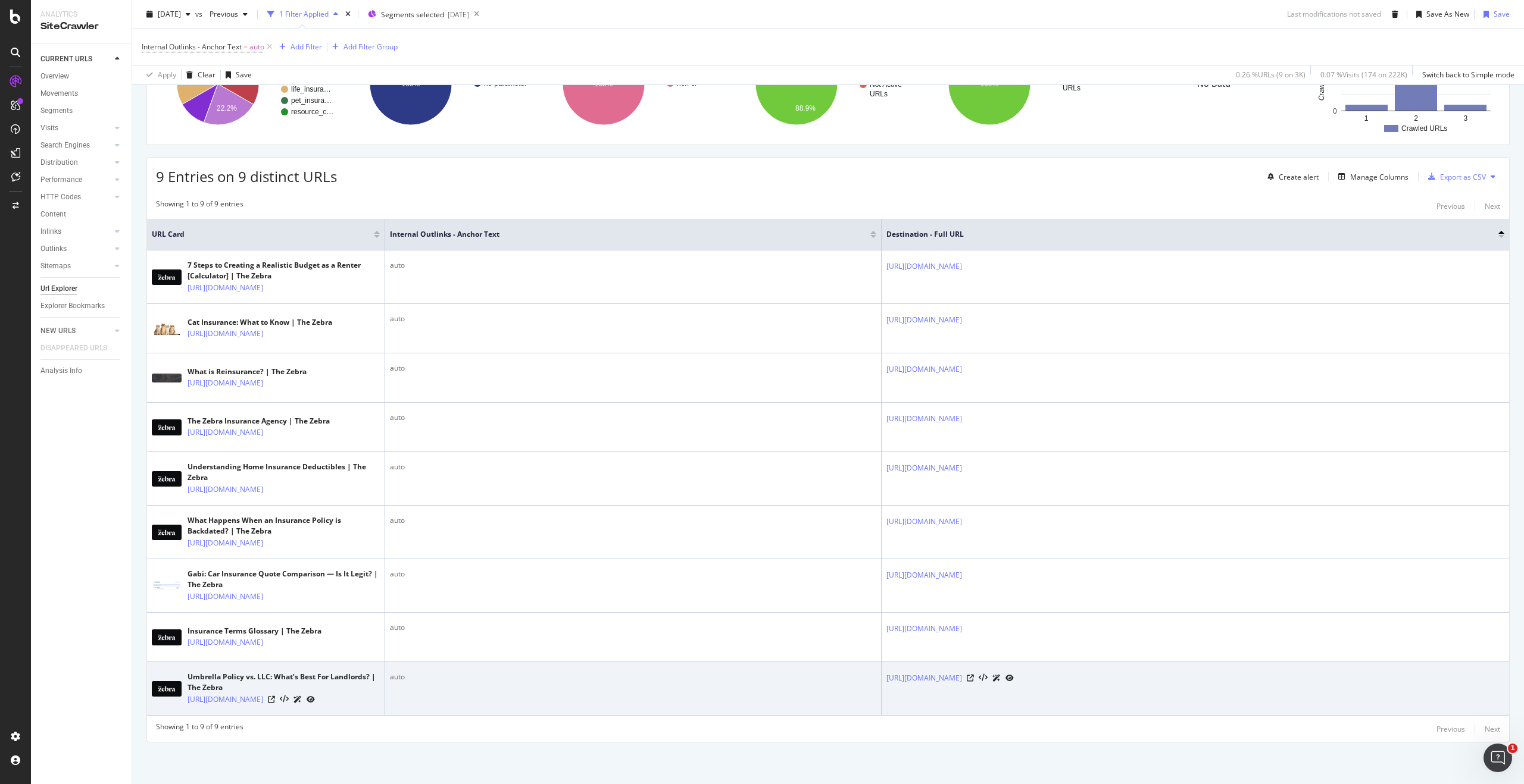
click at [405, 671] on div "auto" at bounding box center [634, 676] width 487 height 11
click at [406, 671] on div "auto" at bounding box center [634, 676] width 487 height 11
